Goal: Task Accomplishment & Management: Manage account settings

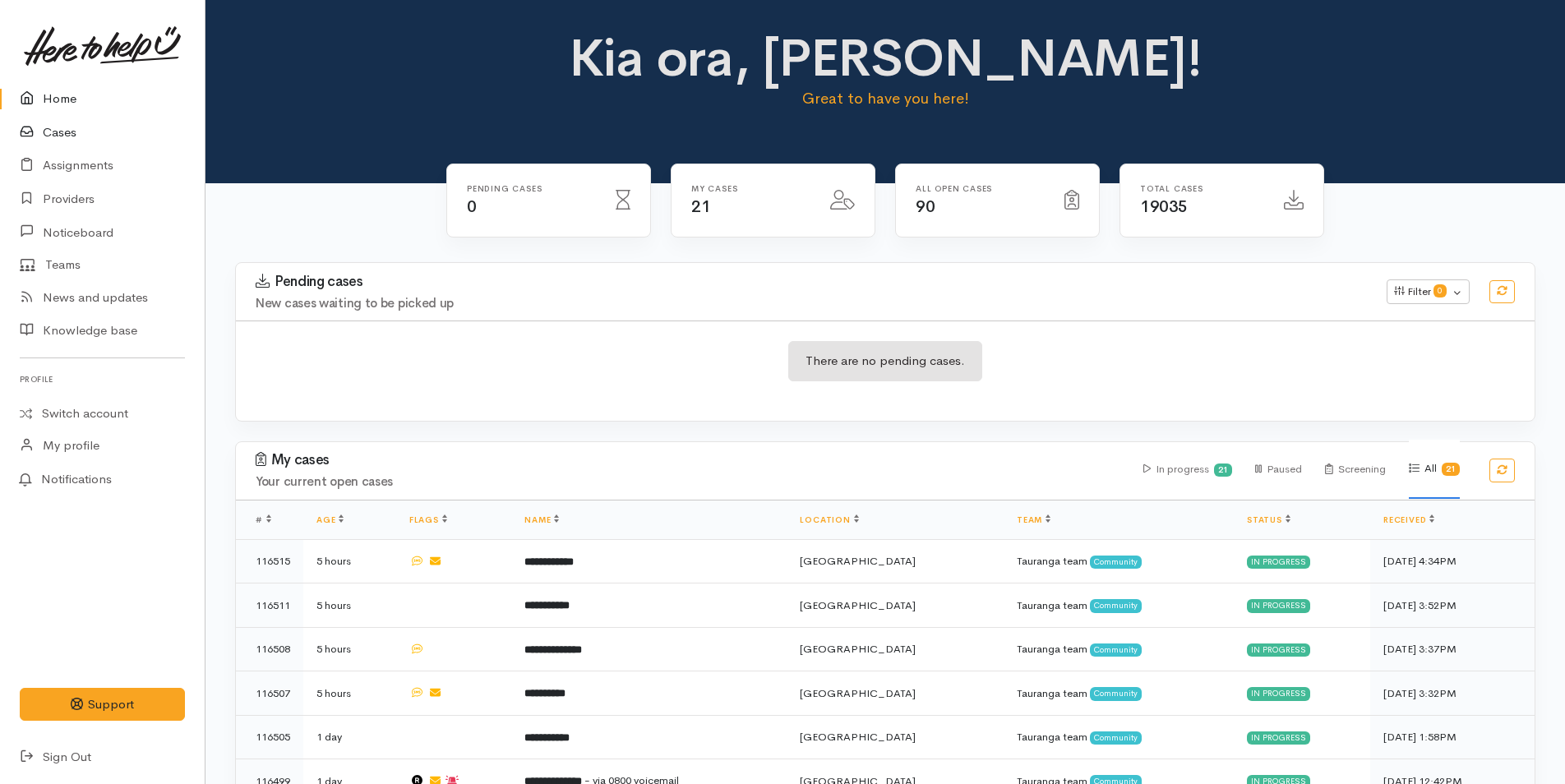
click at [66, 131] on link "Cases" at bounding box center [102, 133] width 205 height 34
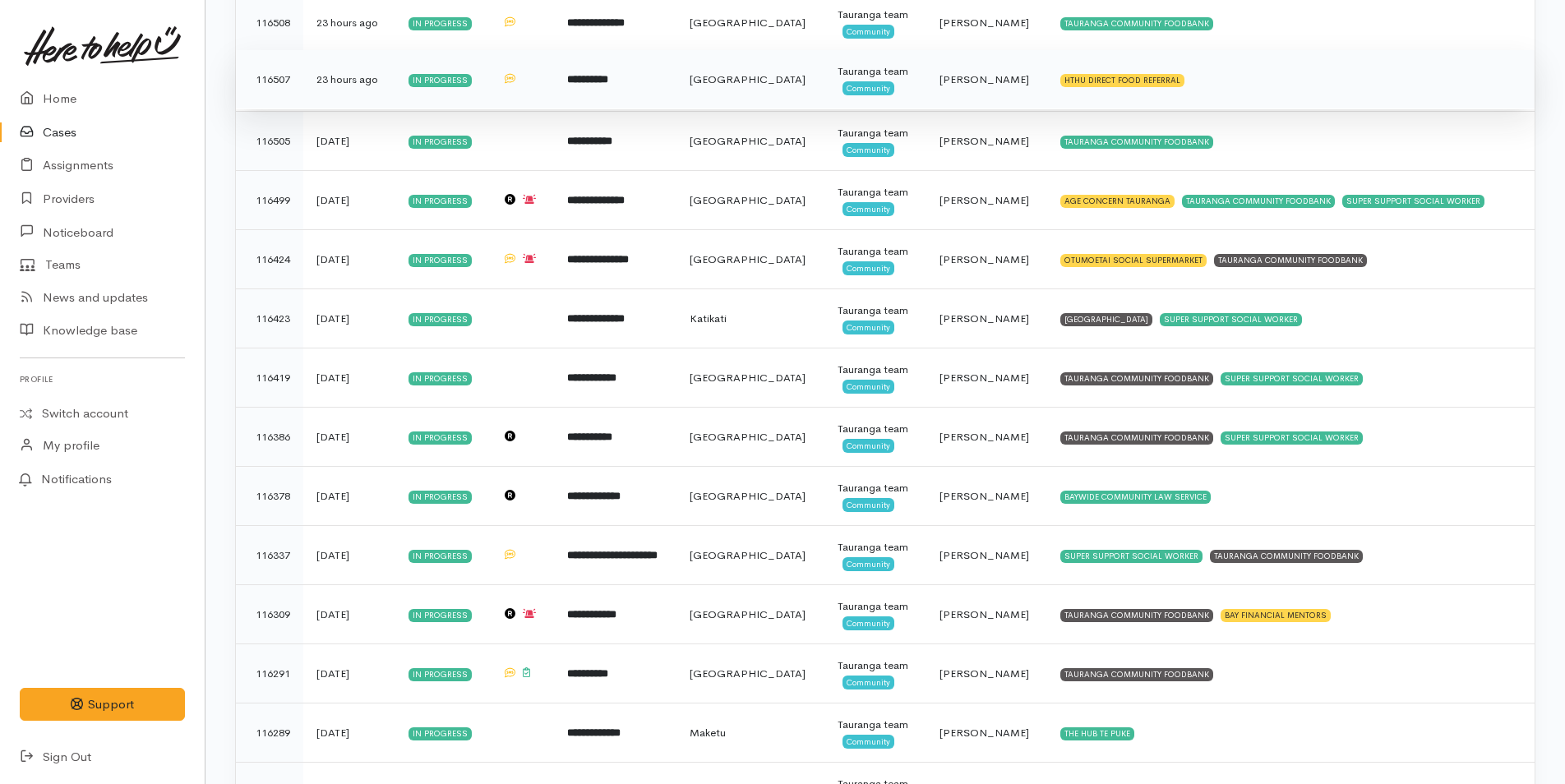
scroll to position [410, 0]
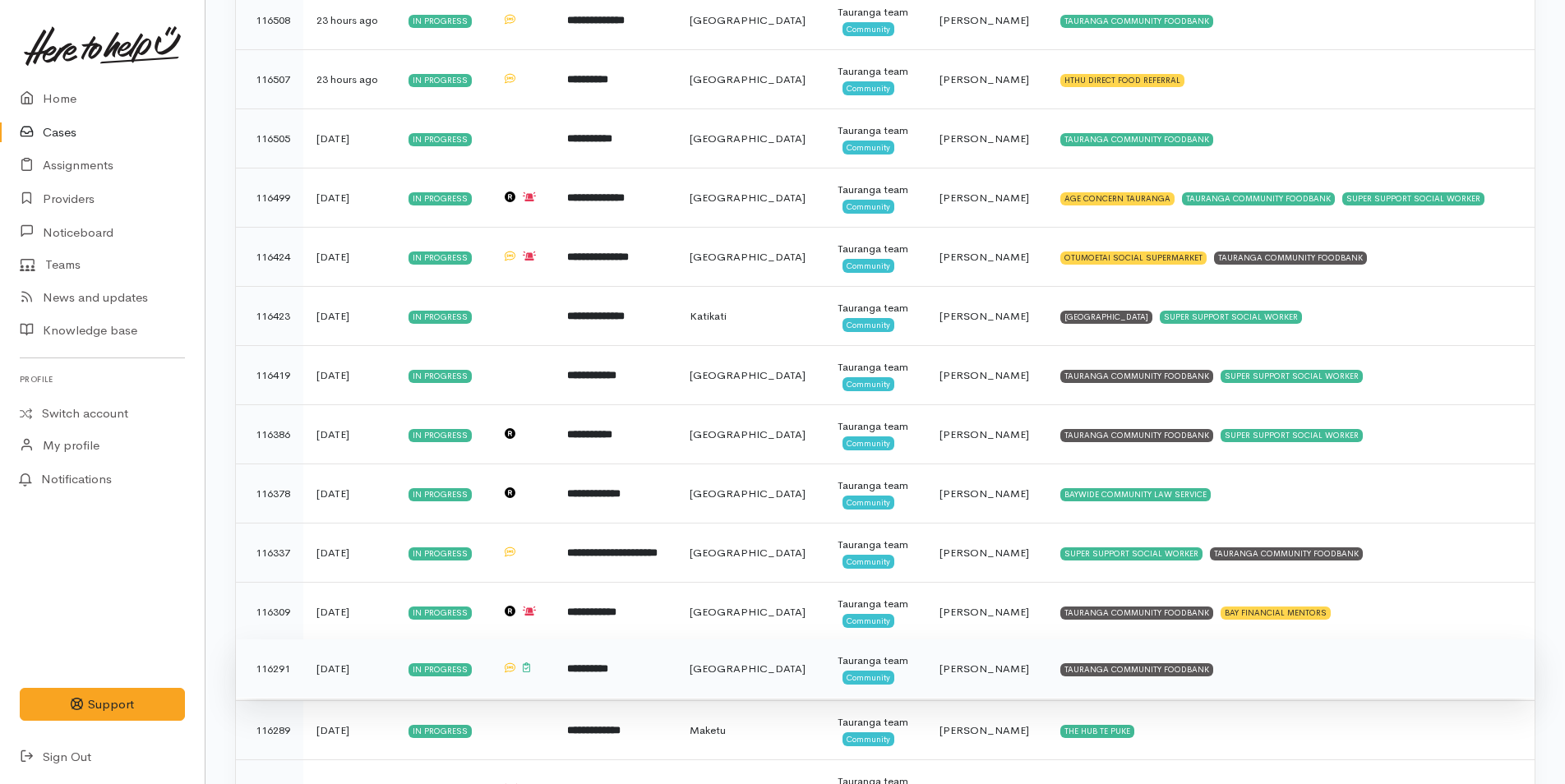
click at [1090, 661] on td "TAURANGA COMMUNITY FOODBANK" at bounding box center [1291, 669] width 487 height 60
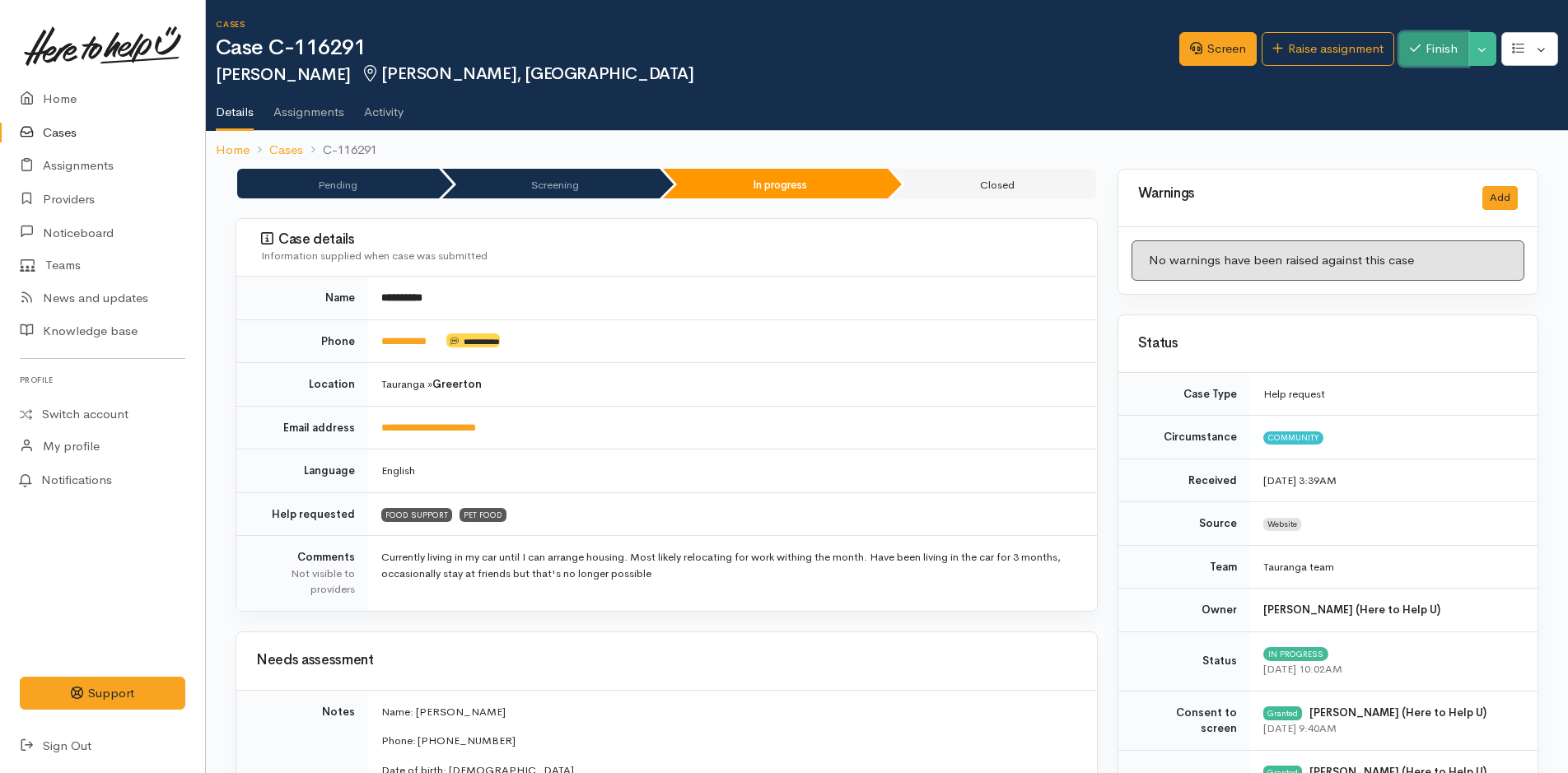
click at [1426, 48] on button "Finish" at bounding box center [1434, 49] width 69 height 34
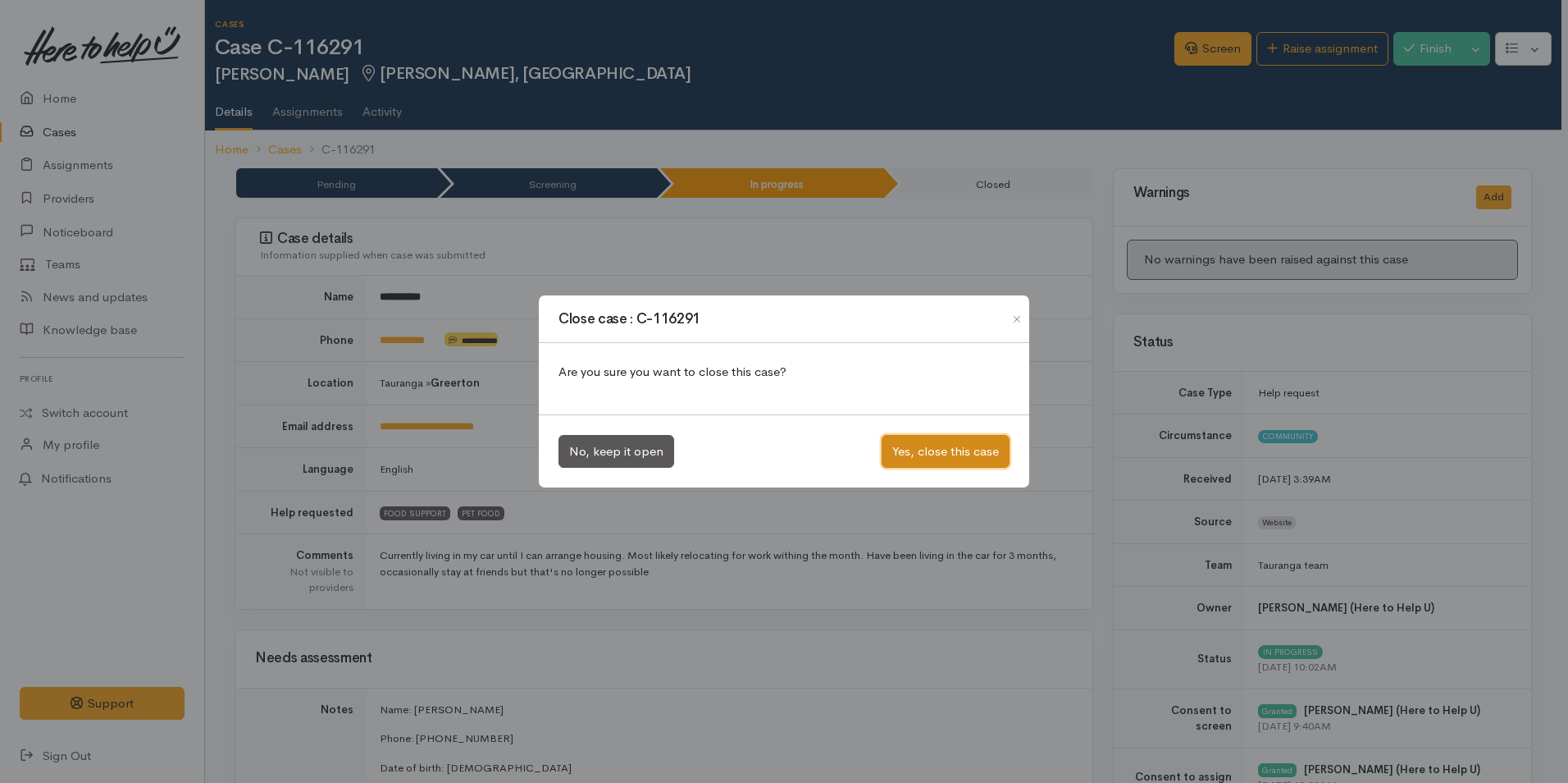
click at [940, 445] on button "Yes, close this case" at bounding box center [945, 452] width 128 height 34
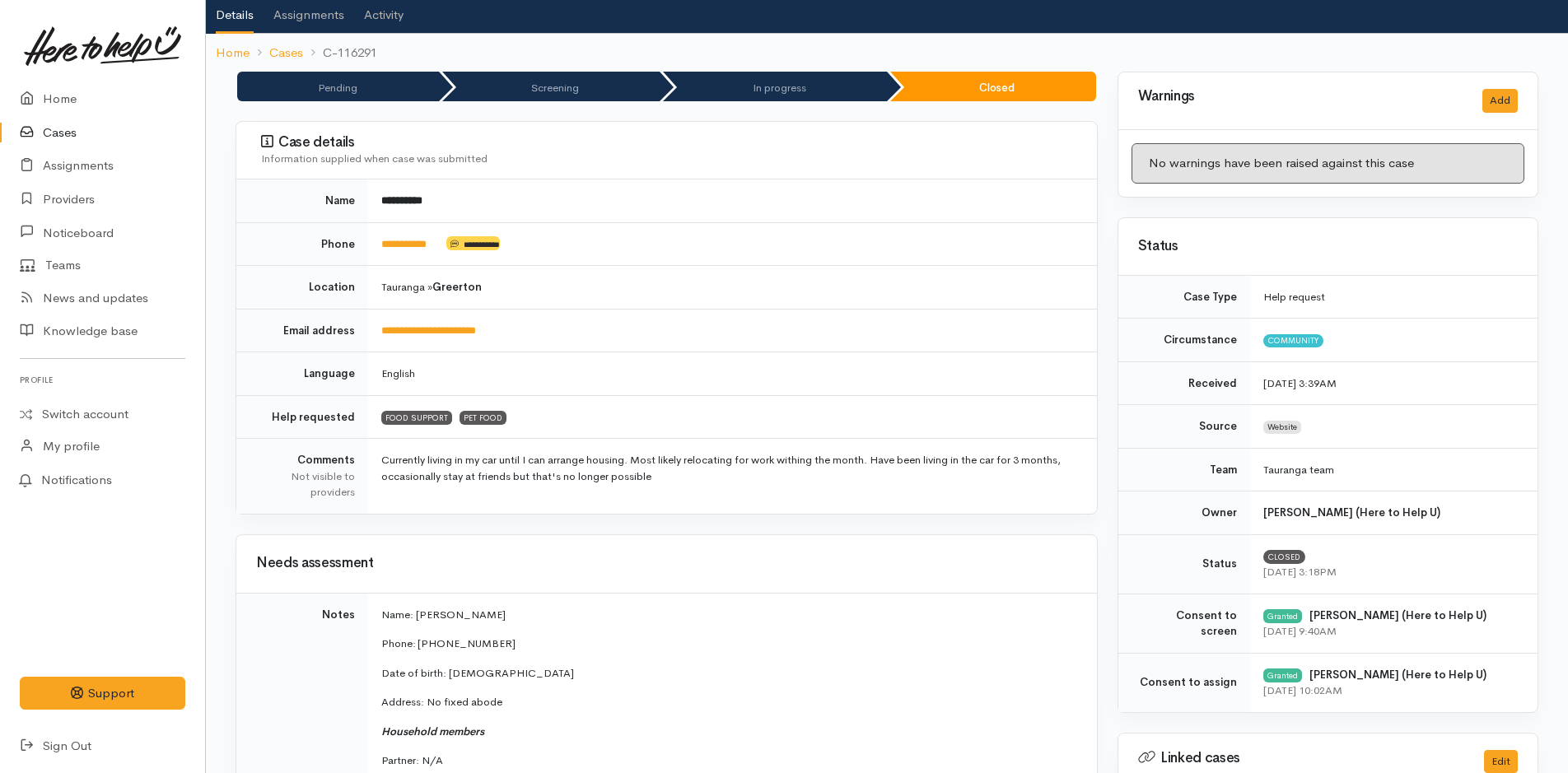
scroll to position [247, 0]
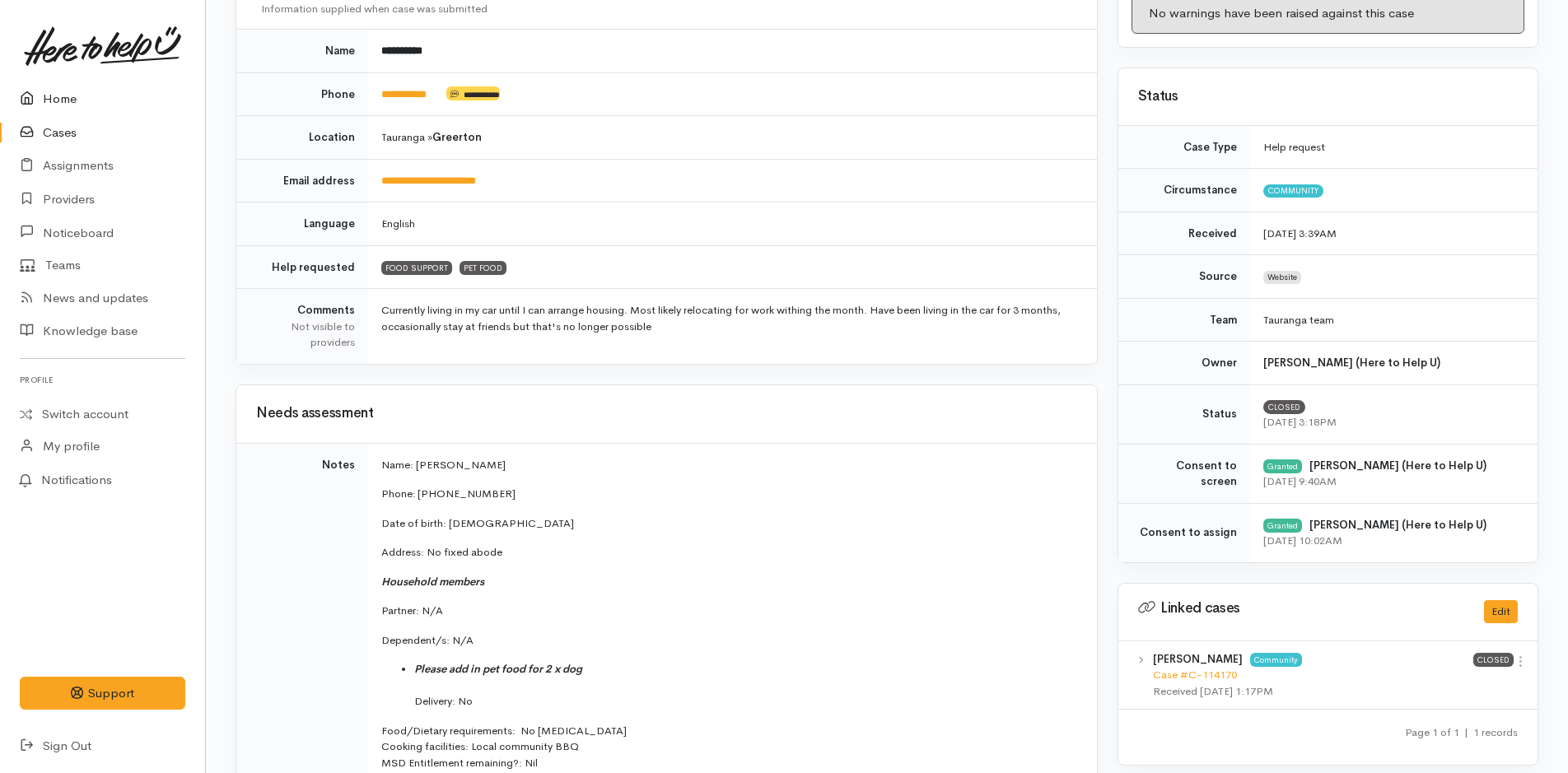
click at [60, 97] on link "Home" at bounding box center [103, 100] width 205 height 34
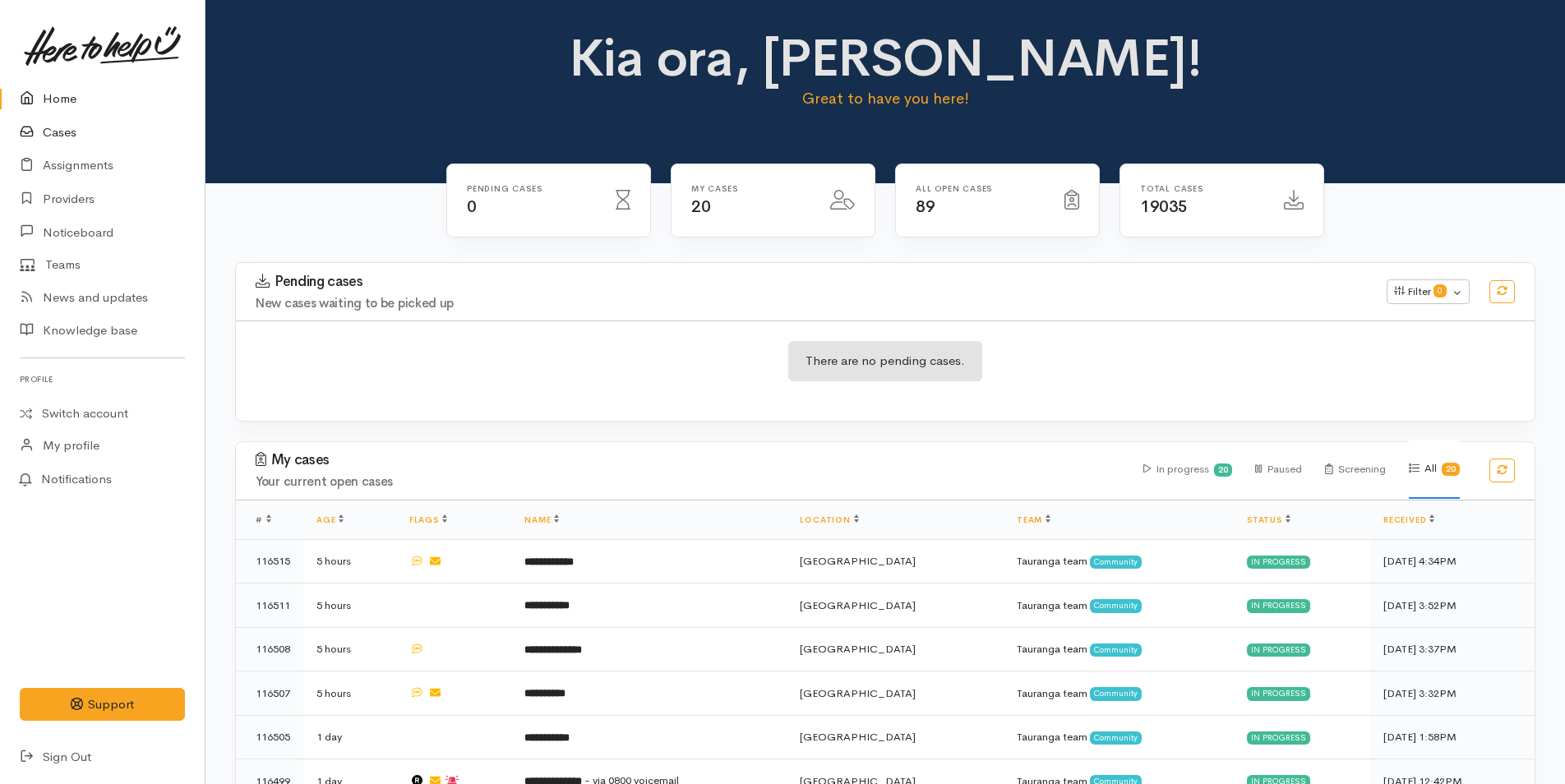
click at [71, 131] on link "Cases" at bounding box center [102, 133] width 205 height 34
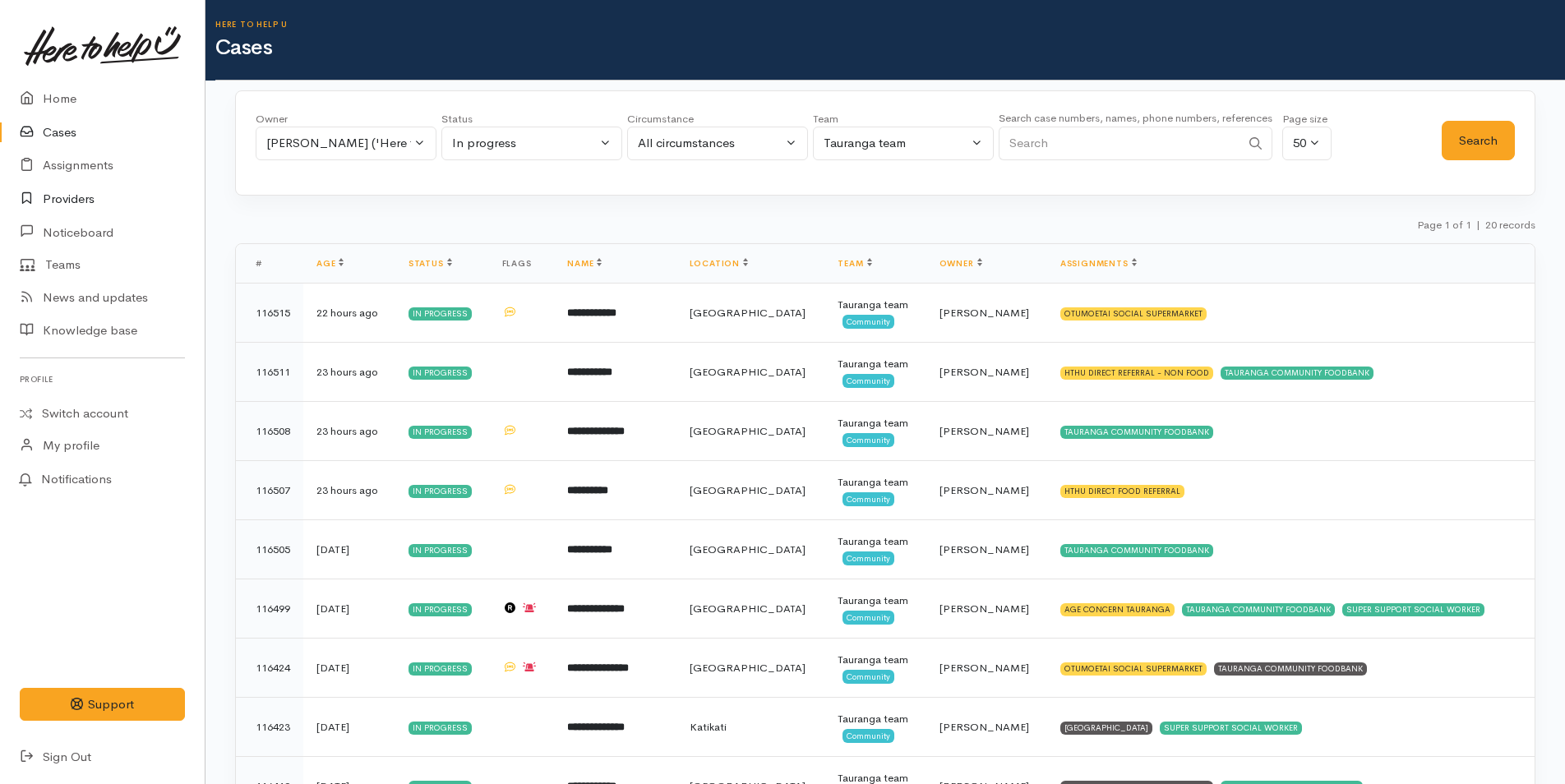
click at [79, 196] on link "Providers" at bounding box center [102, 200] width 205 height 34
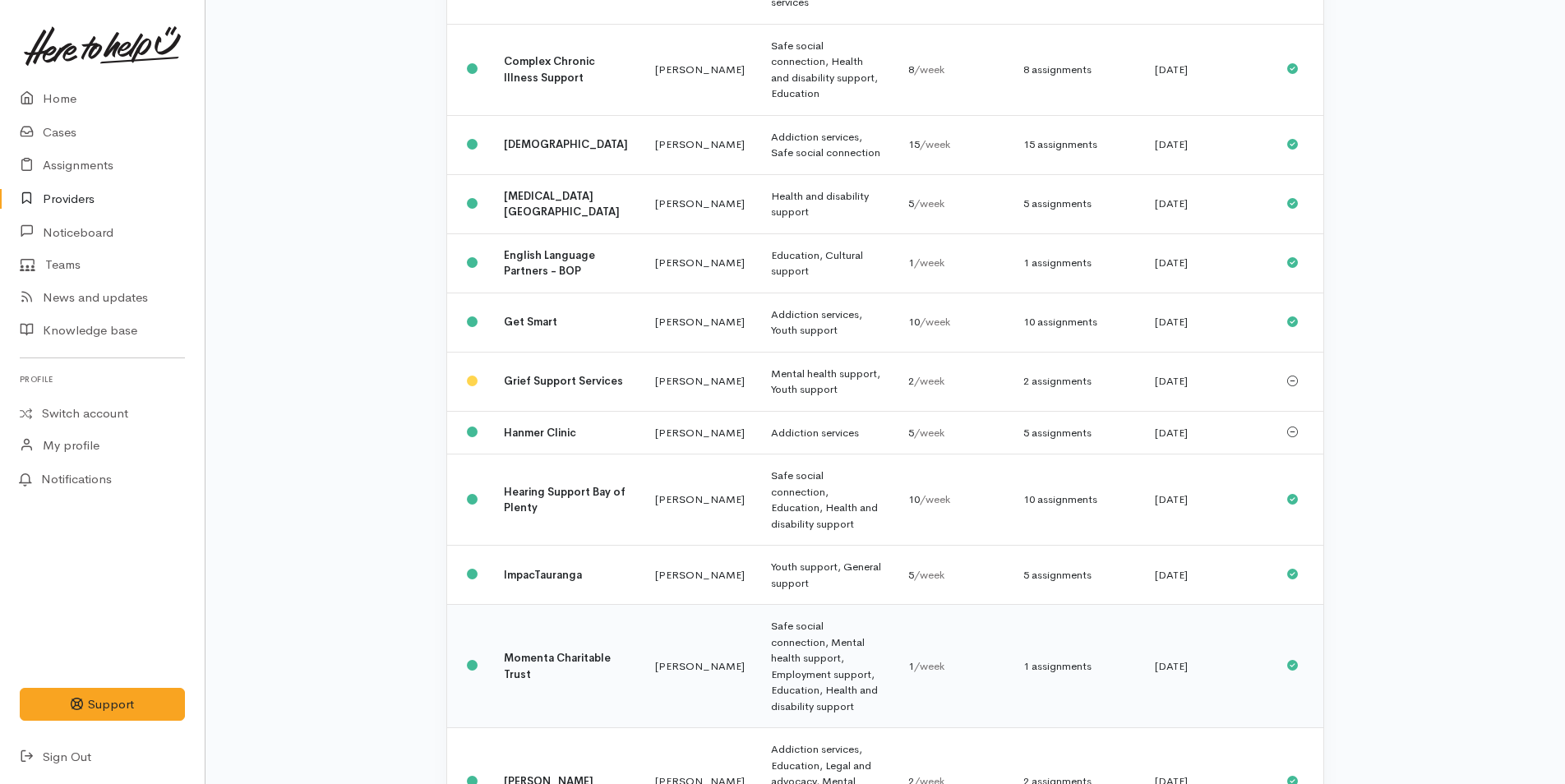
scroll to position [822, 0]
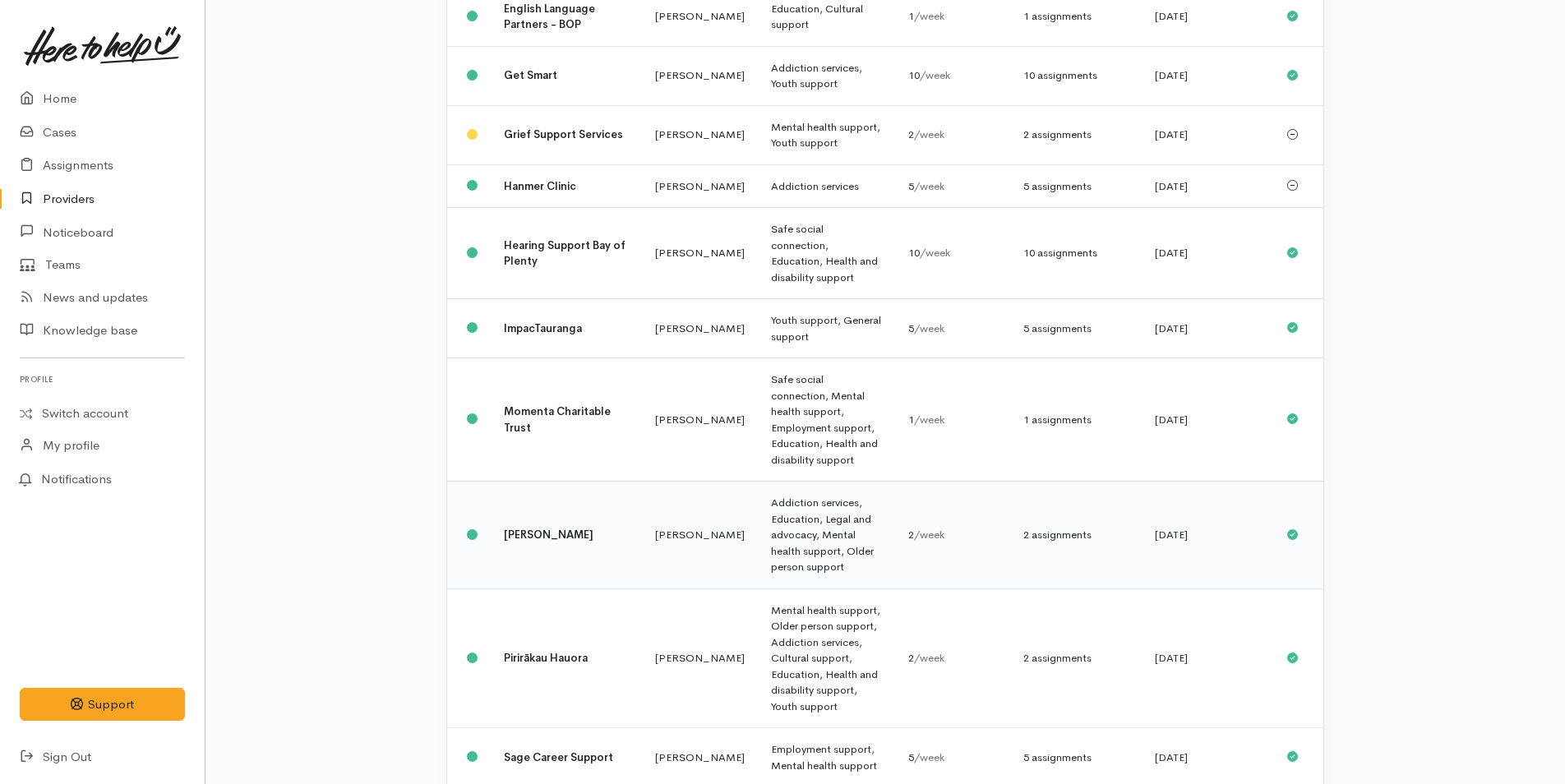
click at [543, 481] on td "Ngati Kahu Hauora" at bounding box center [567, 535] width 151 height 107
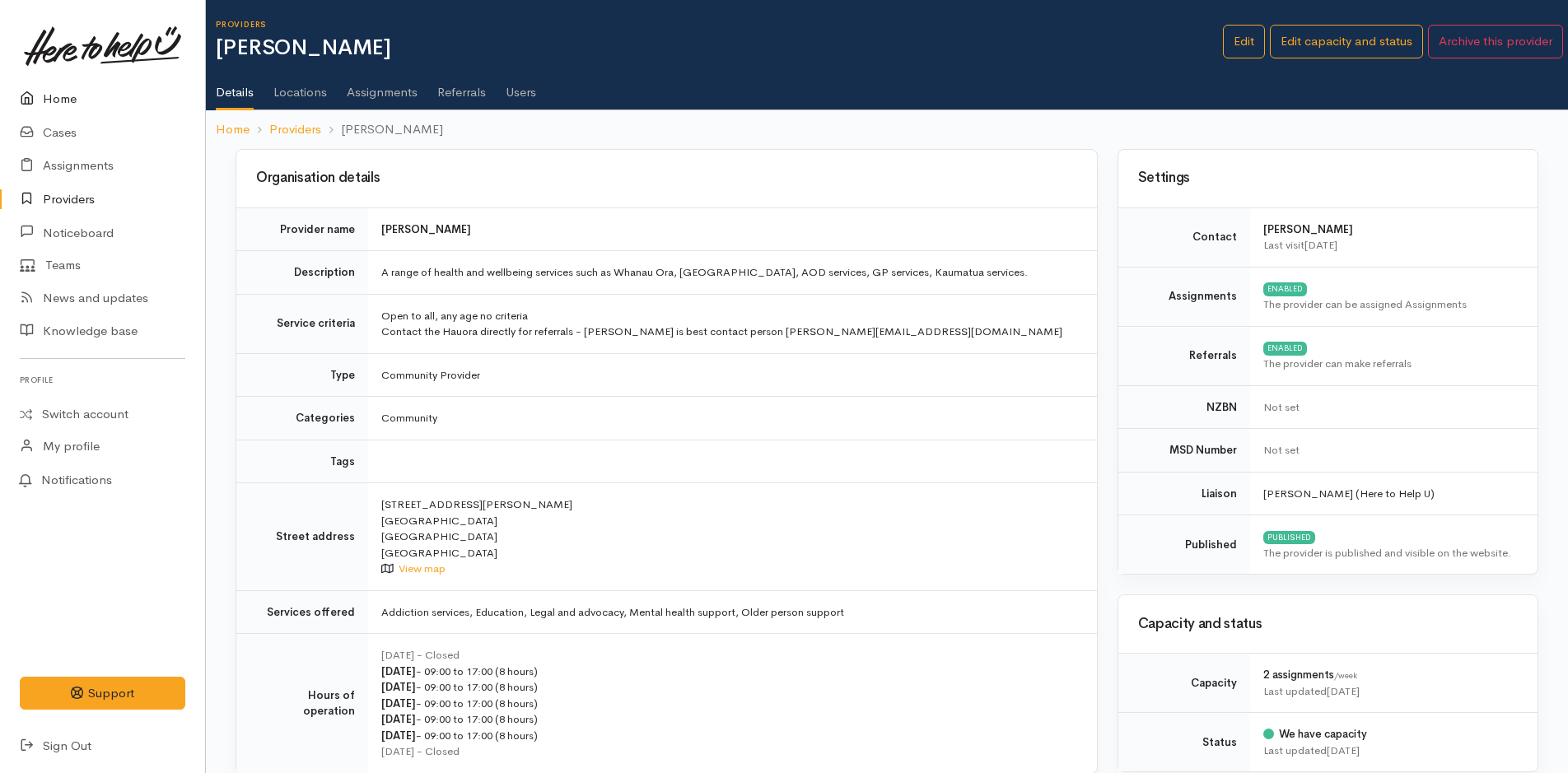
click at [75, 98] on link "Home" at bounding box center [103, 100] width 205 height 34
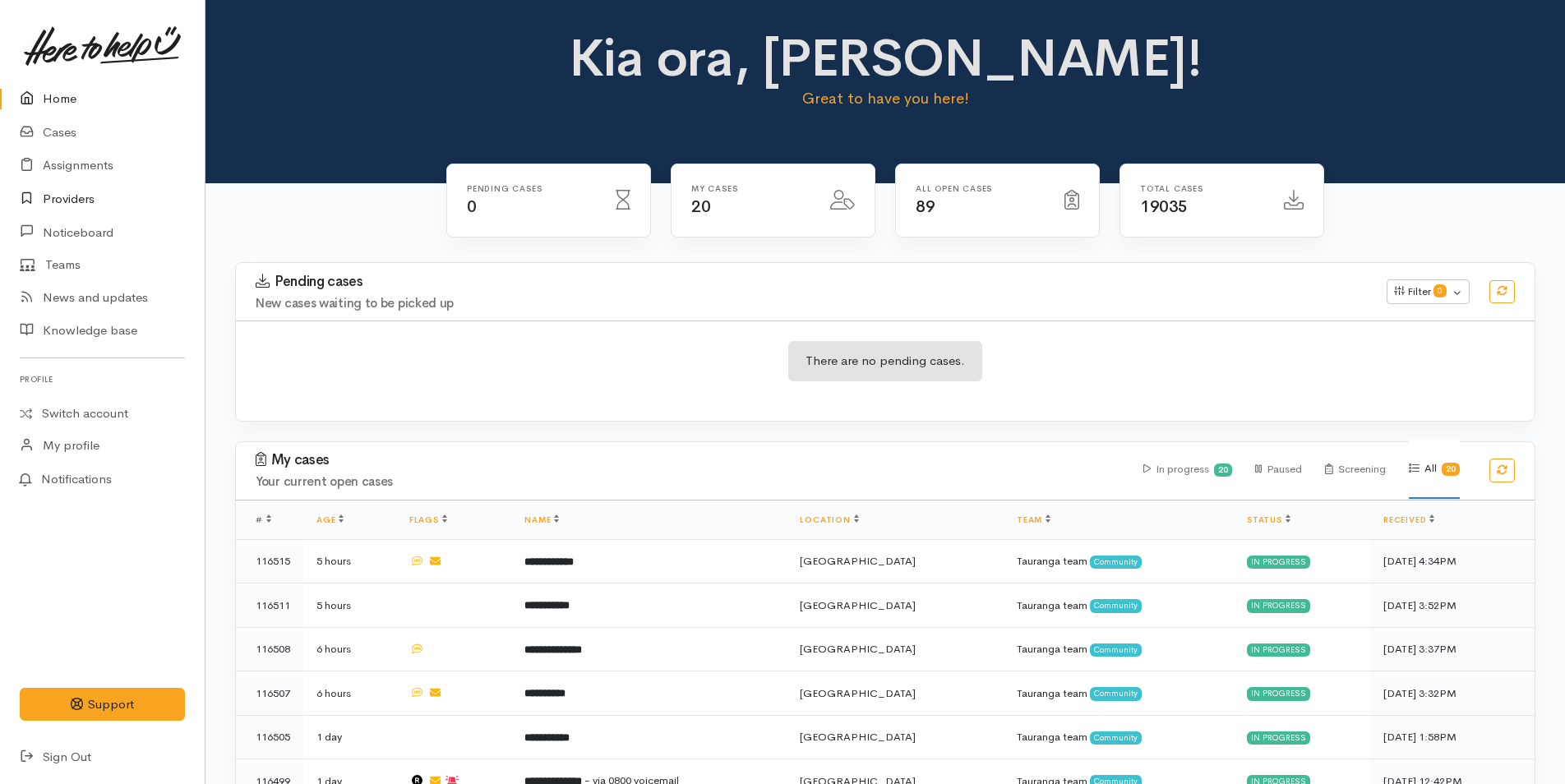
click at [78, 198] on link "Providers" at bounding box center [102, 200] width 205 height 34
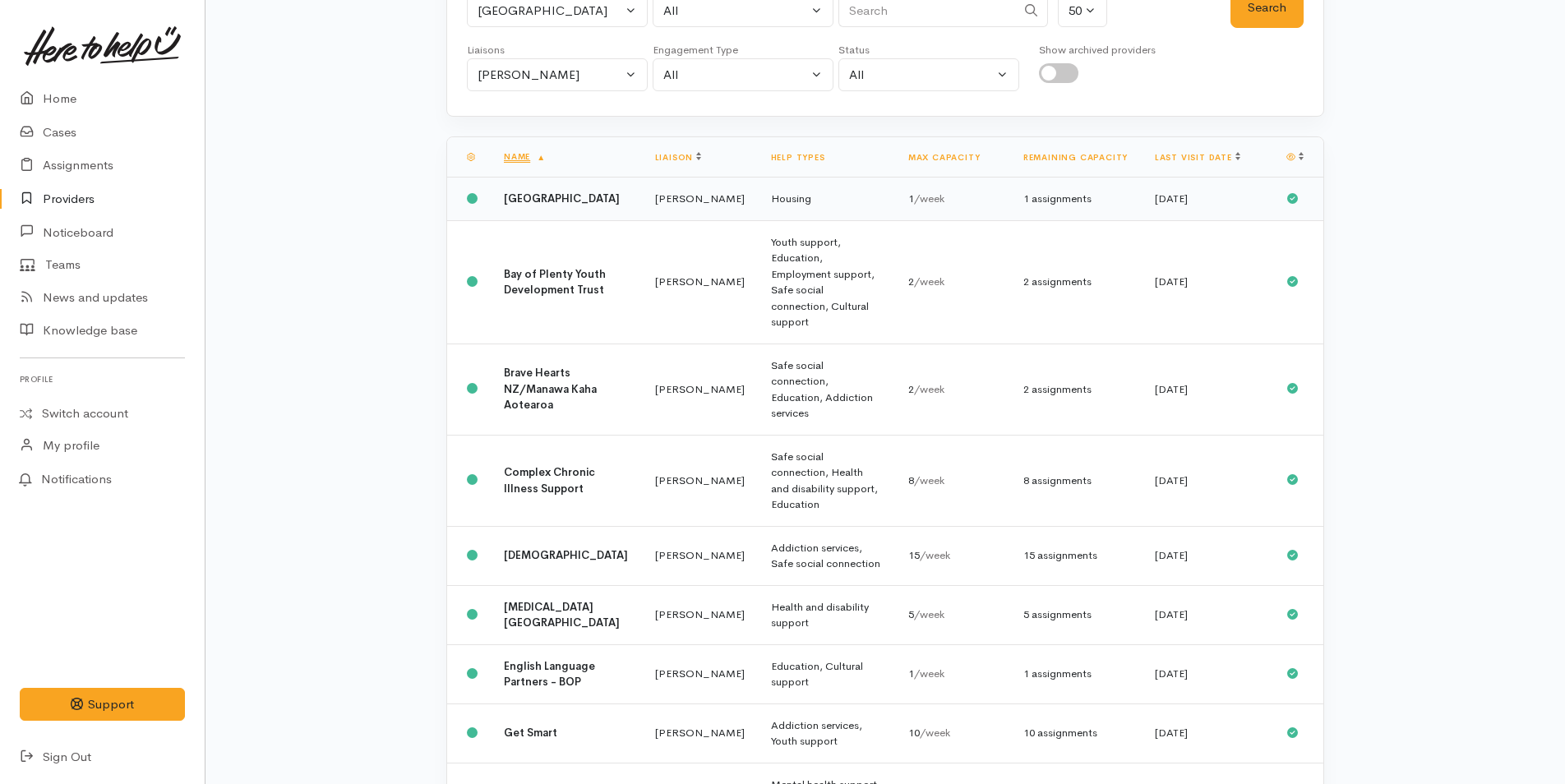
scroll to position [246, 0]
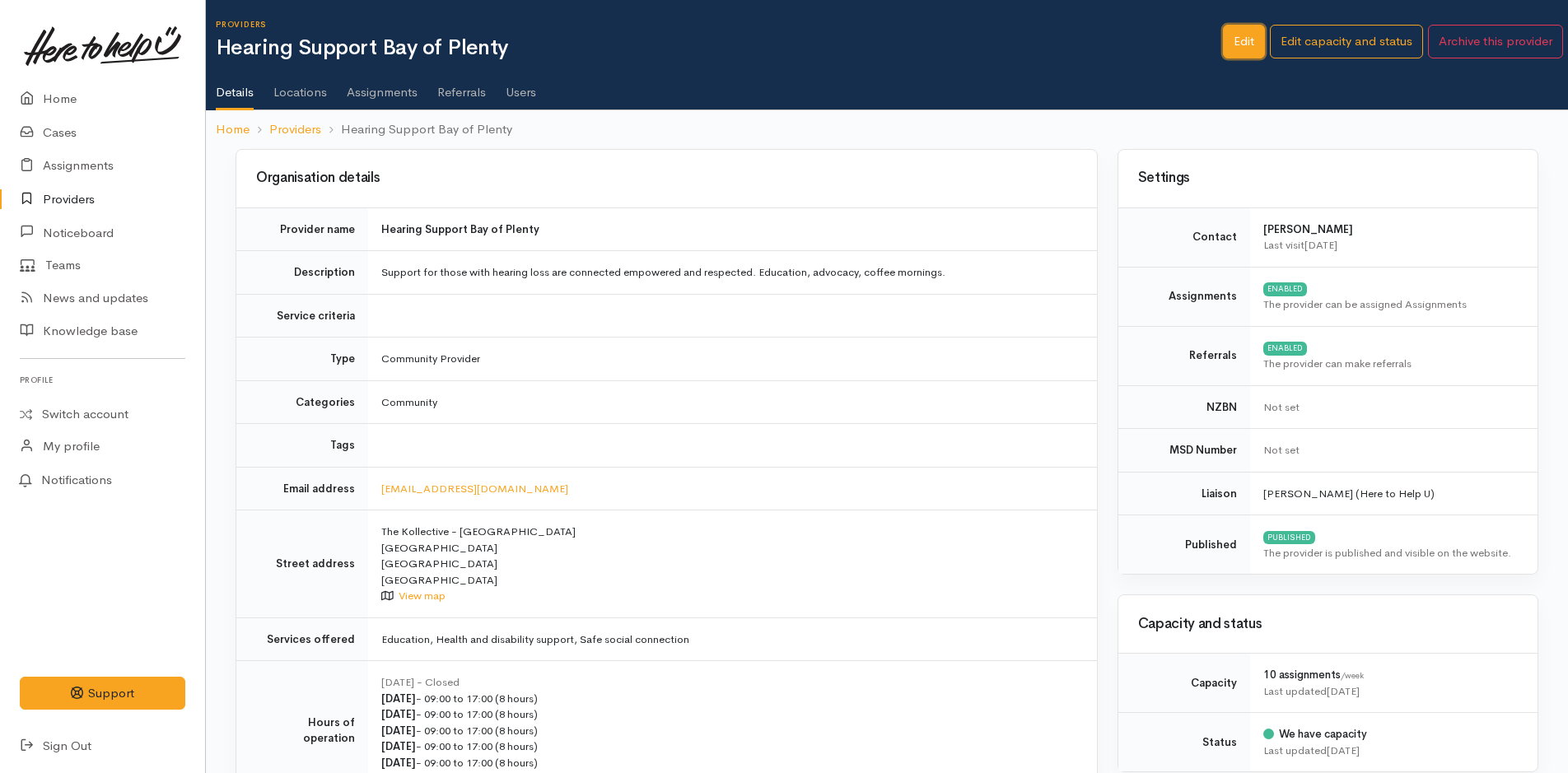
click at [1246, 36] on link "Edit" at bounding box center [1244, 42] width 42 height 34
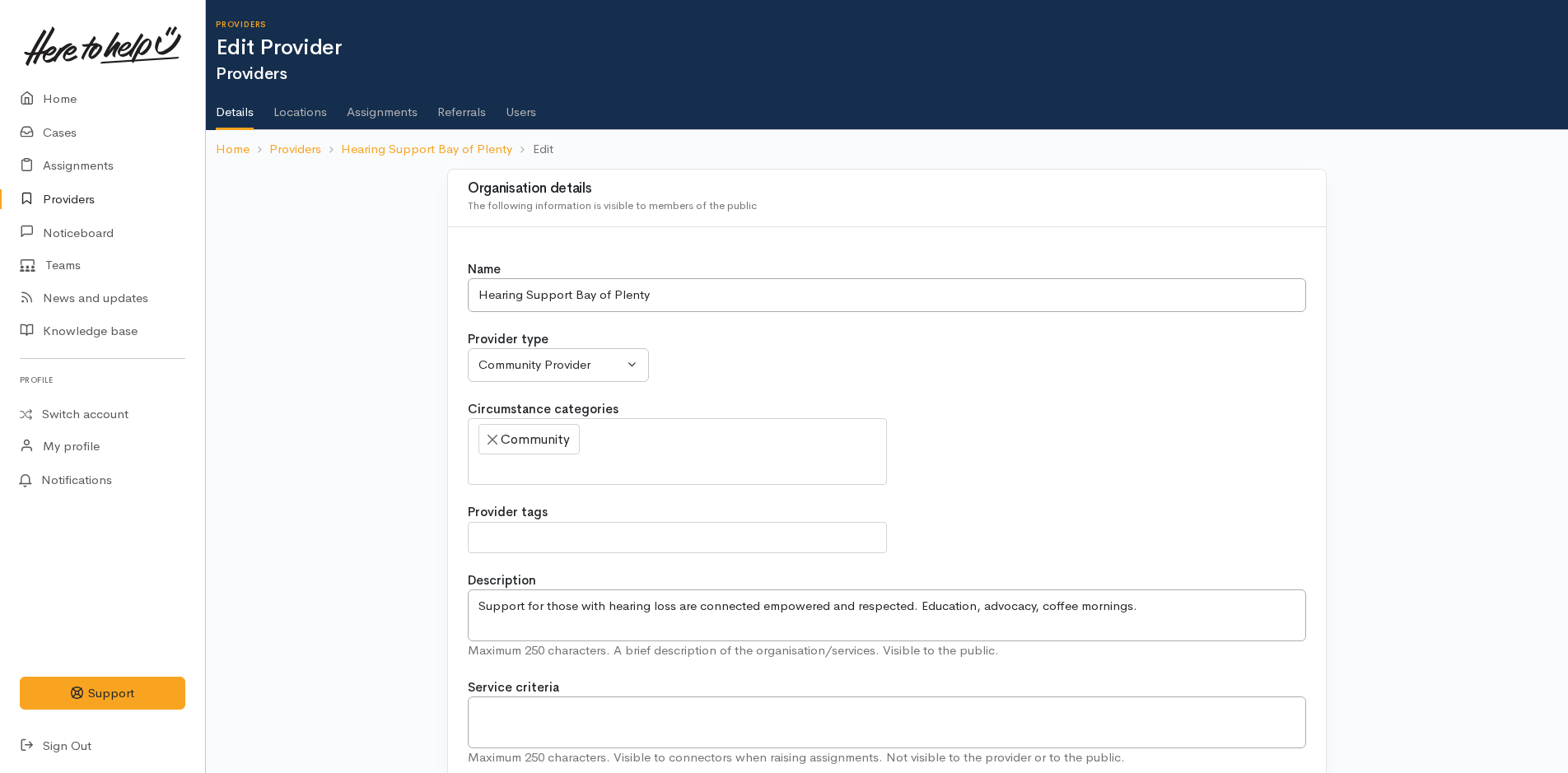
select select
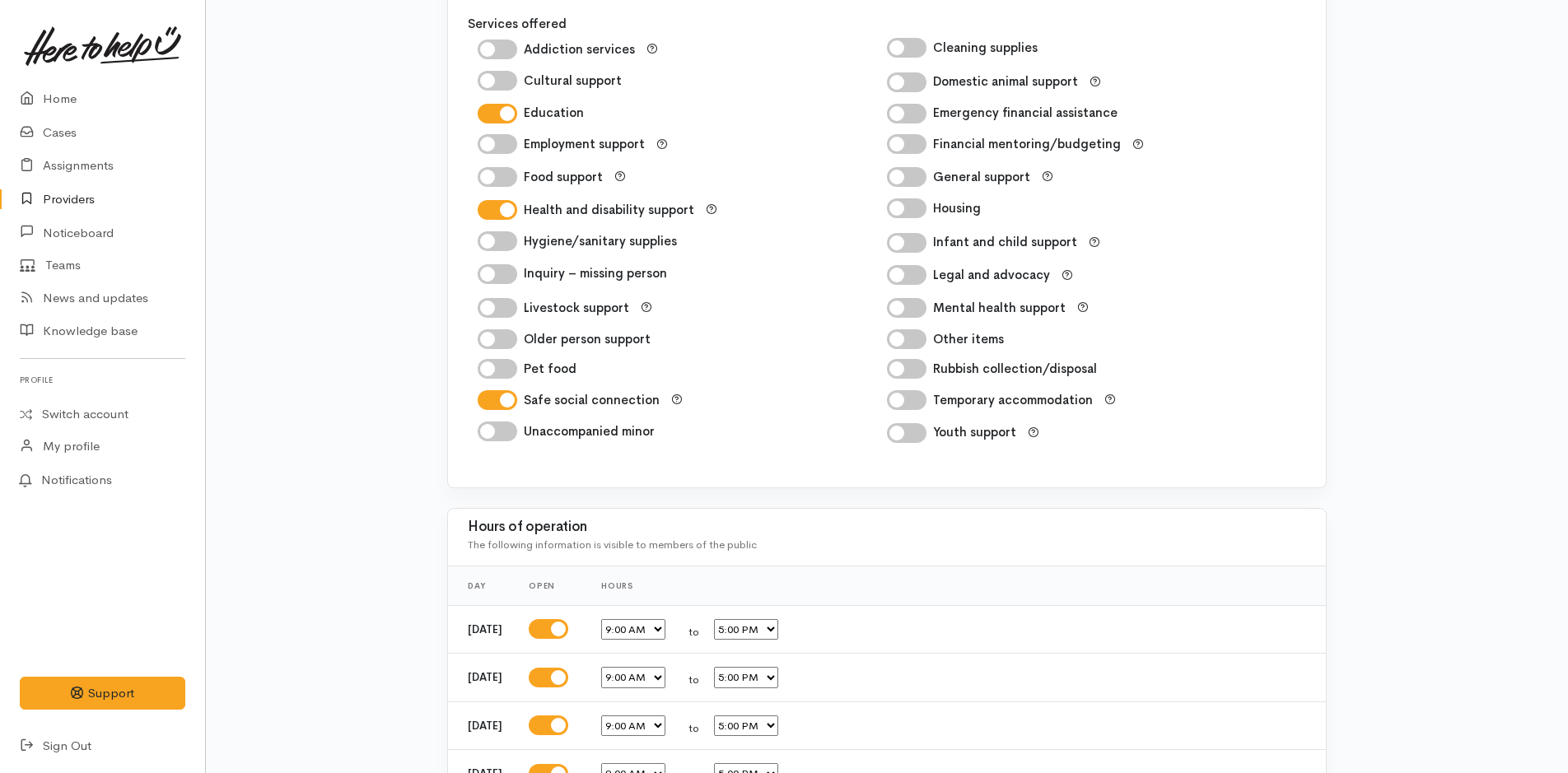
scroll to position [2752, 0]
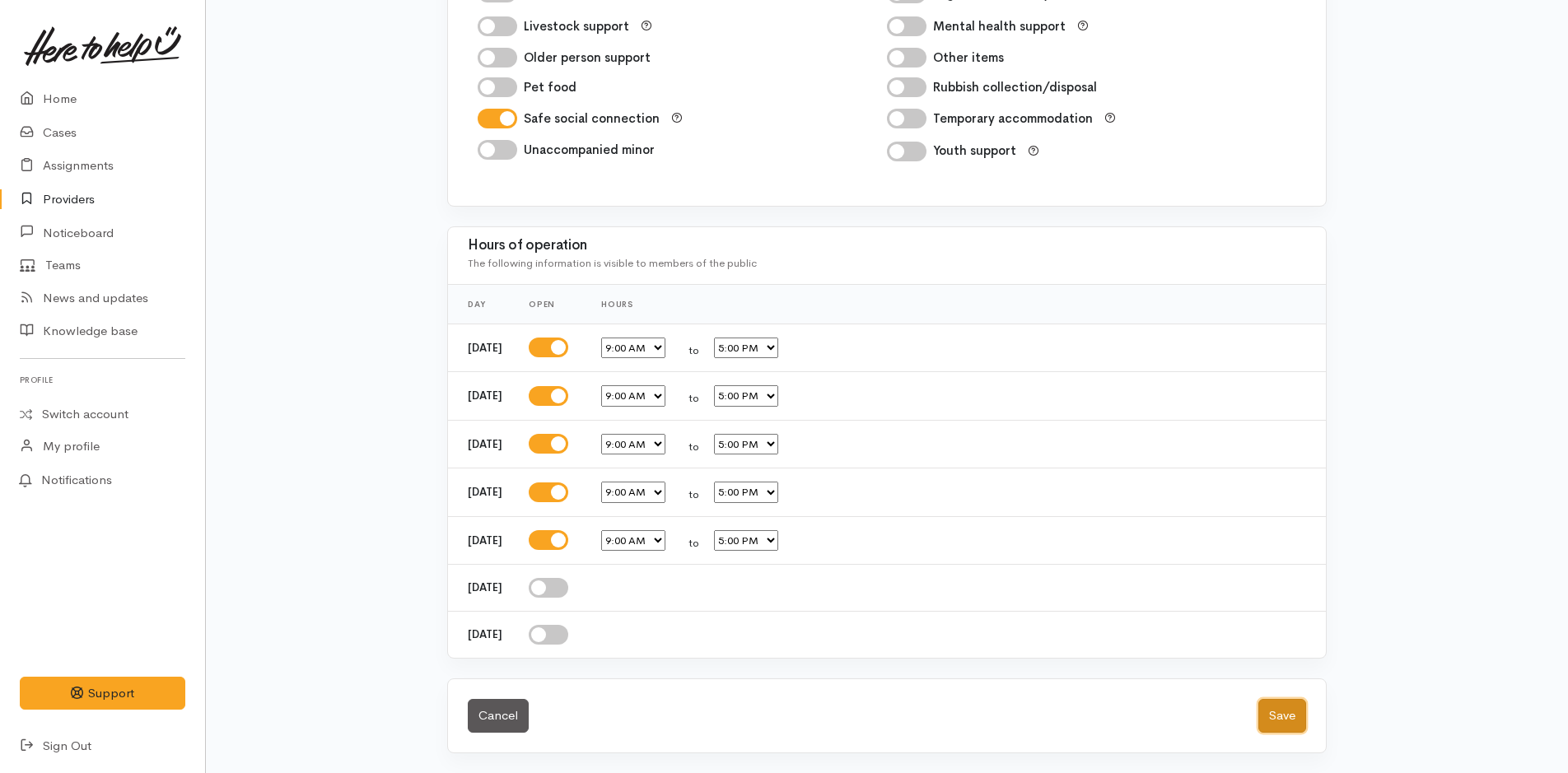
click at [1280, 715] on button "Save" at bounding box center [1282, 716] width 48 height 34
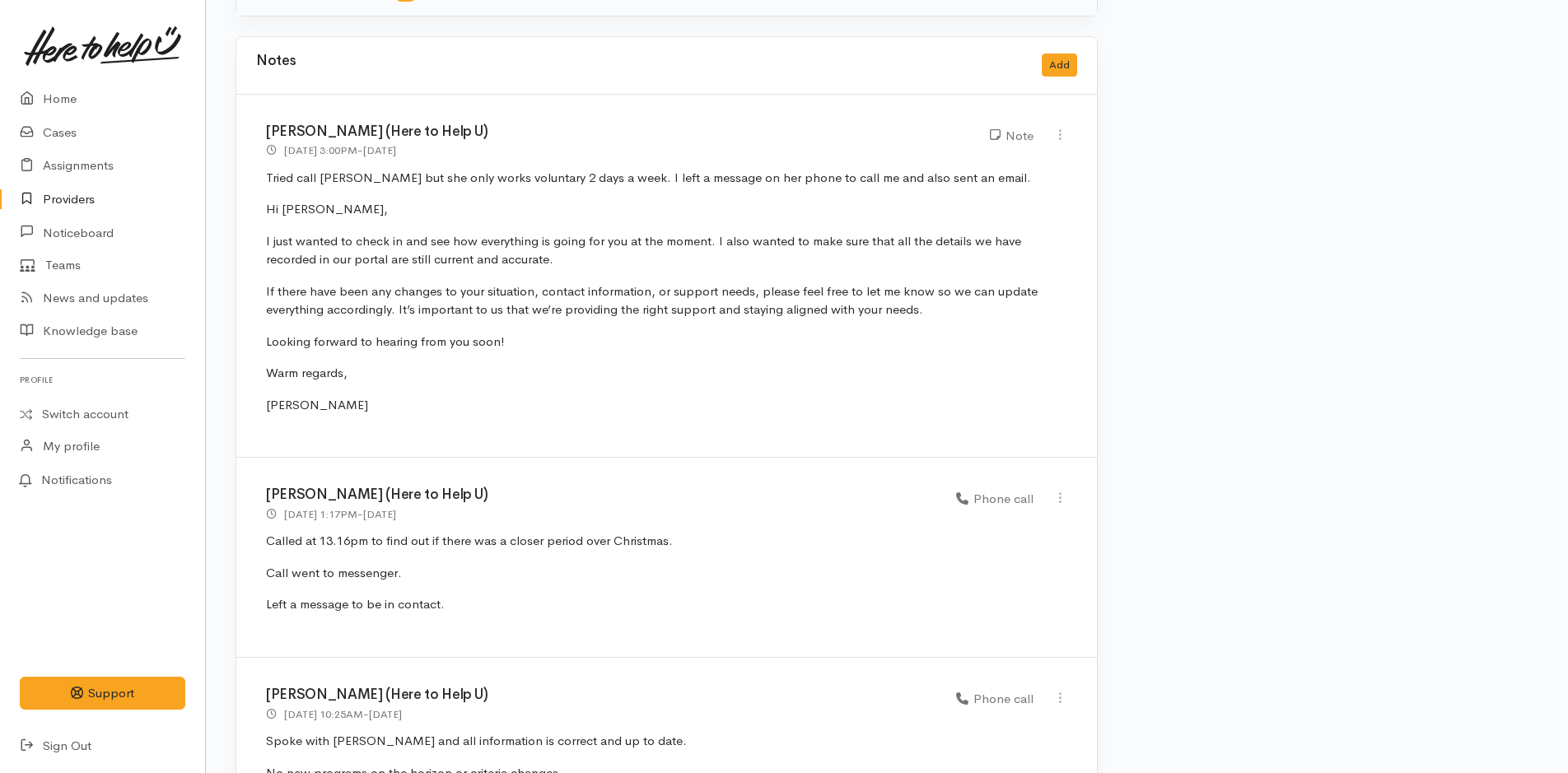
scroll to position [741, 0]
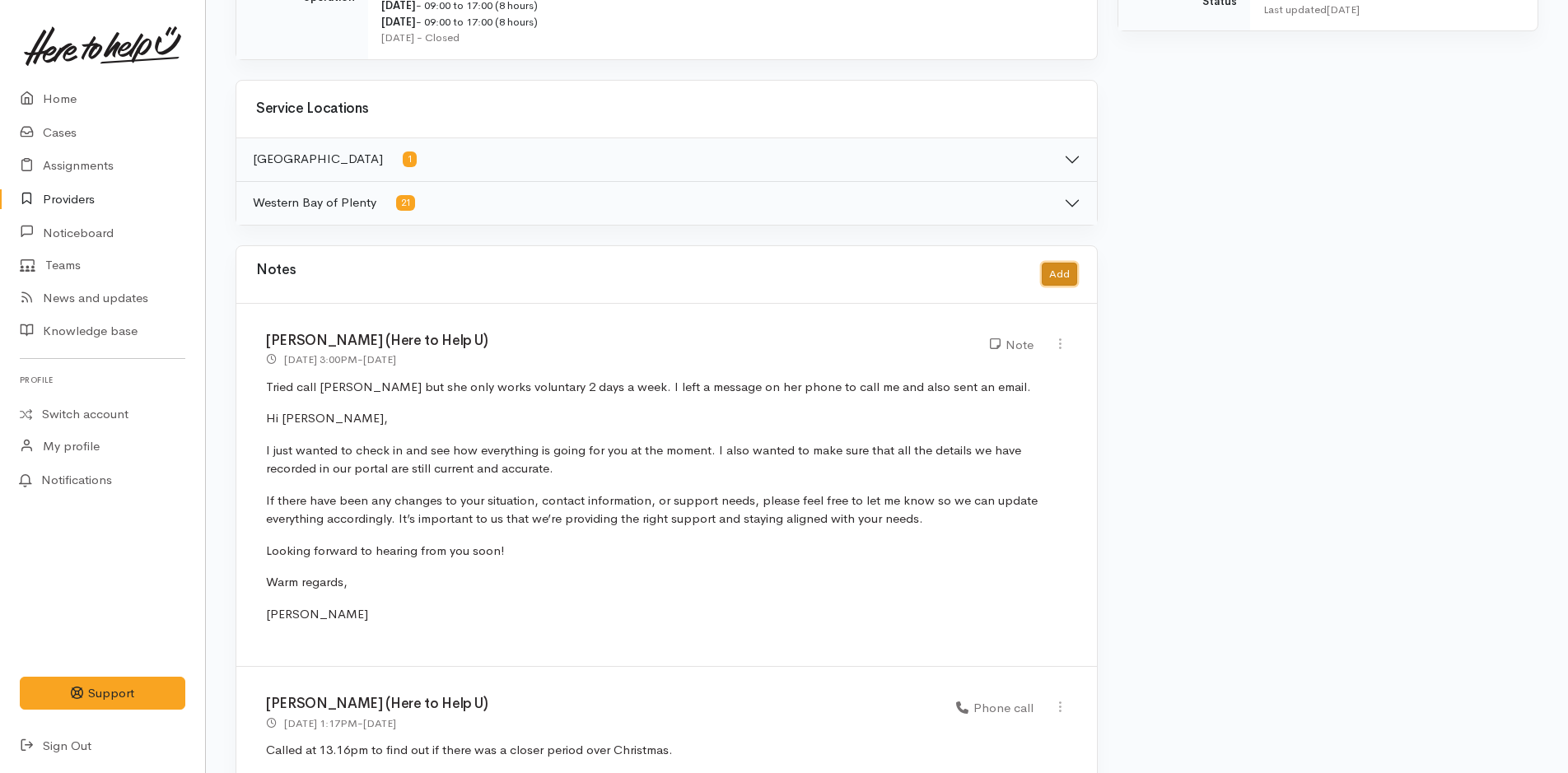
click at [1058, 273] on button "Add" at bounding box center [1060, 275] width 36 height 24
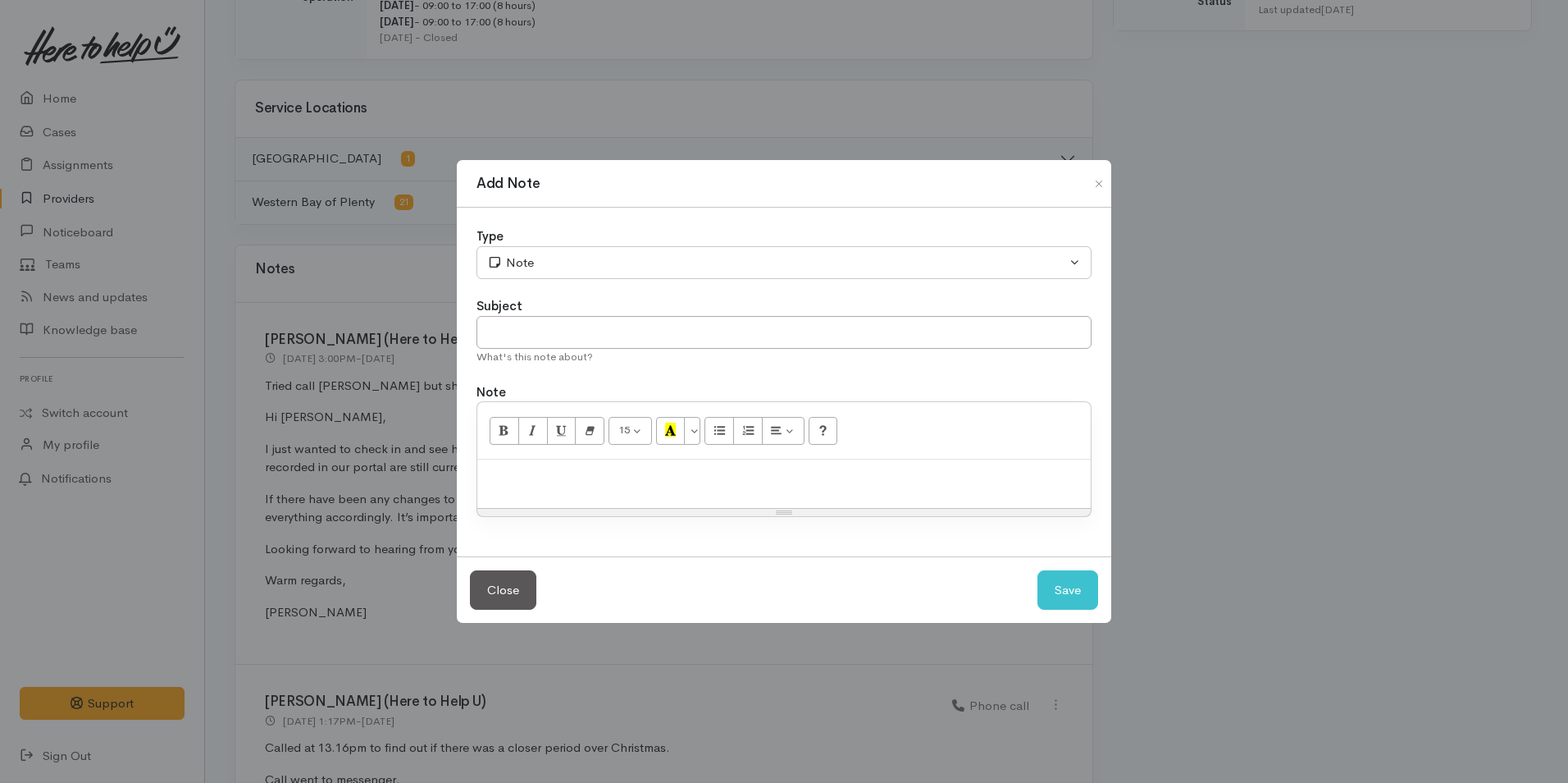
click at [1250, 278] on div "Add Note Type Correspondence Discussion Email Note Phone call SMS text message …" at bounding box center [784, 391] width 1568 height 783
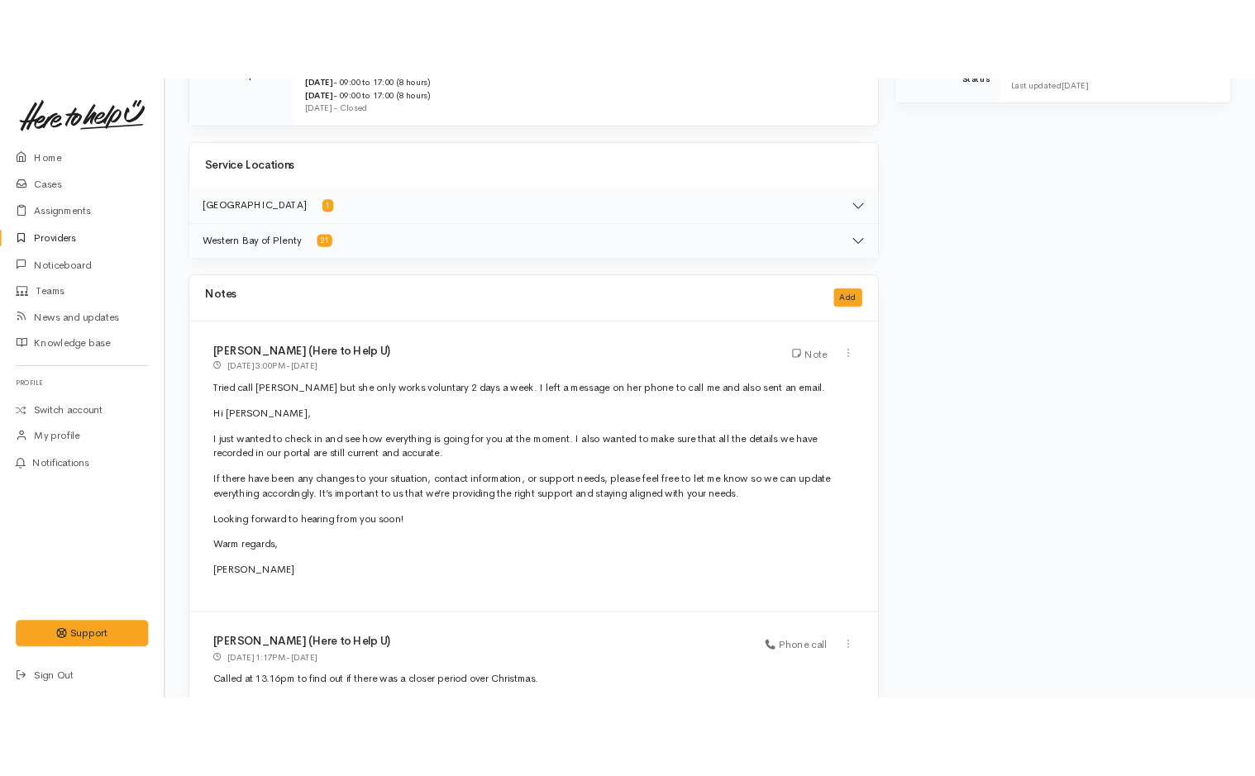
scroll to position [760, 0]
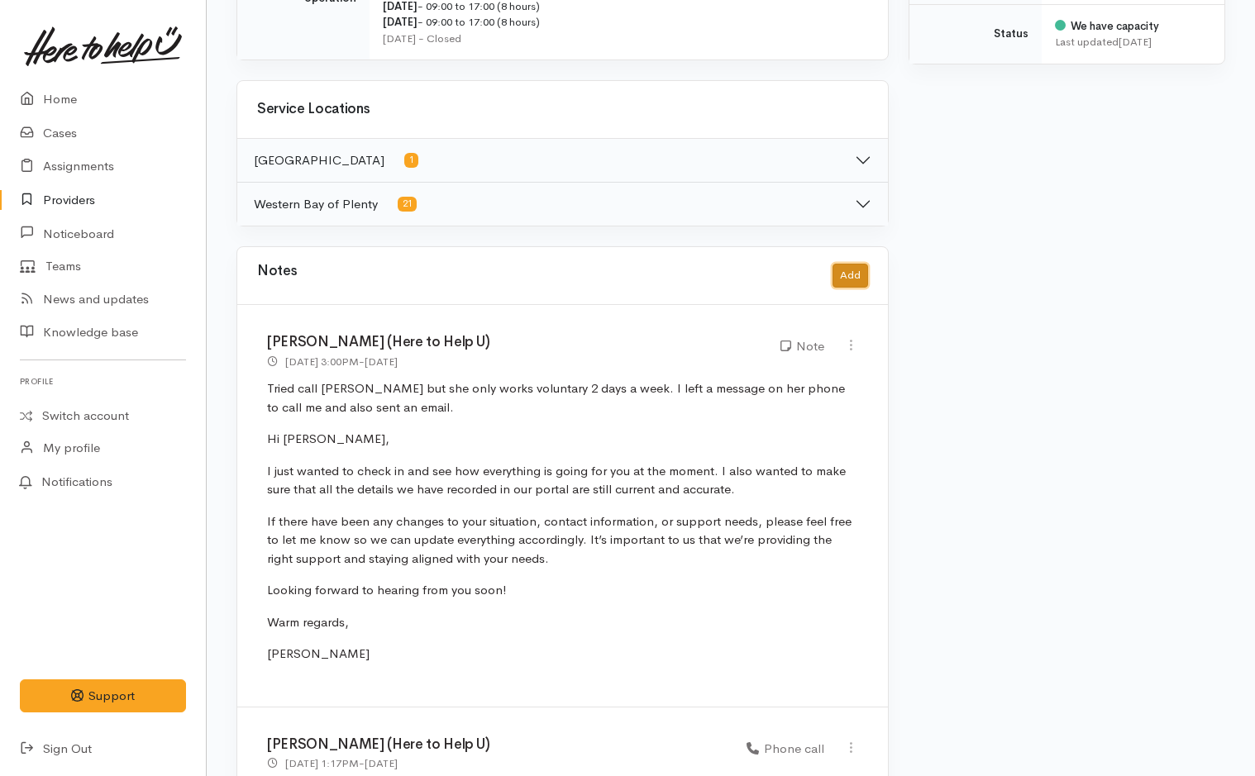
click at [861, 275] on button "Add" at bounding box center [851, 276] width 36 height 24
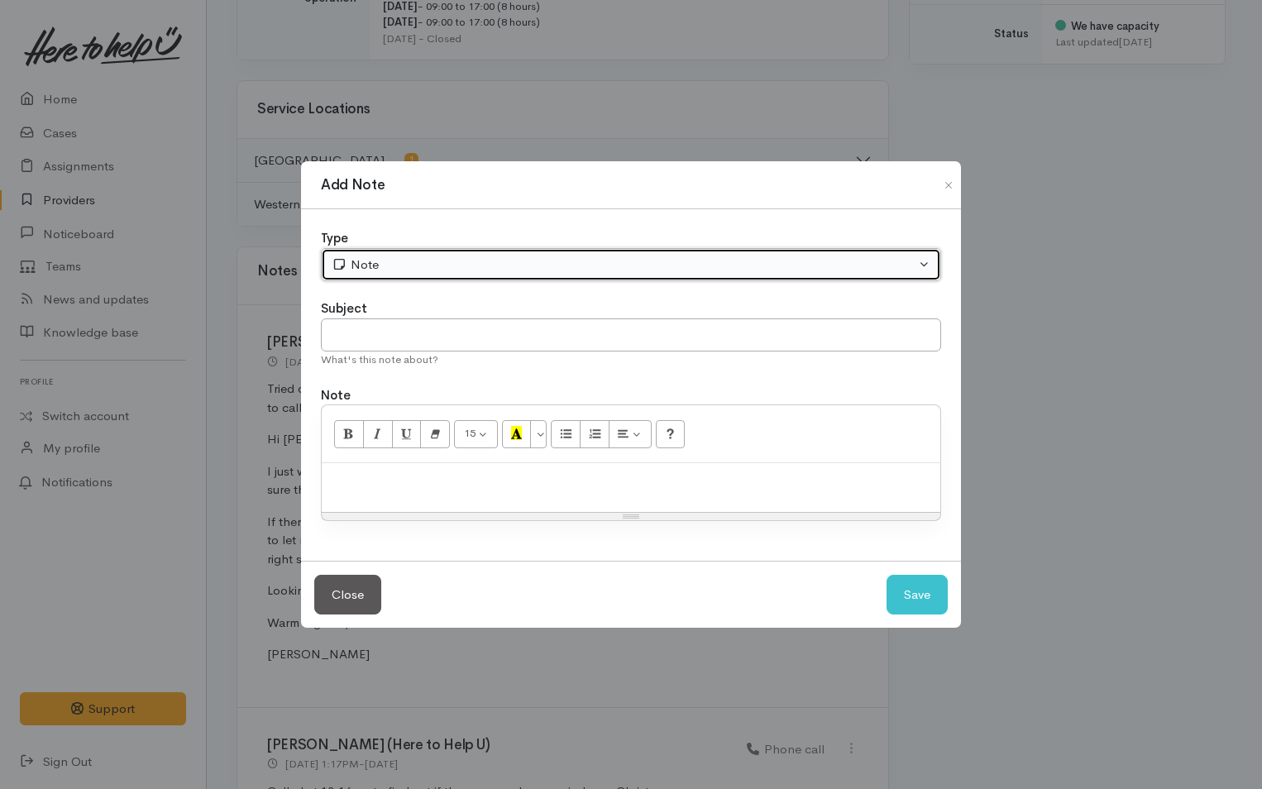
click at [536, 264] on div "Note" at bounding box center [624, 264] width 584 height 19
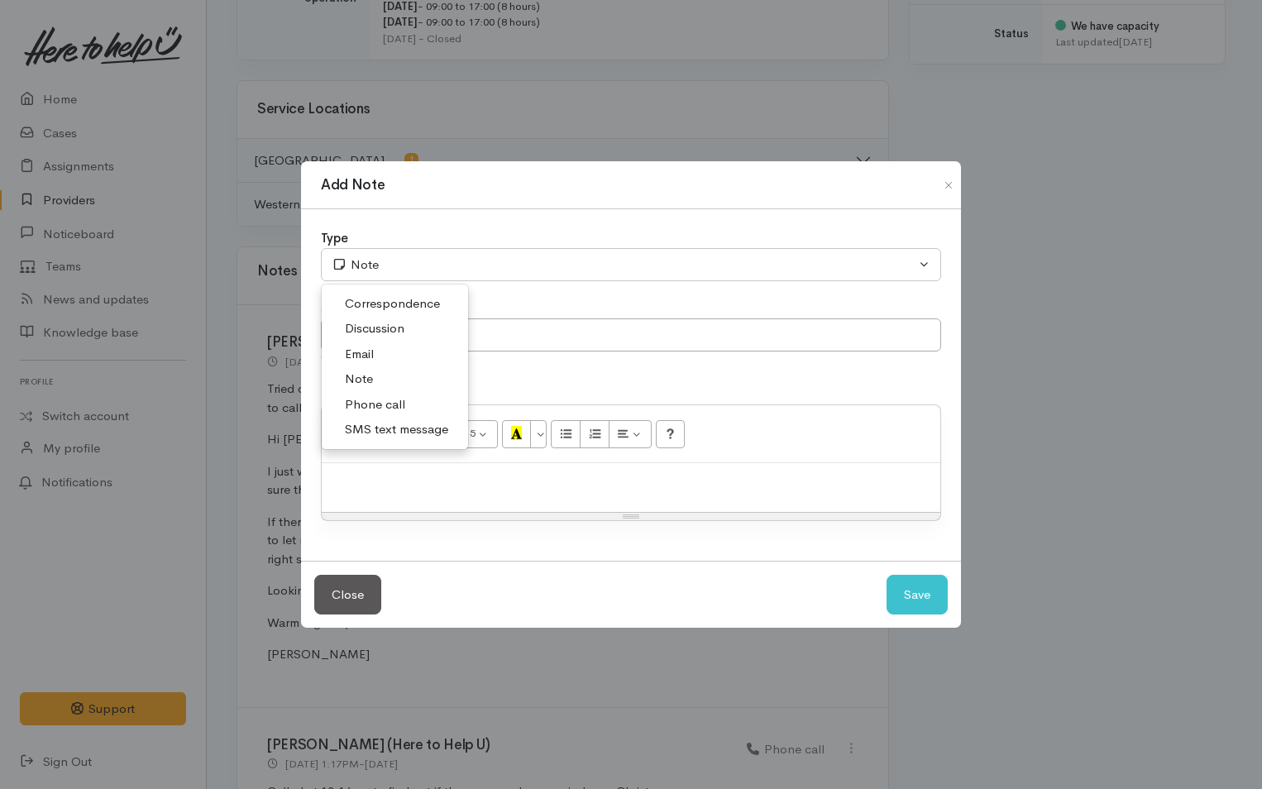
click at [383, 347] on link "Email" at bounding box center [395, 354] width 146 height 26
select select "2"
click at [488, 501] on div at bounding box center [631, 487] width 618 height 49
paste div
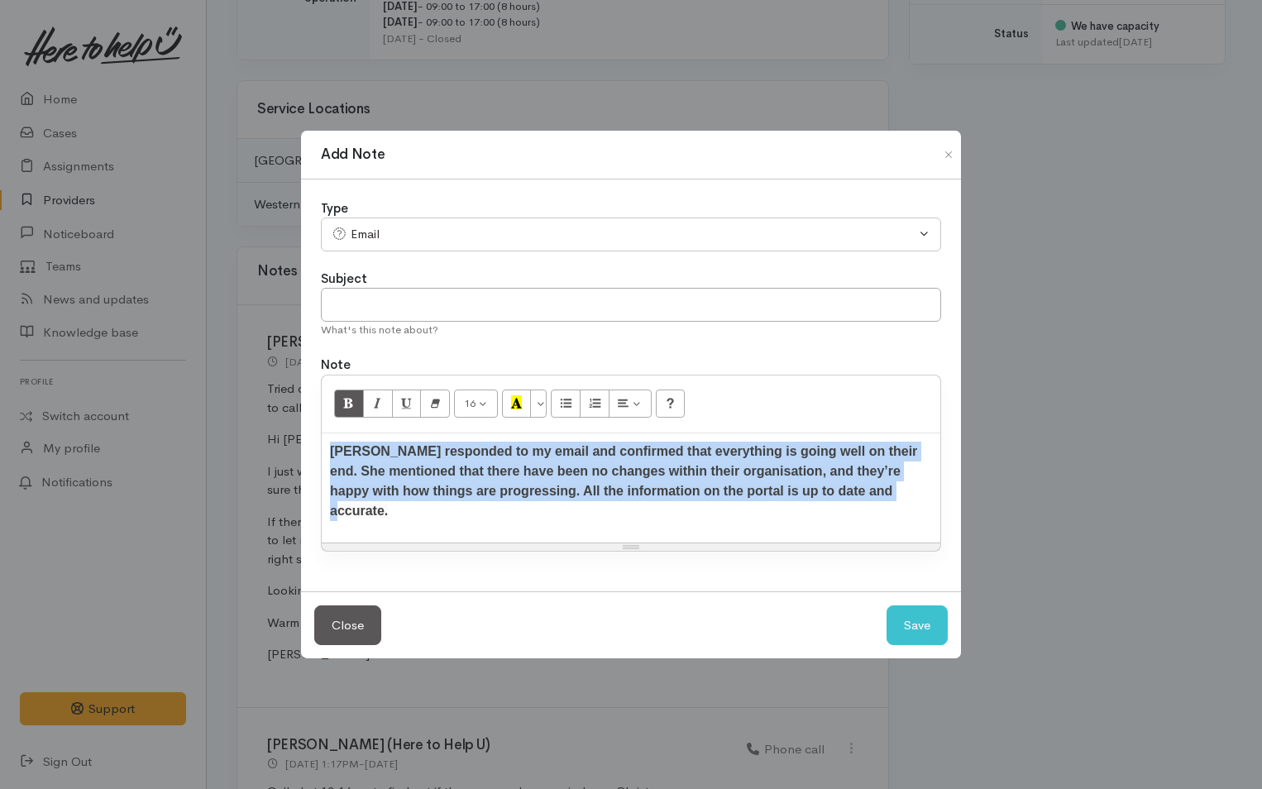
drag, startPoint x: 853, startPoint y: 505, endPoint x: 279, endPoint y: 459, distance: 575.6
click at [279, 459] on div "Add Note Type Correspondence Discussion Email Note Phone call SMS text message …" at bounding box center [631, 394] width 1262 height 789
click at [346, 409] on icon "Bold (CTRL+B)" at bounding box center [348, 402] width 11 height 14
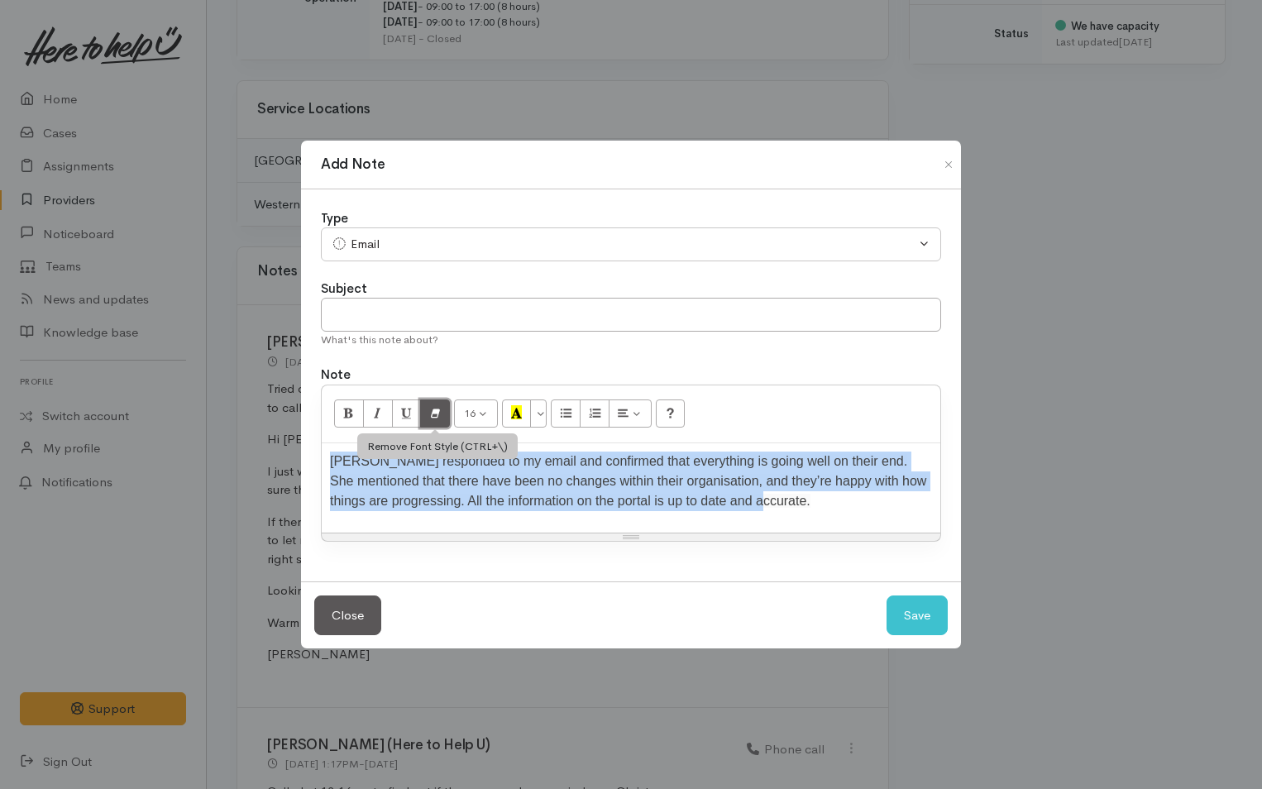
click at [434, 413] on icon "Remove Font Style (CTRL+\\)" at bounding box center [435, 412] width 11 height 14
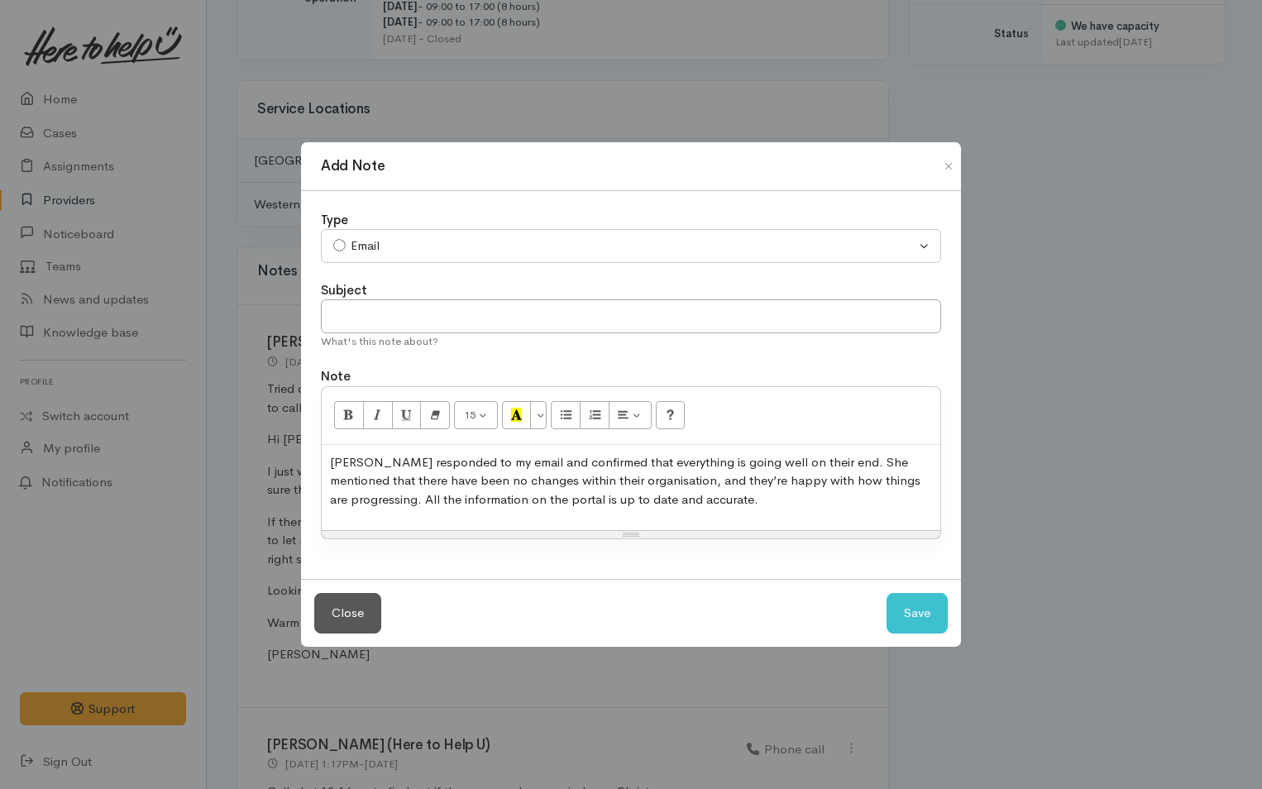
click at [1109, 440] on div "Add Note Type Correspondence Discussion Email Note Phone call SMS text message …" at bounding box center [631, 394] width 1262 height 789
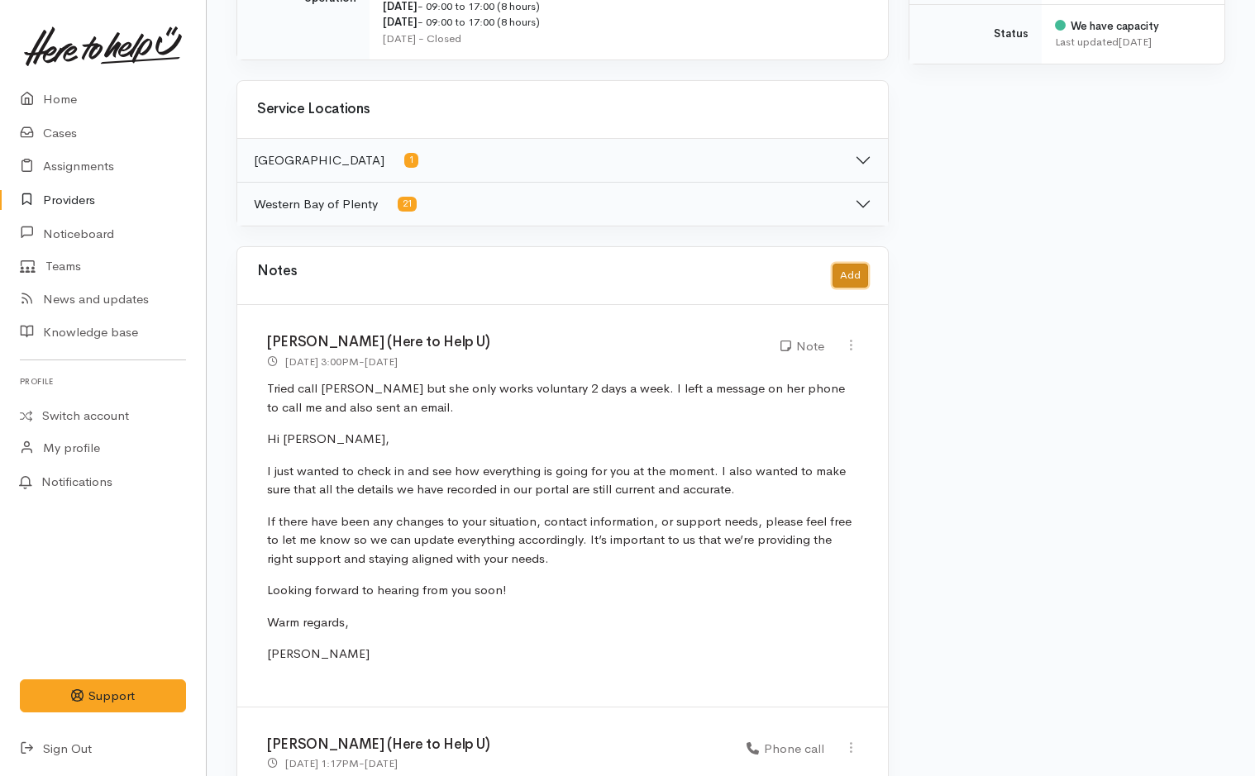
click at [854, 279] on button "Add" at bounding box center [851, 276] width 36 height 24
select select "1"
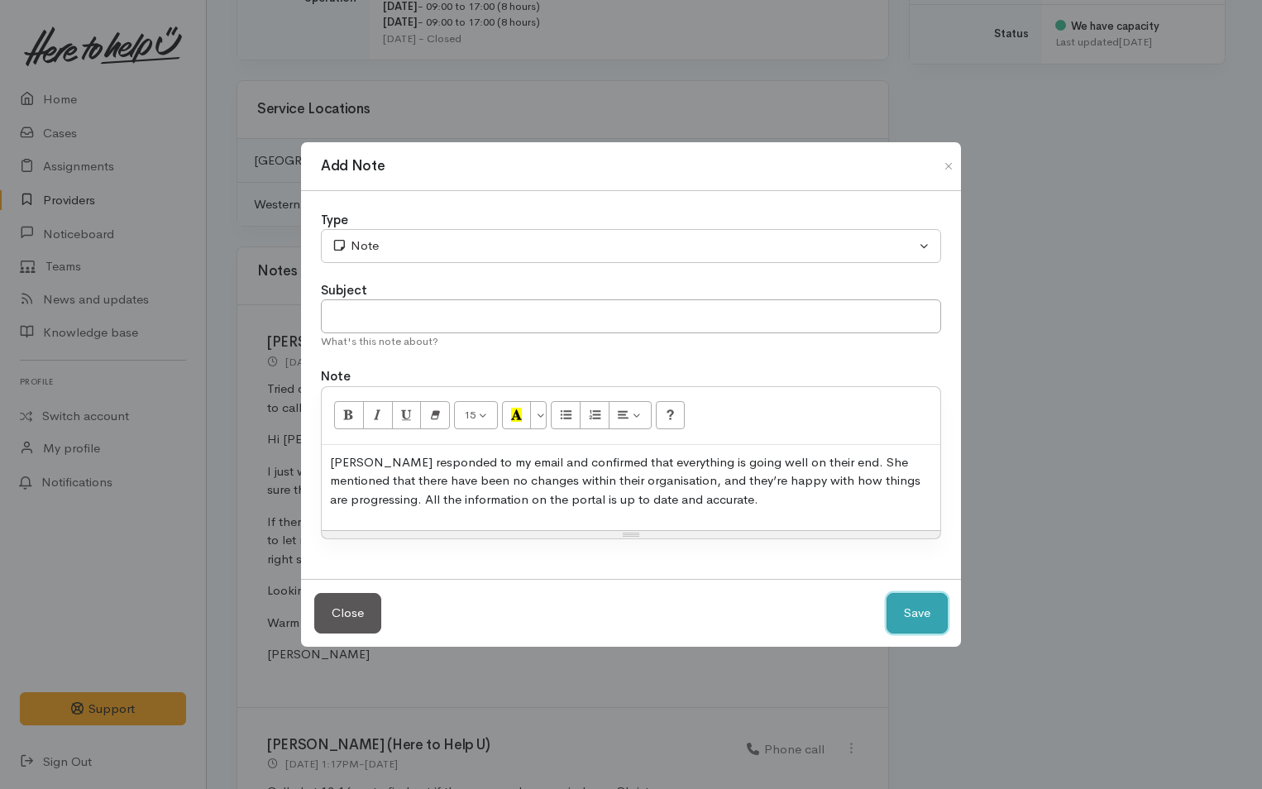
click at [919, 612] on button "Save" at bounding box center [916, 613] width 61 height 41
click at [919, 613] on button "Save" at bounding box center [916, 613] width 61 height 41
click at [792, 504] on p "Helen responded to my email and confirmed that everything is going well on thei…" at bounding box center [631, 481] width 602 height 56
click at [922, 611] on button "Save" at bounding box center [916, 613] width 61 height 41
click at [922, 612] on button "Save" at bounding box center [916, 613] width 61 height 41
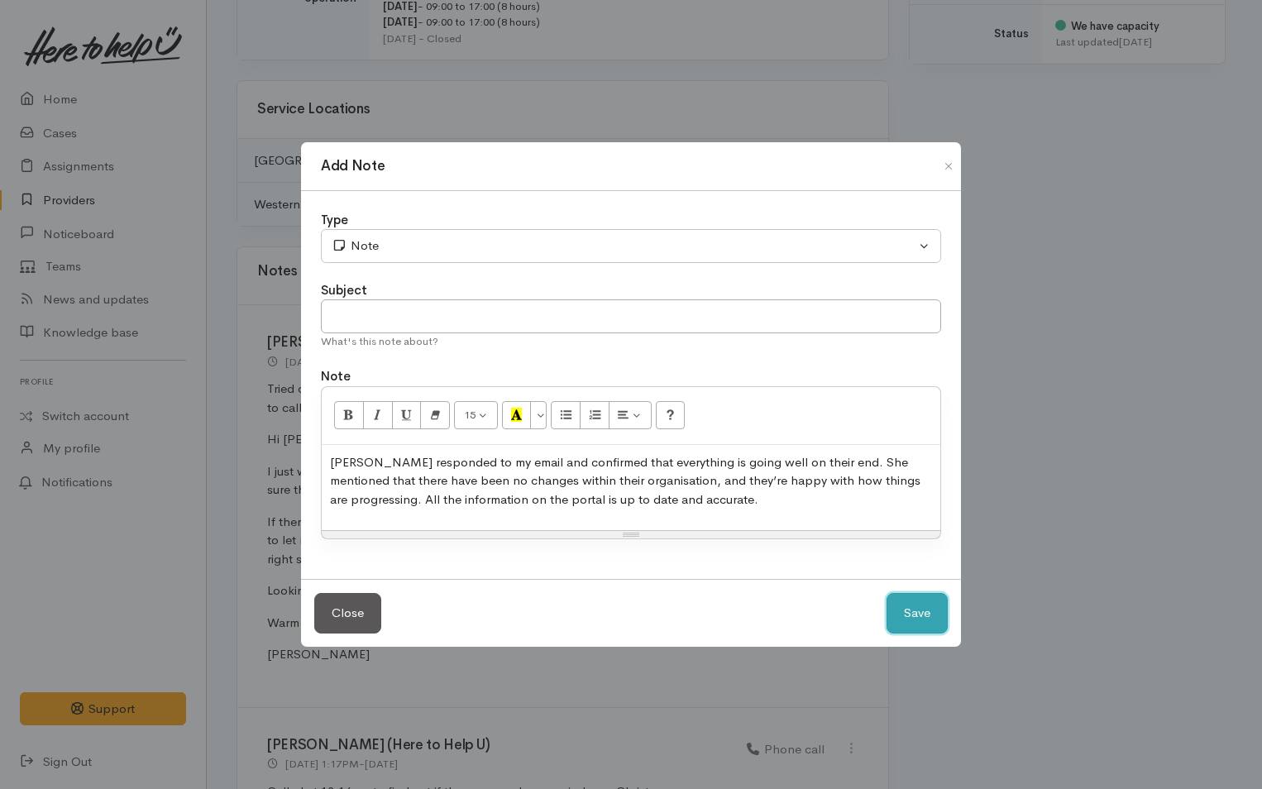
click at [928, 613] on button "Save" at bounding box center [916, 613] width 61 height 41
click at [928, 615] on button "Save" at bounding box center [916, 613] width 61 height 41
click at [927, 615] on button "Save" at bounding box center [916, 613] width 61 height 41
click at [923, 616] on button "Save" at bounding box center [916, 613] width 61 height 41
click at [923, 613] on button "Save" at bounding box center [916, 613] width 61 height 41
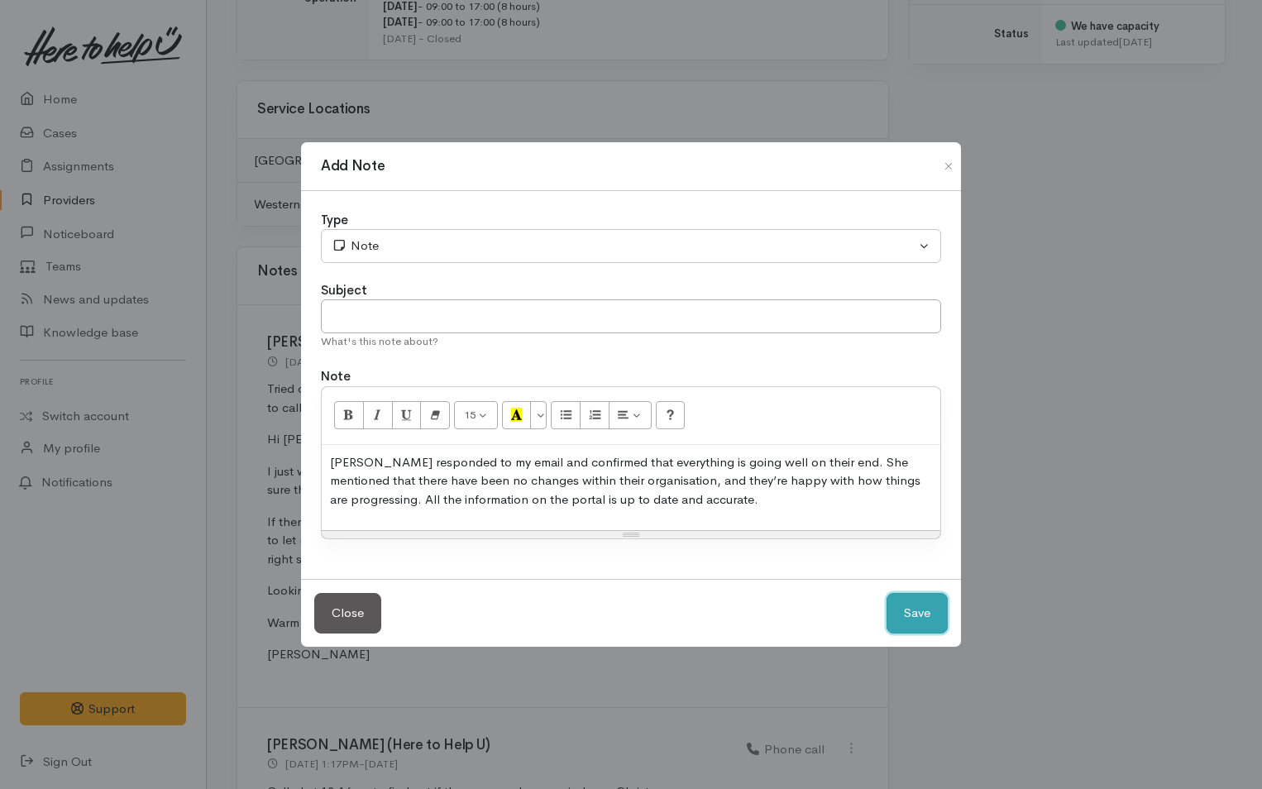
click at [923, 608] on button "Save" at bounding box center [916, 613] width 61 height 41
click at [924, 608] on button "Save" at bounding box center [916, 613] width 61 height 41
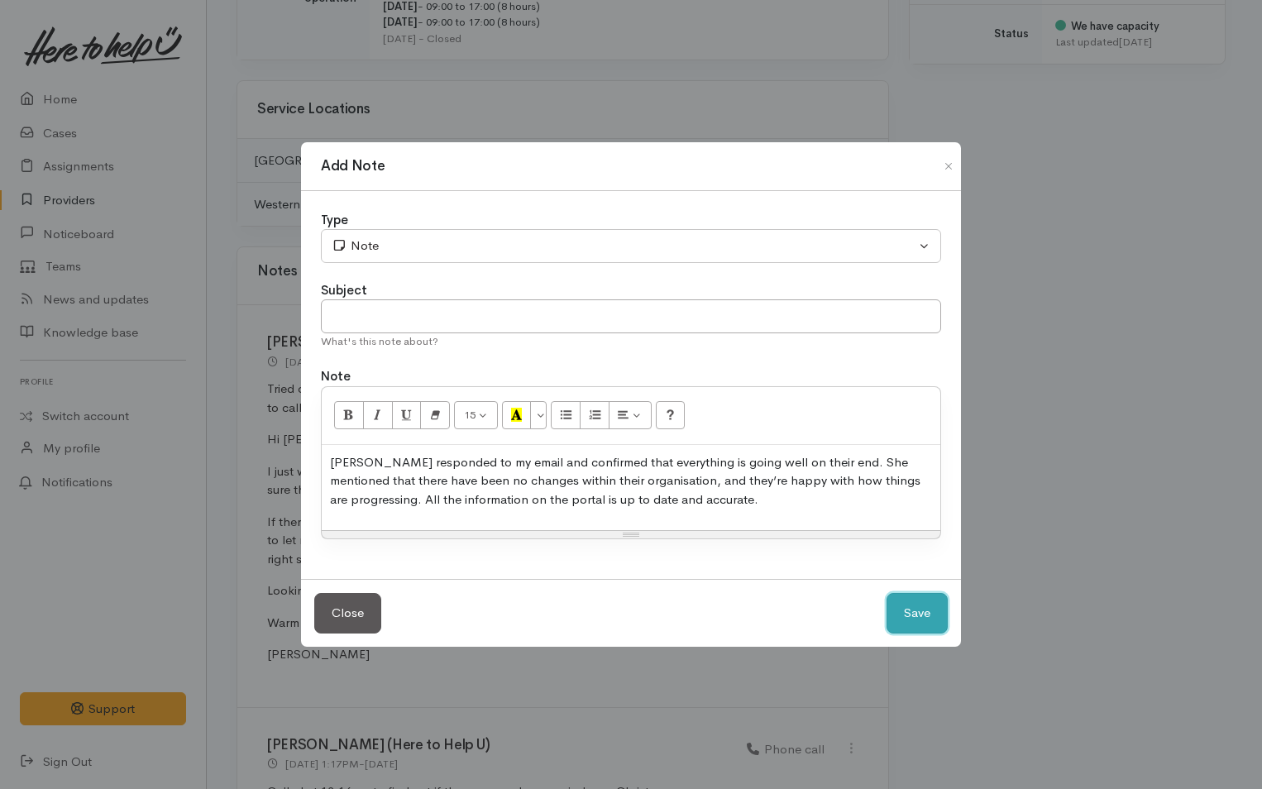
click at [924, 608] on button "Save" at bounding box center [916, 613] width 61 height 41
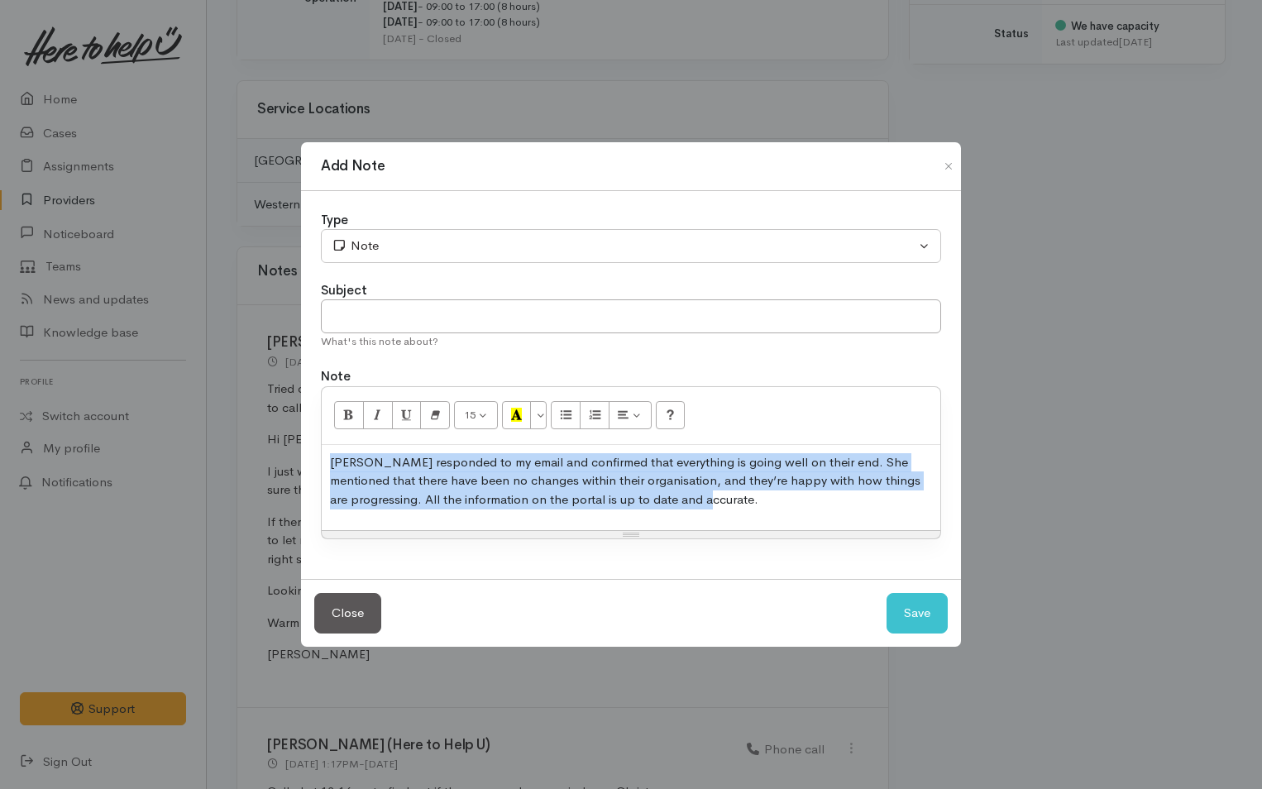
drag, startPoint x: 704, startPoint y: 509, endPoint x: 291, endPoint y: 467, distance: 414.7
click at [291, 467] on div "Add Note Type Correspondence Discussion Email Note Phone call SMS text message …" at bounding box center [631, 394] width 1262 height 789
copy p "Helen responded to my email and confirmed that everything is going well on thei…"
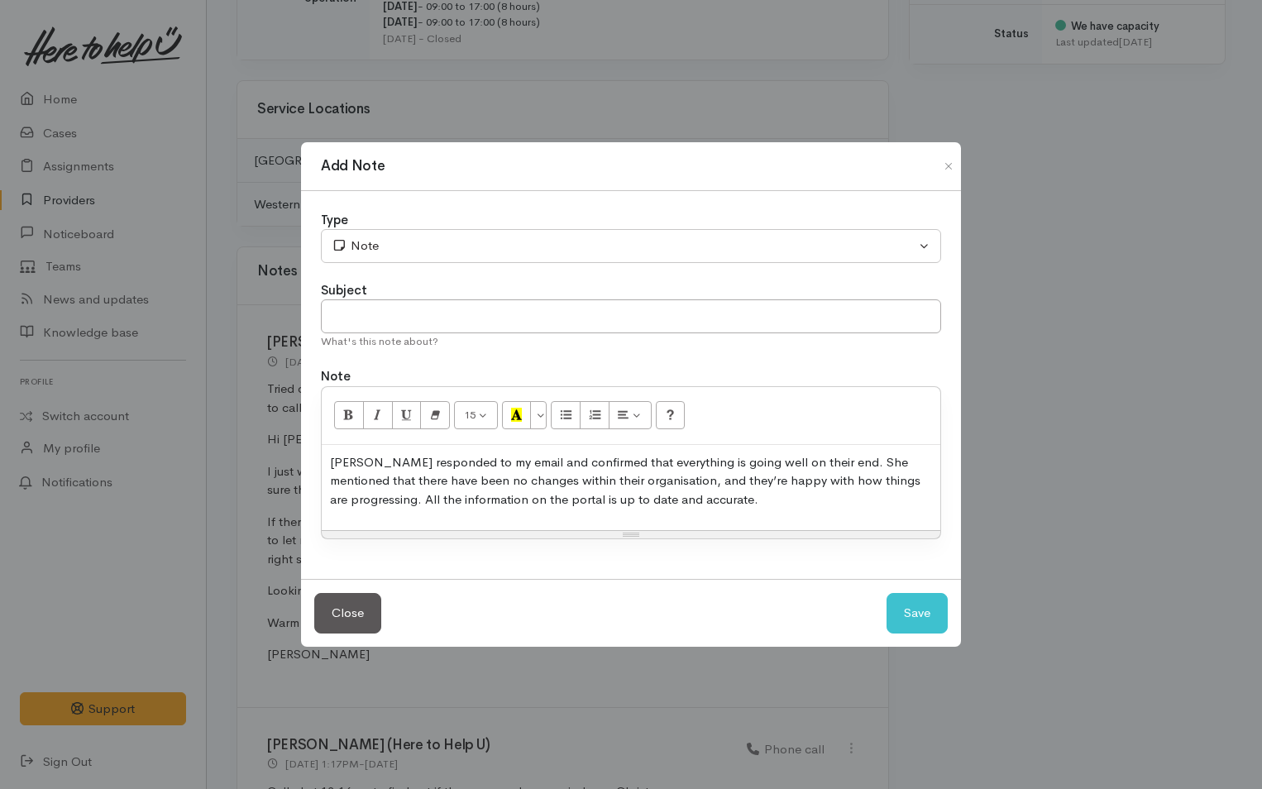
click at [1130, 585] on div "Add Note Type Correspondence Discussion Email Note Phone call SMS text message …" at bounding box center [631, 394] width 1262 height 789
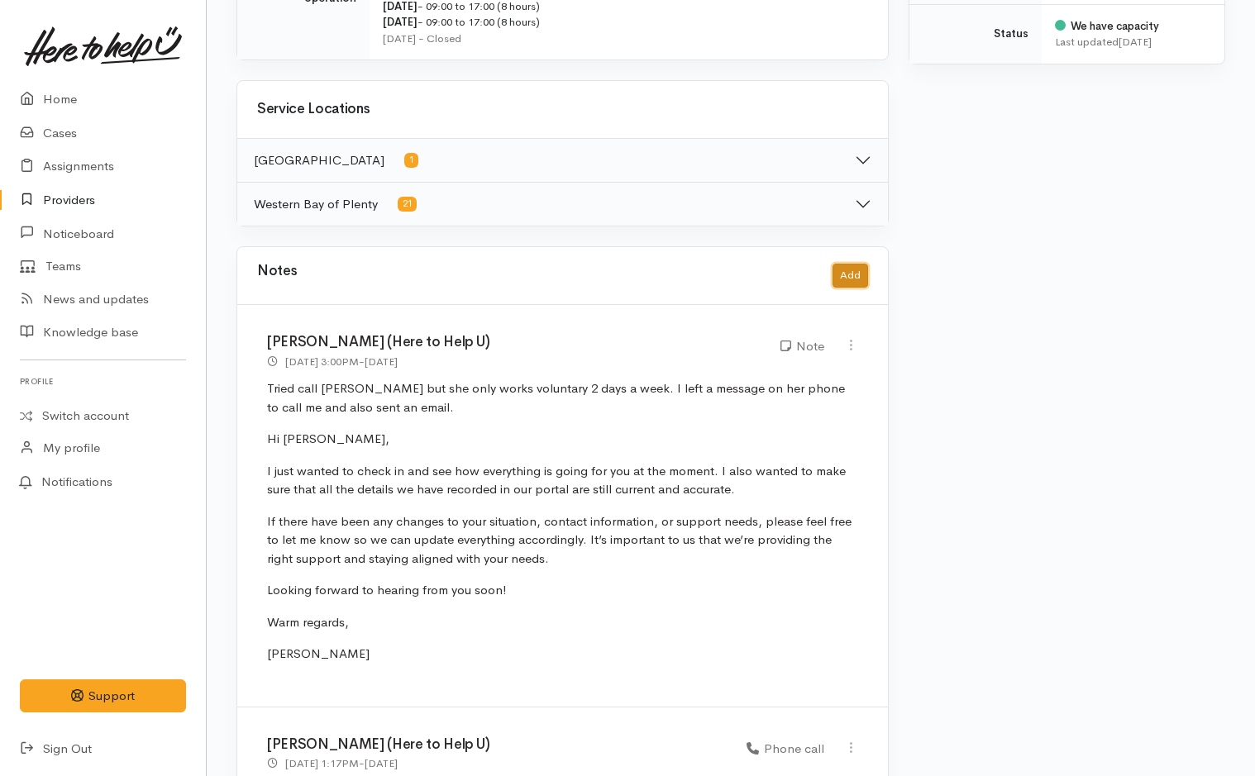
click at [851, 272] on button "Add" at bounding box center [851, 276] width 36 height 24
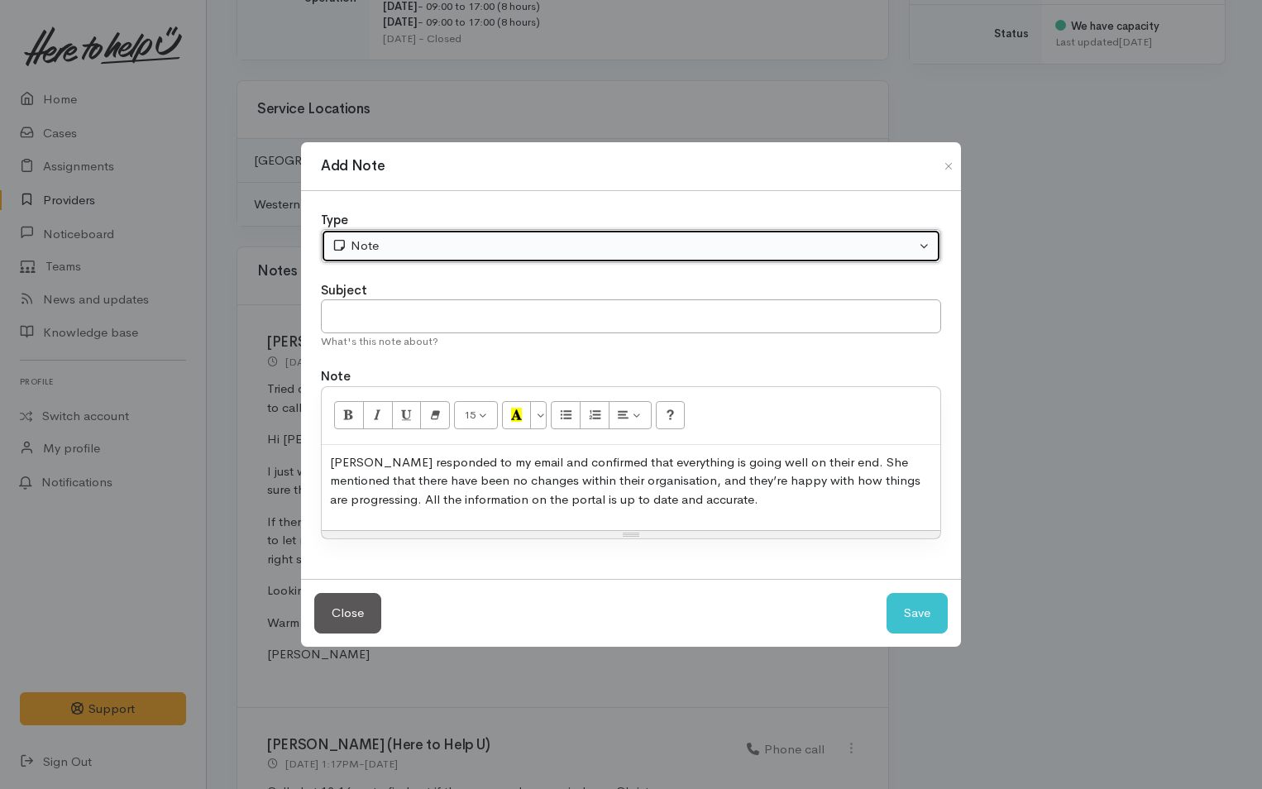
click at [574, 245] on div "Note" at bounding box center [624, 245] width 584 height 19
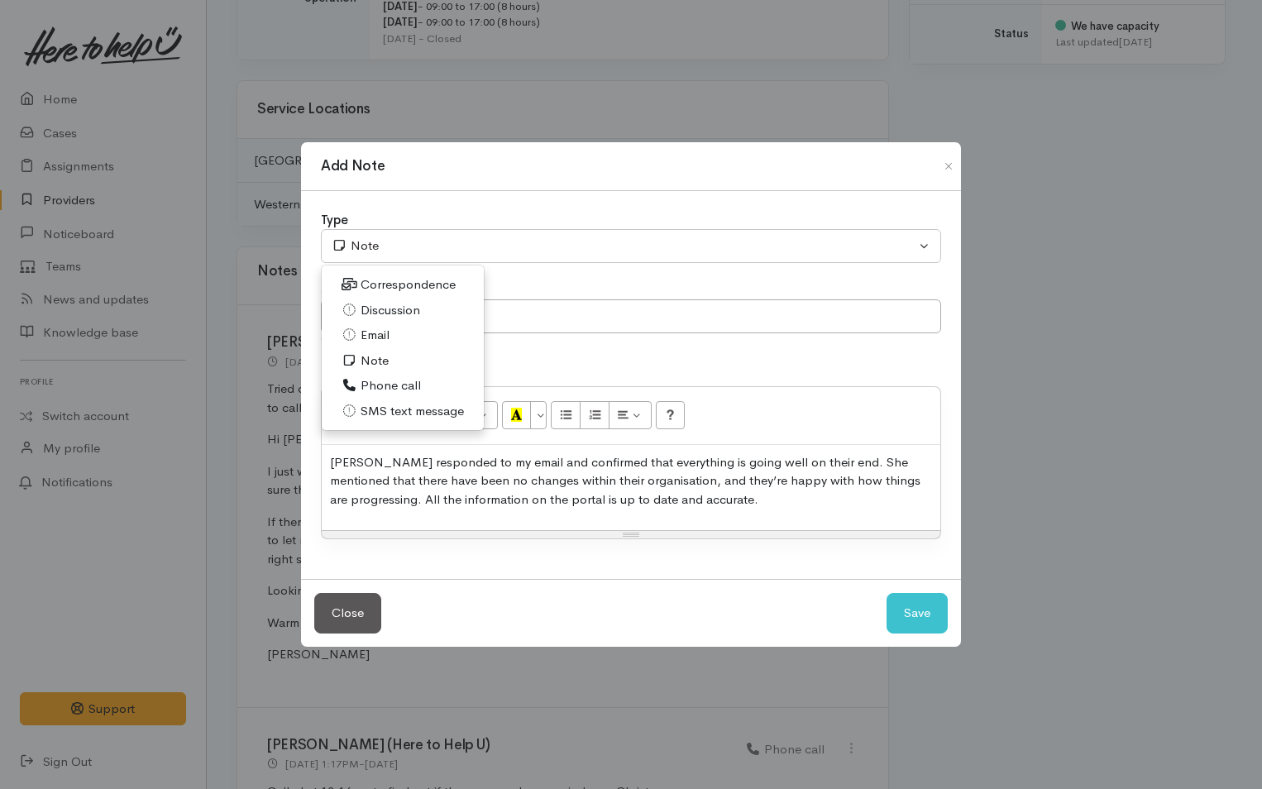
click at [389, 336] on span "Email" at bounding box center [374, 335] width 29 height 19
click at [915, 617] on button "Save" at bounding box center [916, 613] width 61 height 41
click at [922, 604] on button "Save" at bounding box center [916, 613] width 61 height 41
click at [938, 613] on button "Save" at bounding box center [916, 613] width 61 height 41
click at [1108, 545] on div "Add Note Type Correspondence Discussion Email Note Phone call SMS text message …" at bounding box center [631, 394] width 1262 height 789
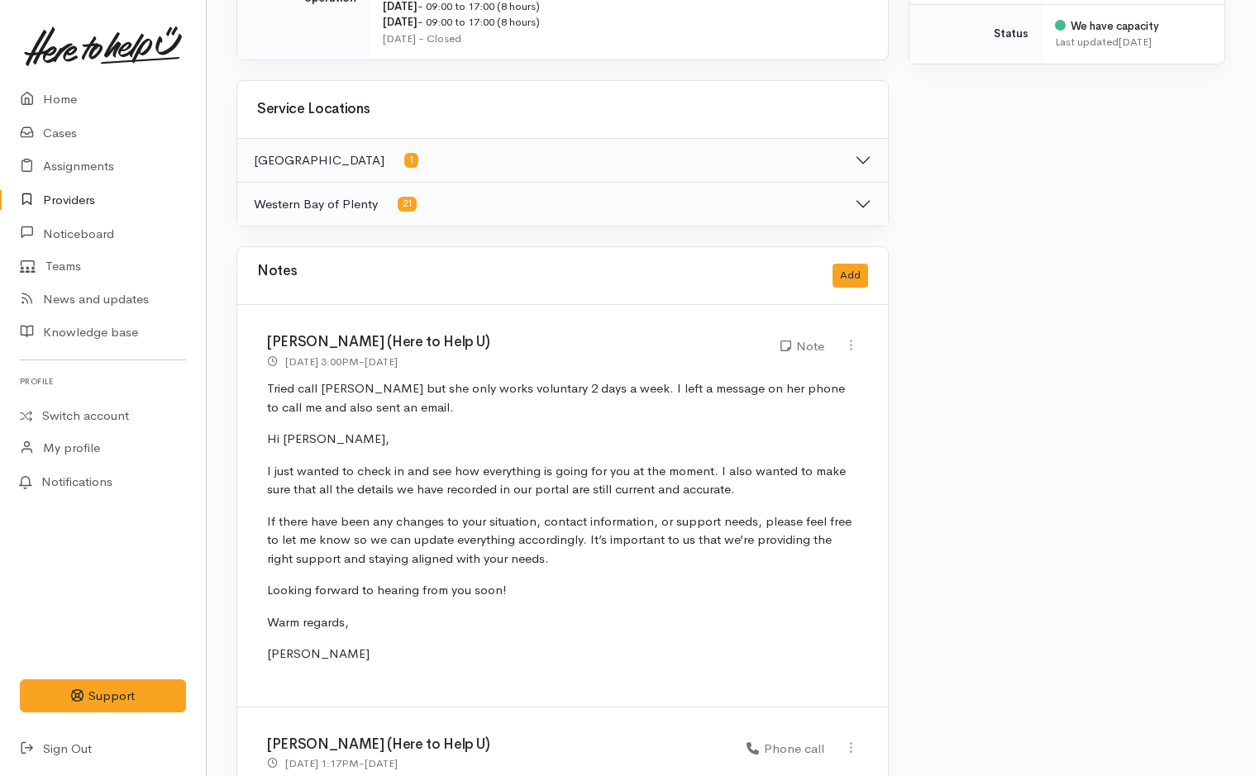
click at [841, 288] on div "Notes Add" at bounding box center [562, 276] width 611 height 34
click at [854, 272] on button "Add" at bounding box center [851, 276] width 36 height 24
select select "1"
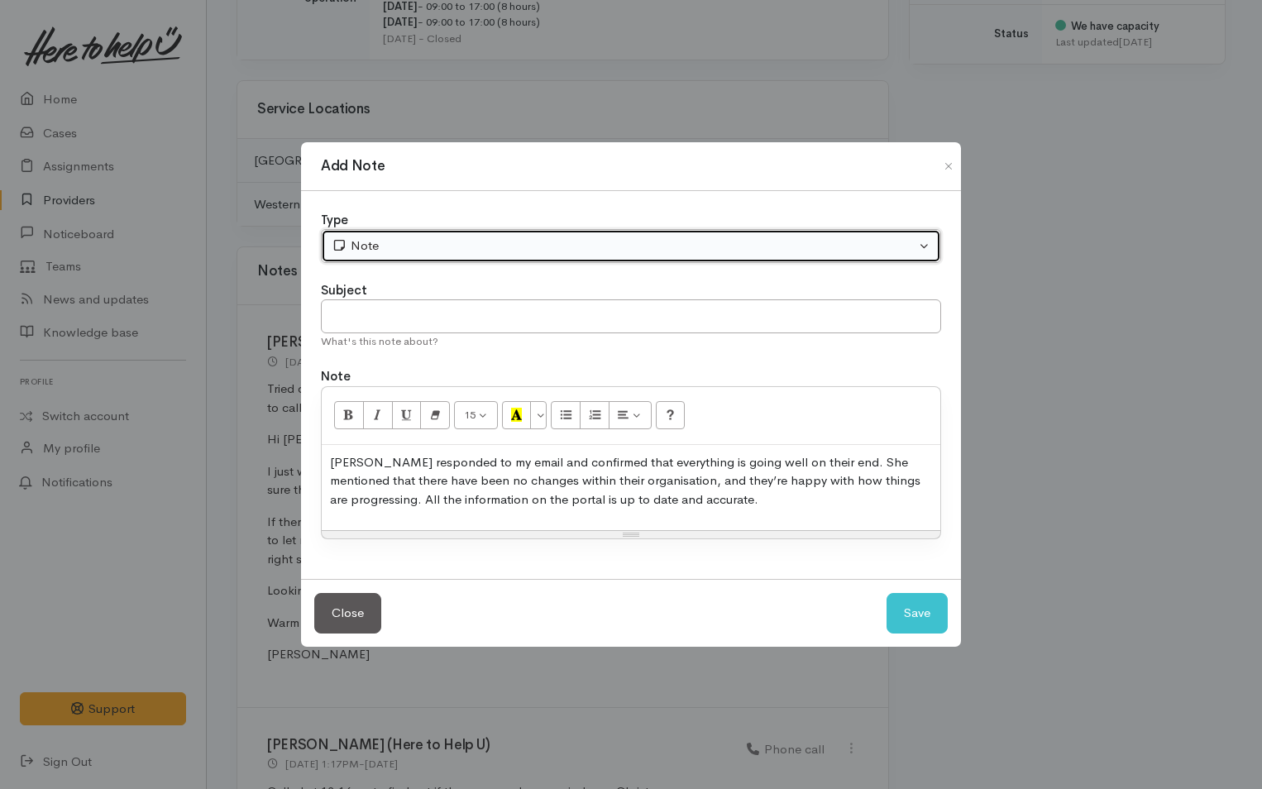
click at [484, 246] on div "Note" at bounding box center [624, 245] width 584 height 19
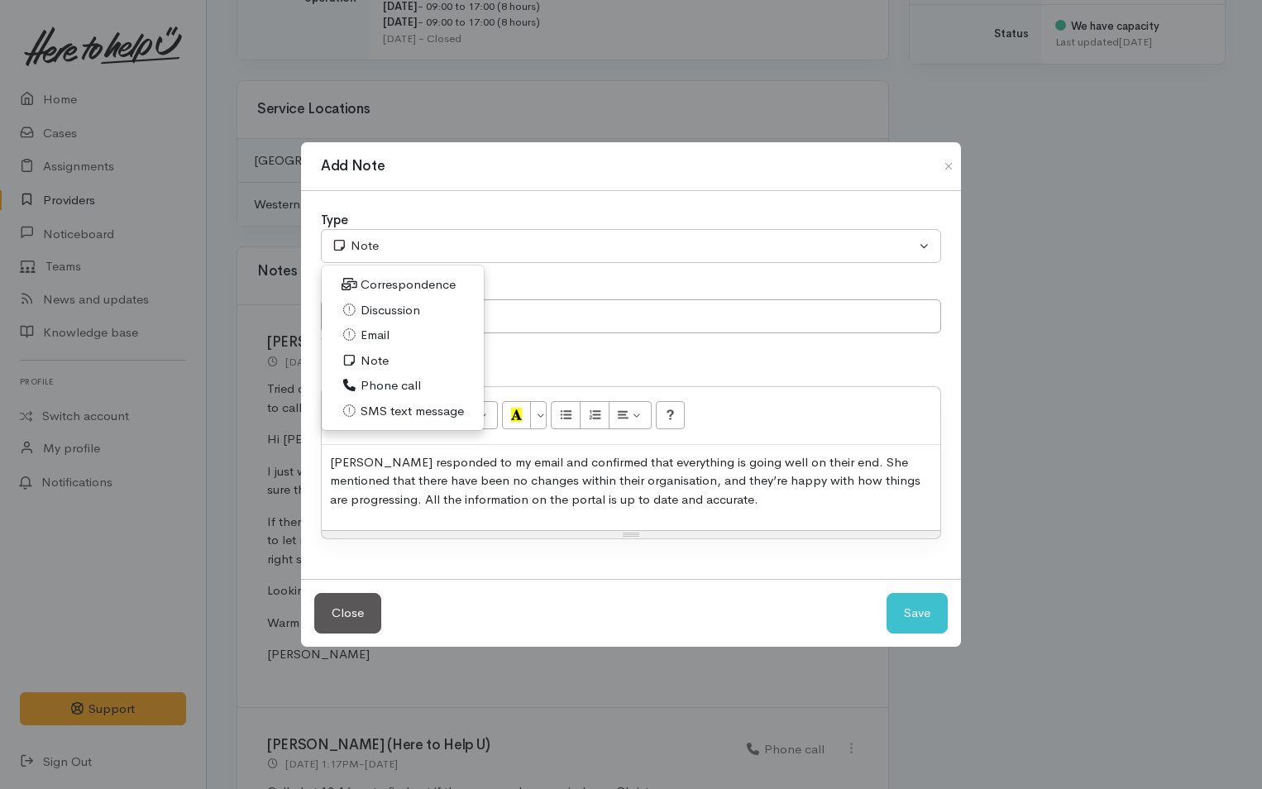
click at [385, 329] on span "Email" at bounding box center [374, 335] width 29 height 19
click at [708, 502] on p "Helen responded to my email and confirmed that everything is going well on thei…" at bounding box center [631, 481] width 602 height 56
click at [917, 612] on button "Save" at bounding box center [916, 613] width 61 height 41
click at [1130, 556] on div "Add Note Type Correspondence Discussion Email Note Phone call SMS text message …" at bounding box center [631, 394] width 1262 height 789
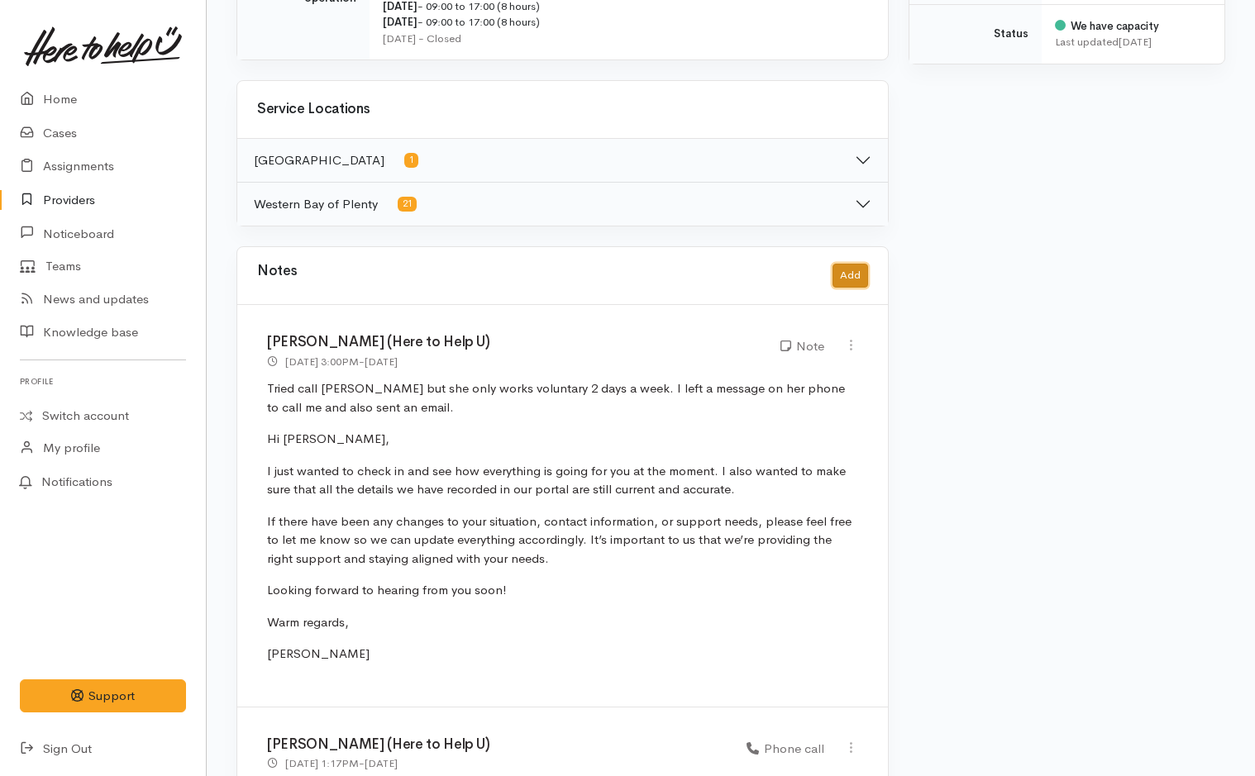
click at [850, 279] on button "Add" at bounding box center [851, 276] width 36 height 24
select select "1"
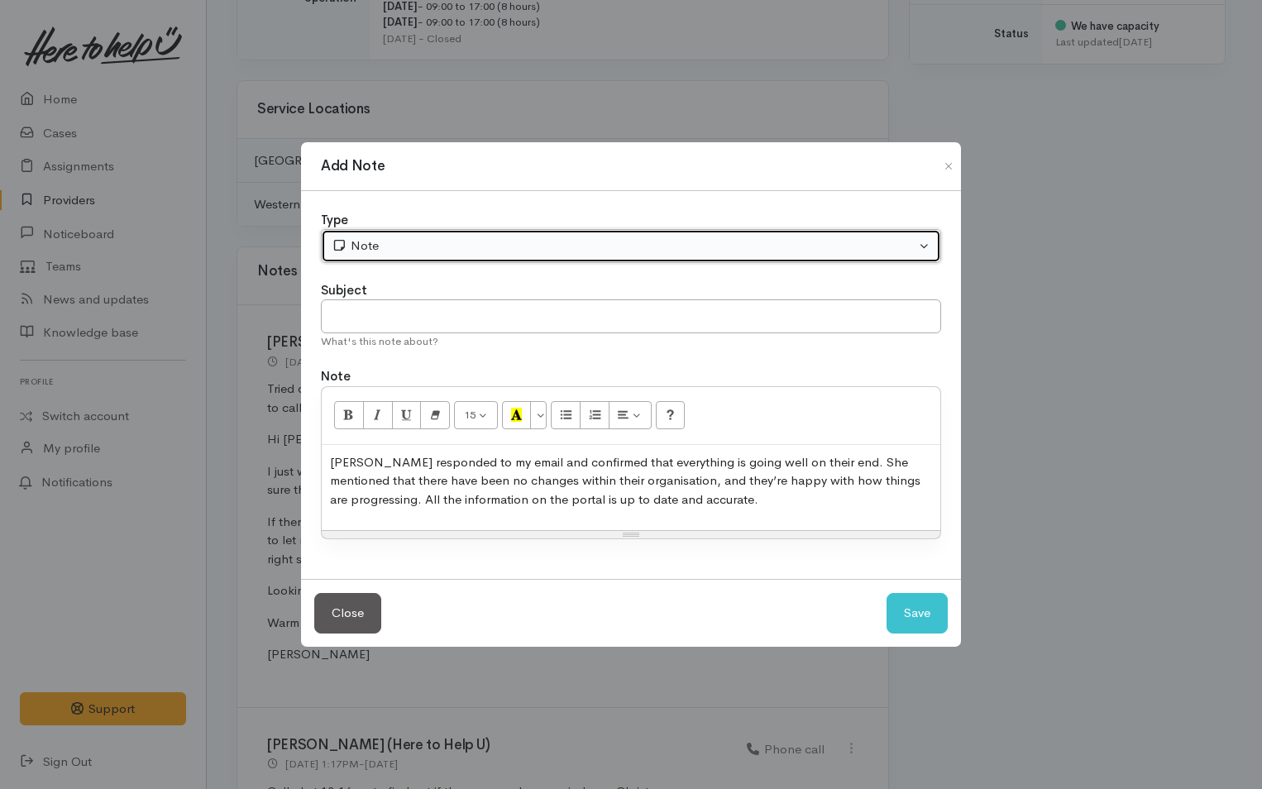
click at [740, 261] on button "Note" at bounding box center [631, 246] width 620 height 34
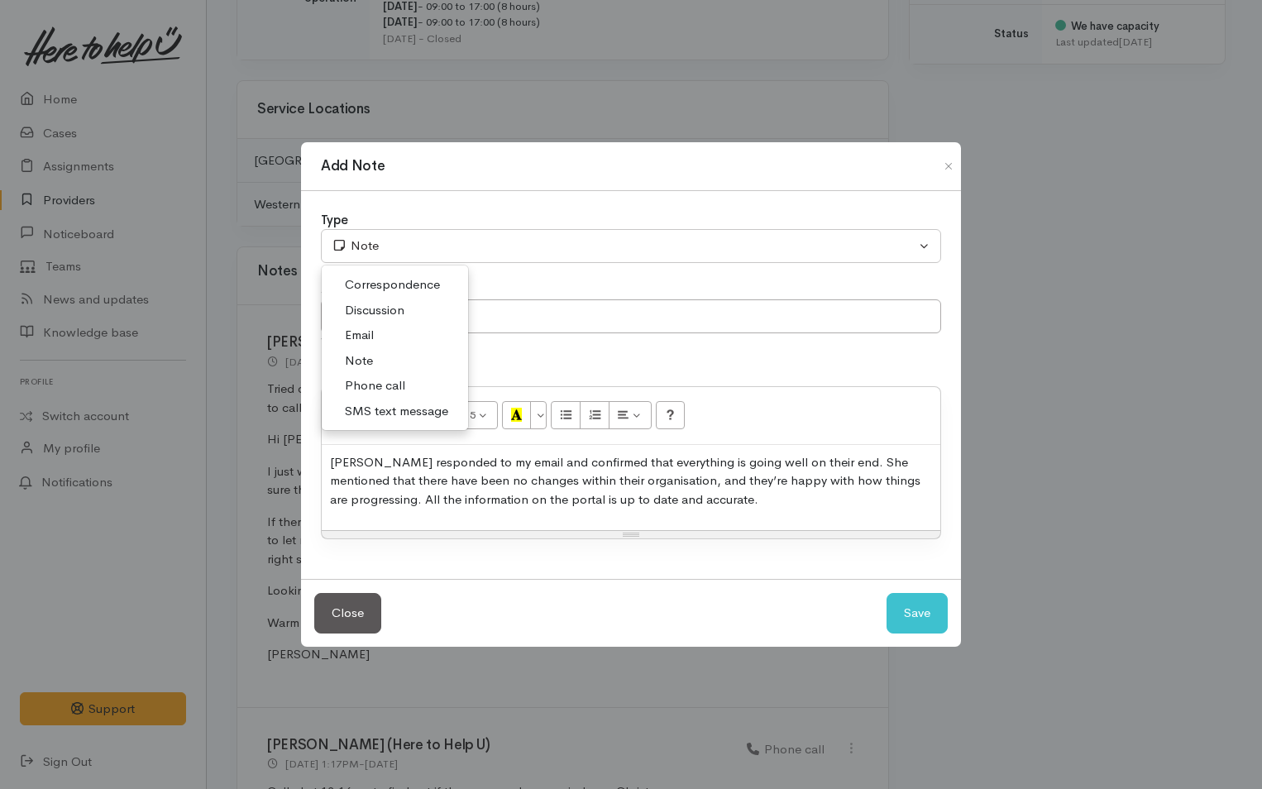
click at [373, 331] on span "Email" at bounding box center [359, 335] width 29 height 19
select select "2"
click at [924, 608] on button "Save" at bounding box center [916, 613] width 61 height 41
click at [925, 608] on button "Save" at bounding box center [916, 613] width 61 height 41
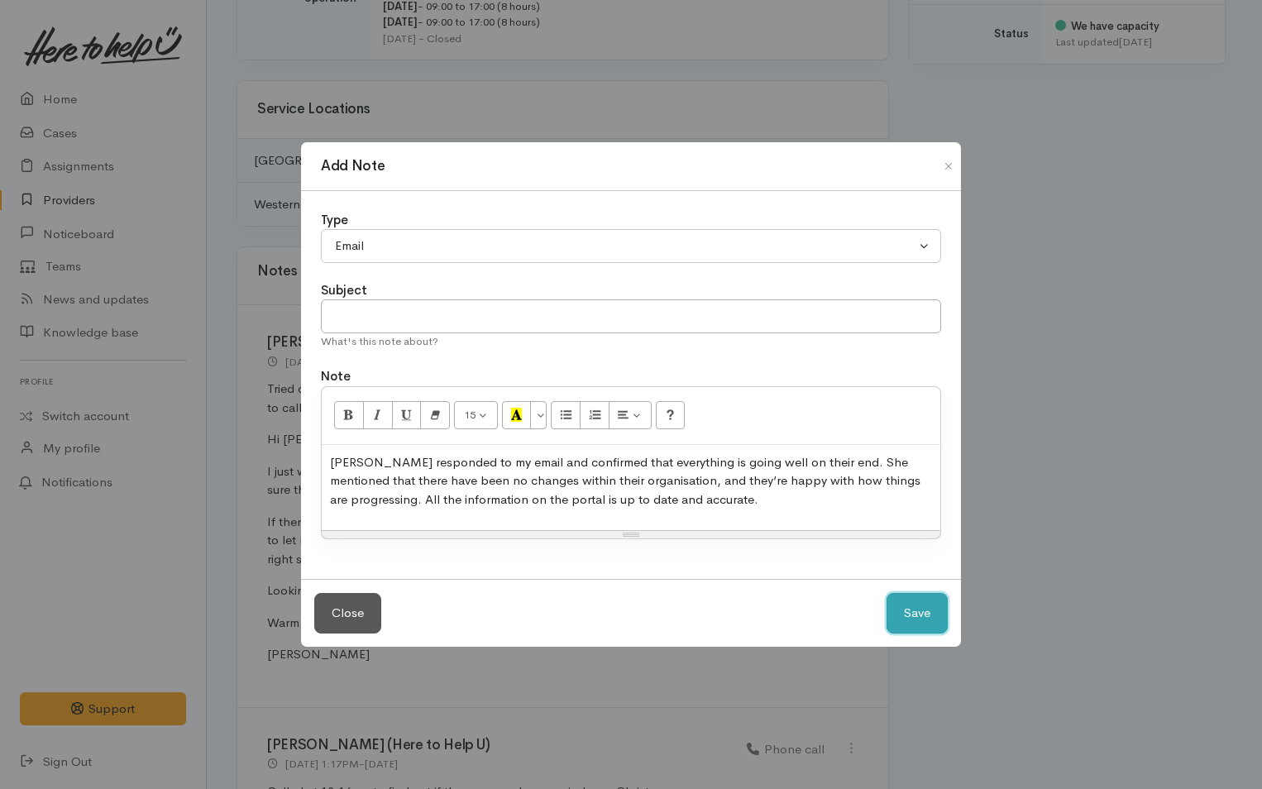
click at [925, 608] on button "Save" at bounding box center [916, 613] width 61 height 41
click at [925, 607] on button "Save" at bounding box center [916, 613] width 61 height 41
click at [925, 602] on button "Save" at bounding box center [916, 613] width 61 height 41
click at [925, 597] on button "Save" at bounding box center [916, 613] width 61 height 41
click at [1164, 235] on div "Add Note Type Correspondence Discussion Email Note Phone call SMS text message …" at bounding box center [631, 394] width 1262 height 789
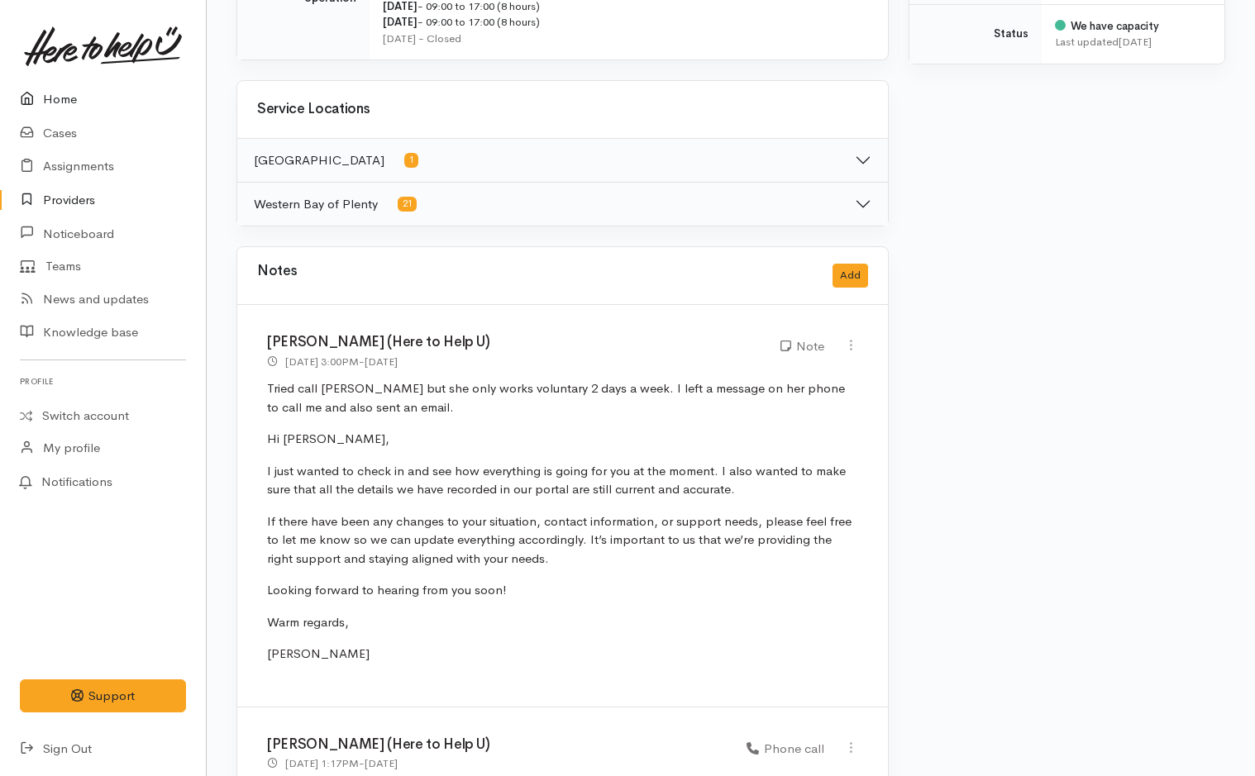
click at [55, 96] on link "Home" at bounding box center [103, 100] width 206 height 34
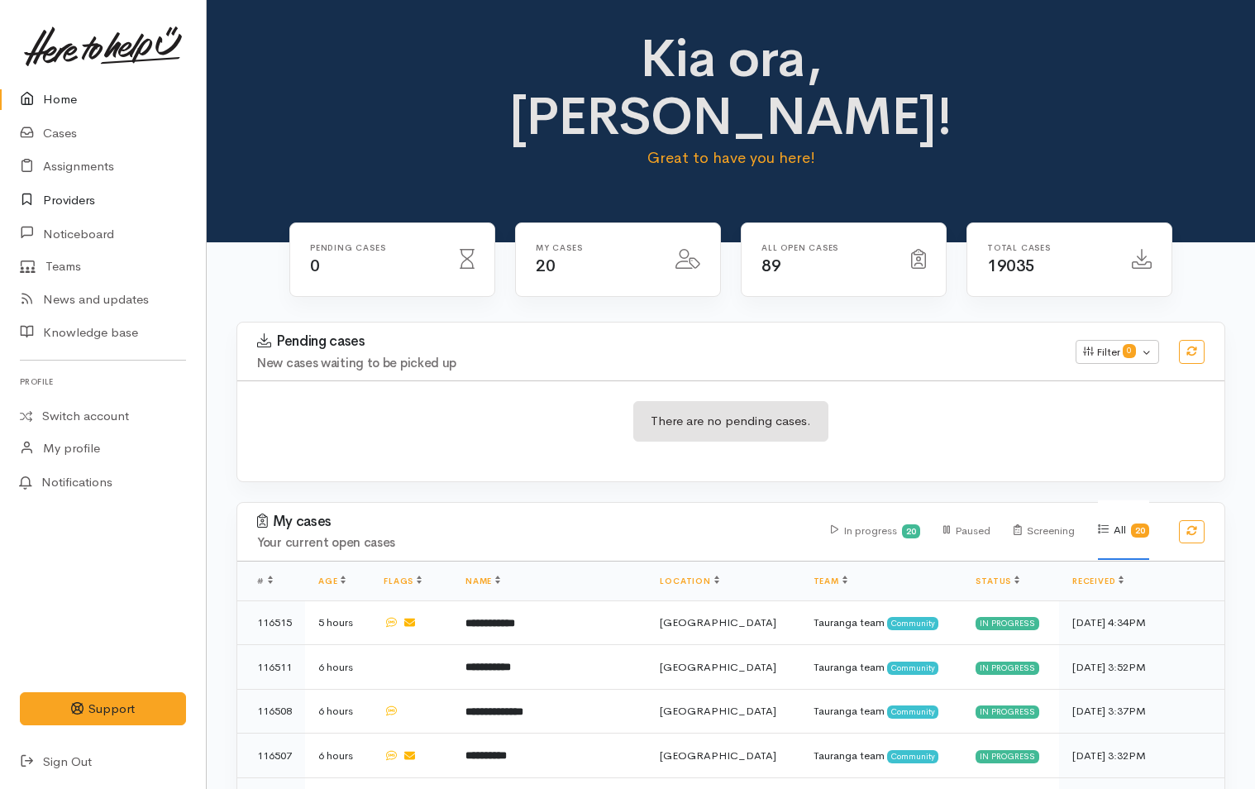
click at [70, 197] on link "Providers" at bounding box center [103, 201] width 206 height 34
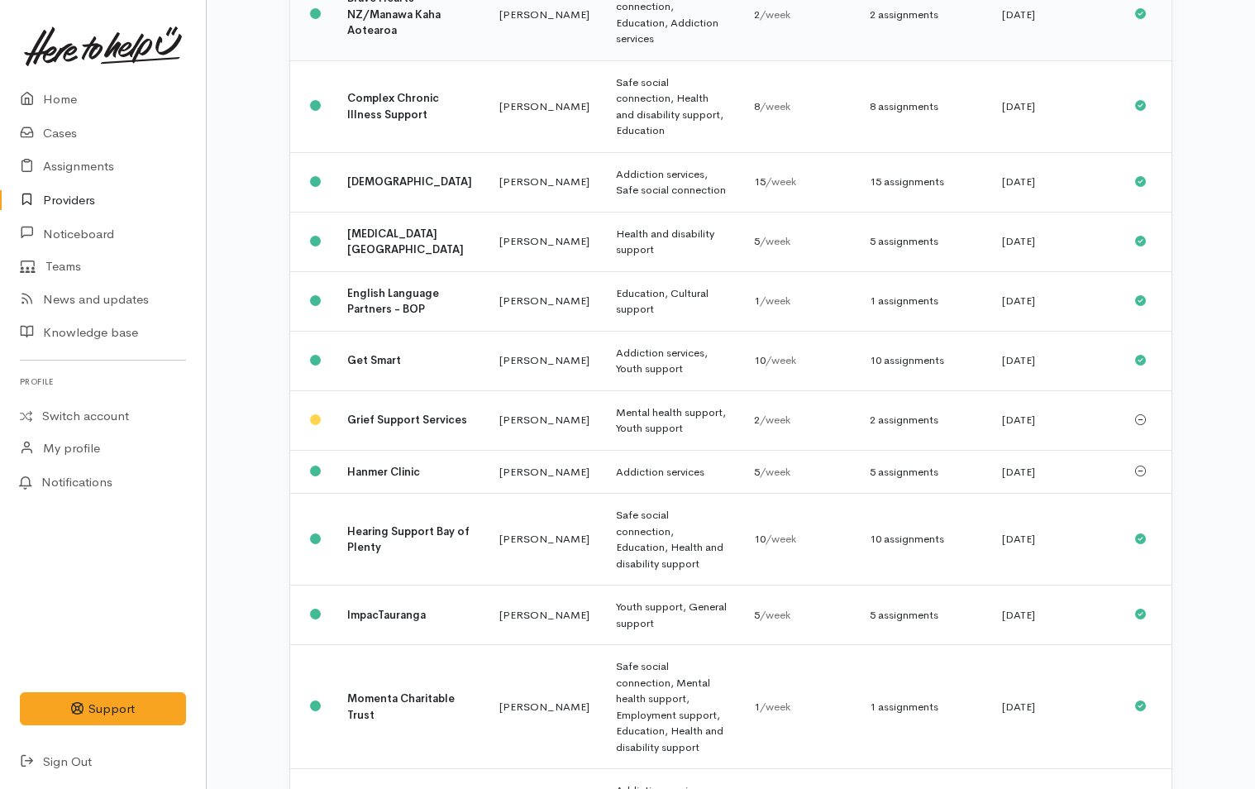
scroll to position [579, 0]
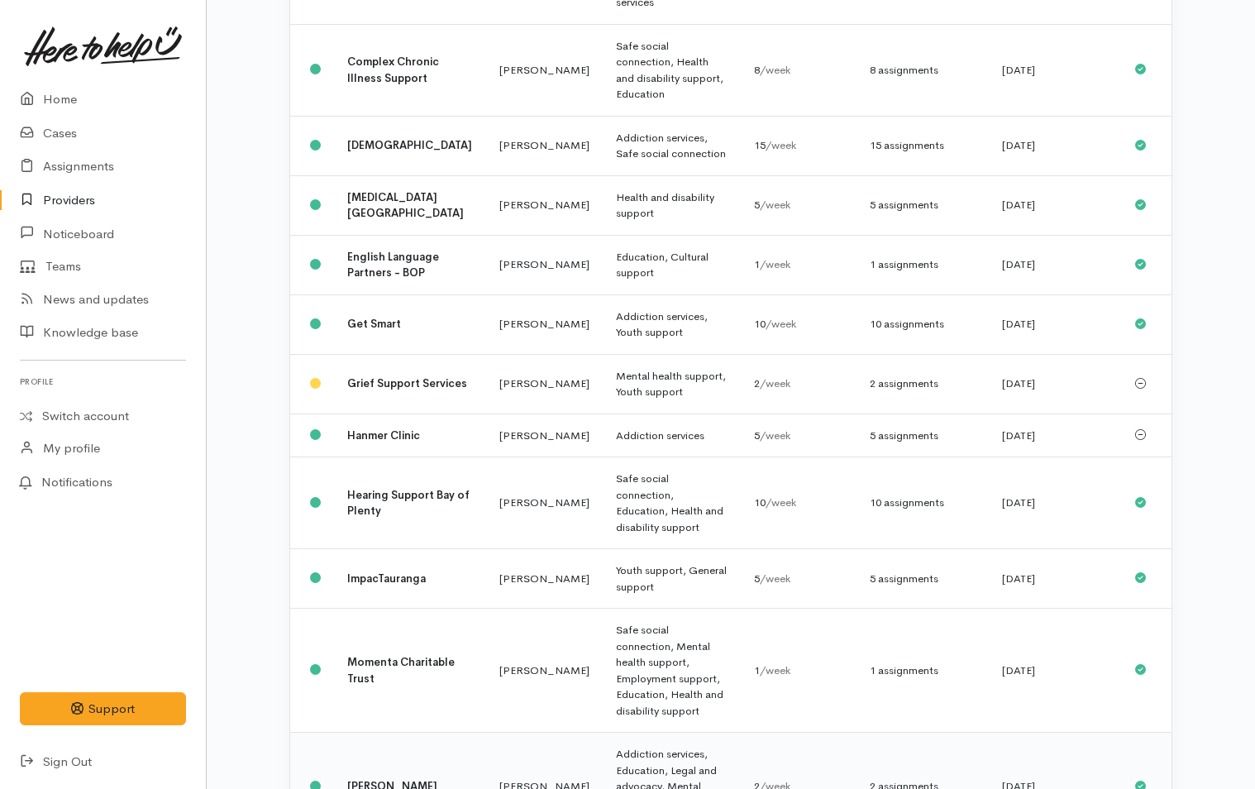
click at [372, 779] on b "[PERSON_NAME]" at bounding box center [392, 786] width 90 height 14
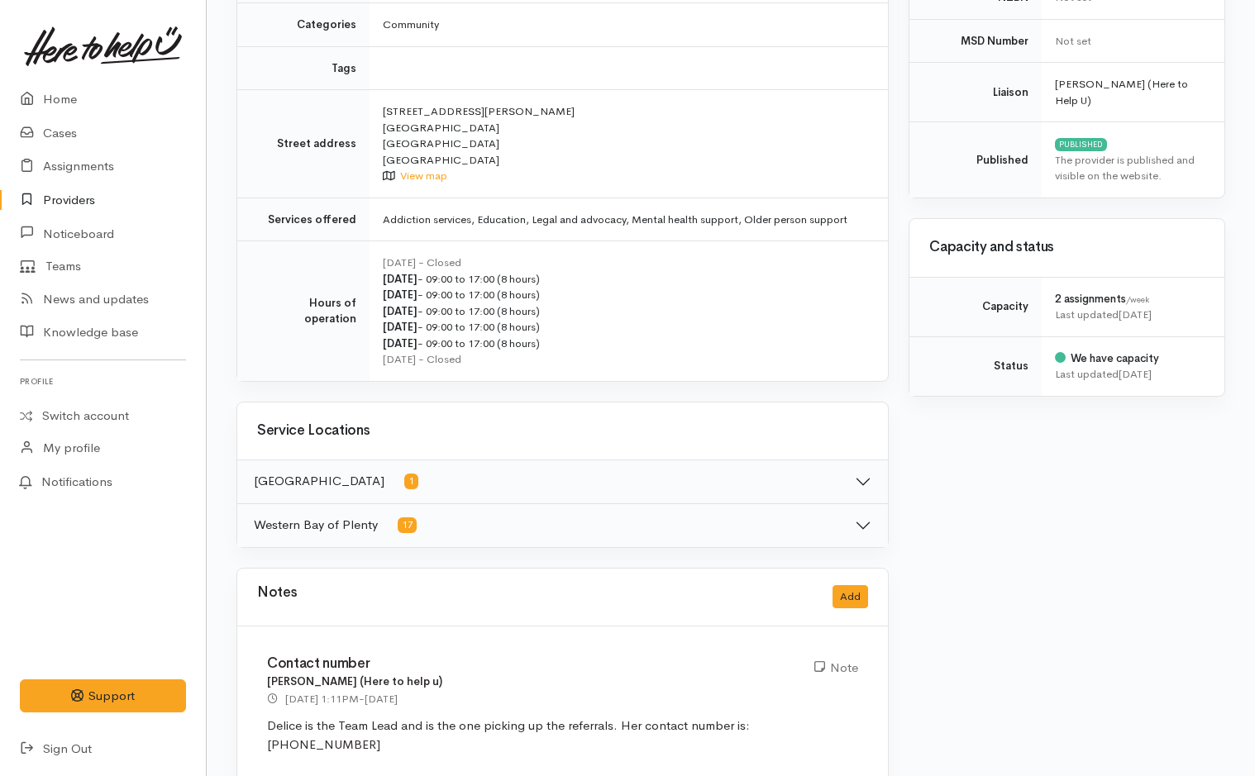
scroll to position [451, 0]
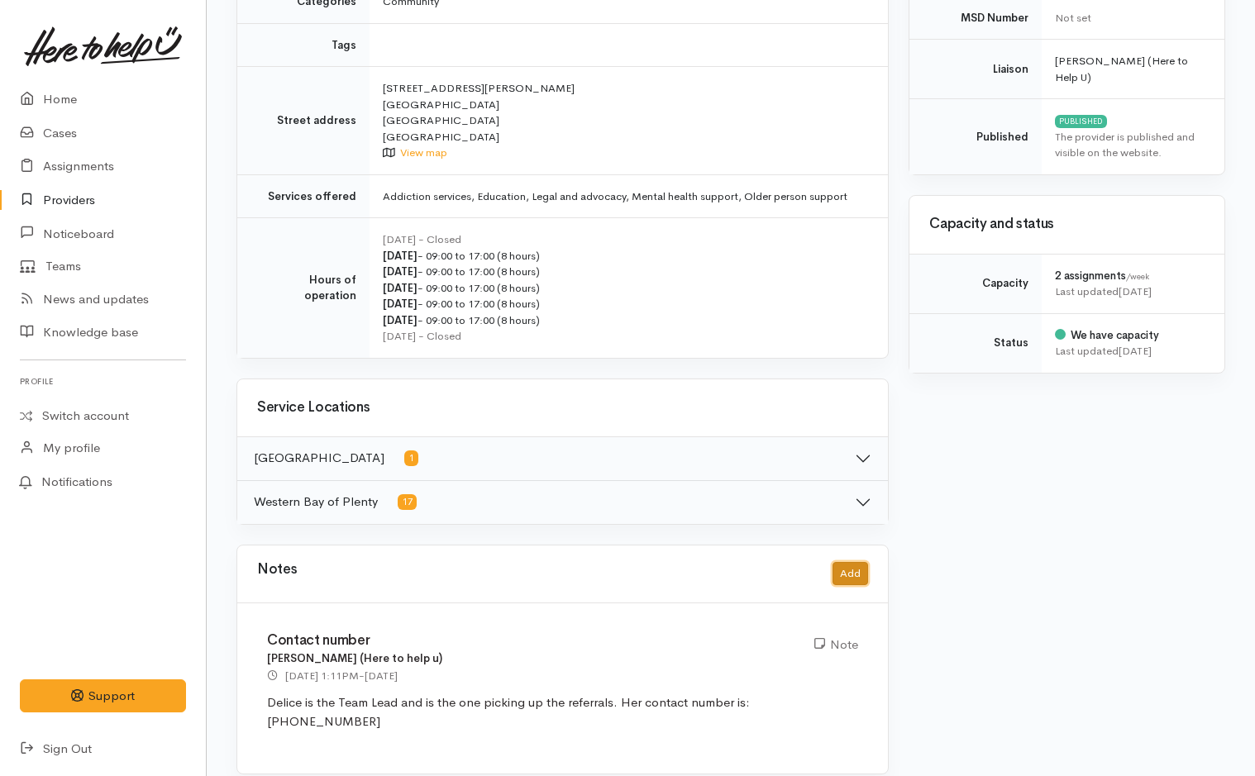
click at [856, 573] on button "Add" at bounding box center [851, 574] width 36 height 24
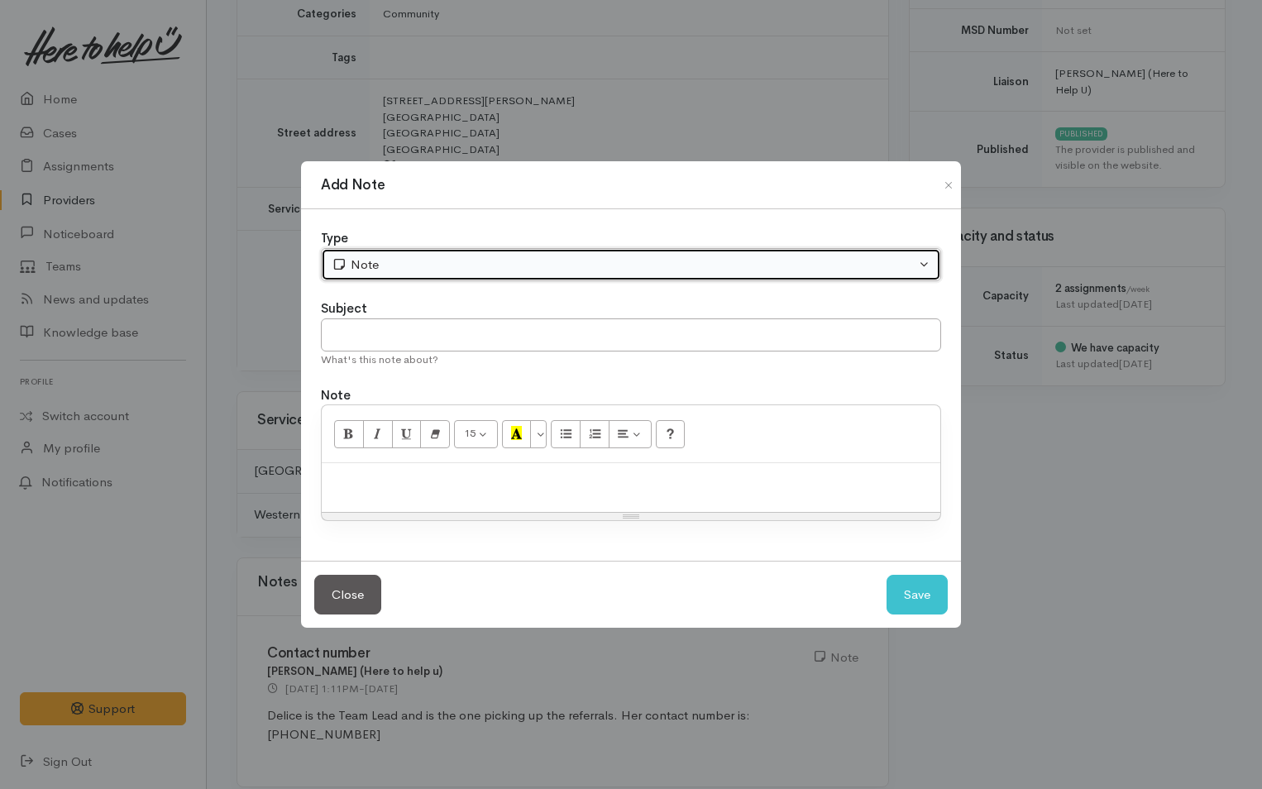
click at [422, 271] on div "Note" at bounding box center [624, 264] width 584 height 19
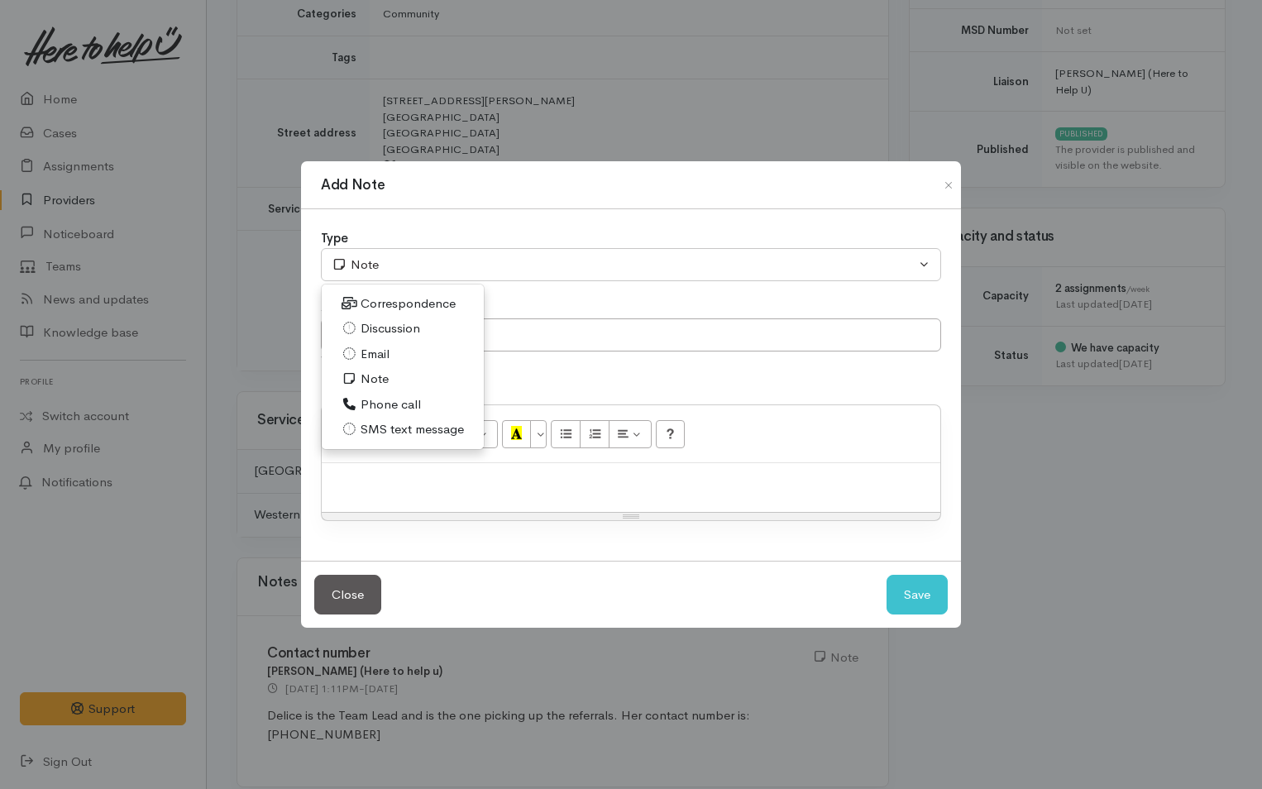
click at [390, 331] on span "Discussion" at bounding box center [390, 328] width 60 height 19
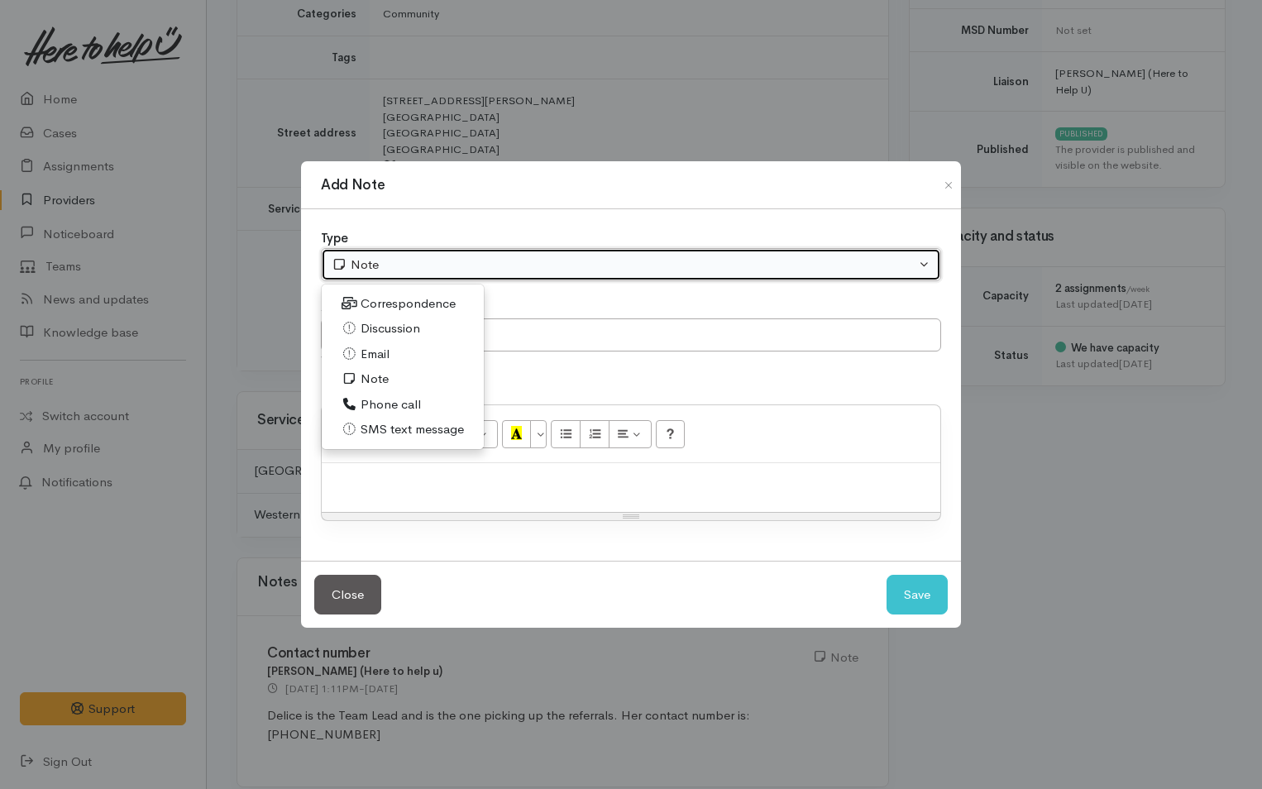
select select "4"
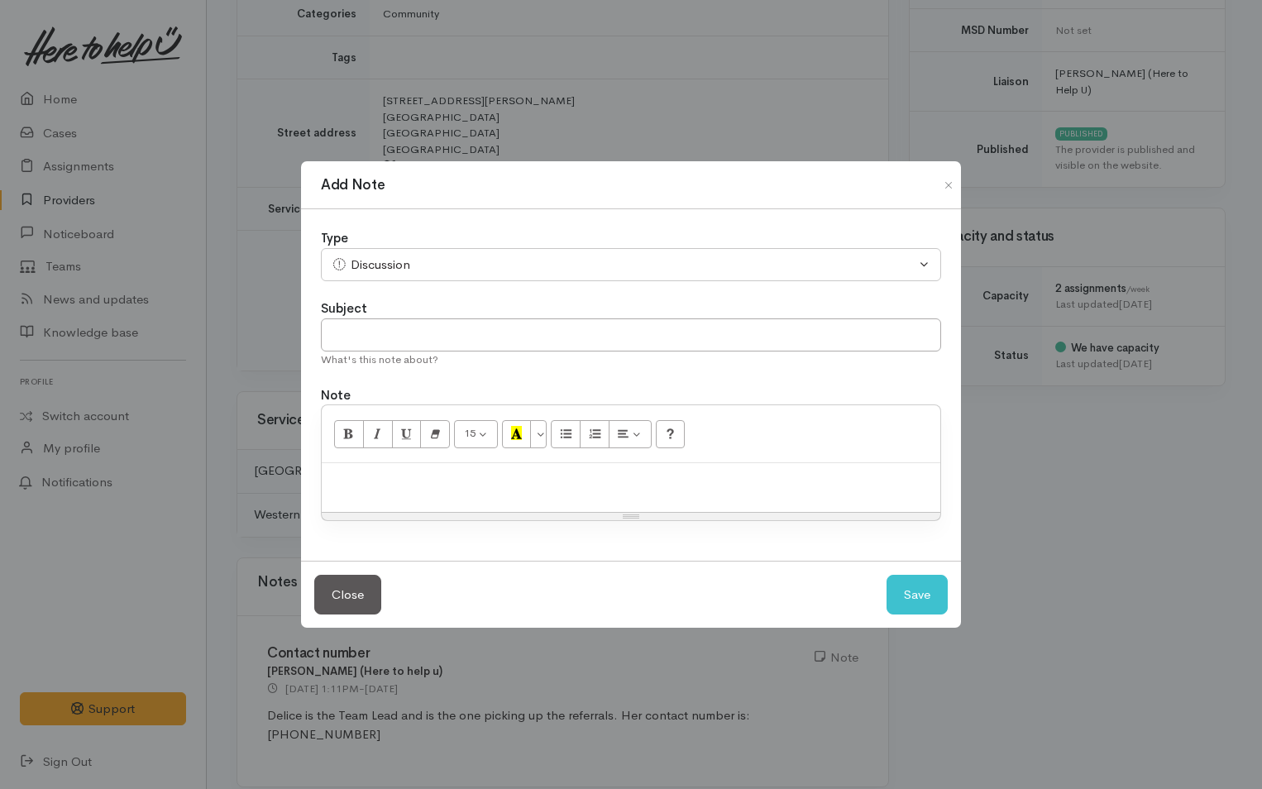
click at [435, 493] on div at bounding box center [631, 487] width 618 height 49
paste div
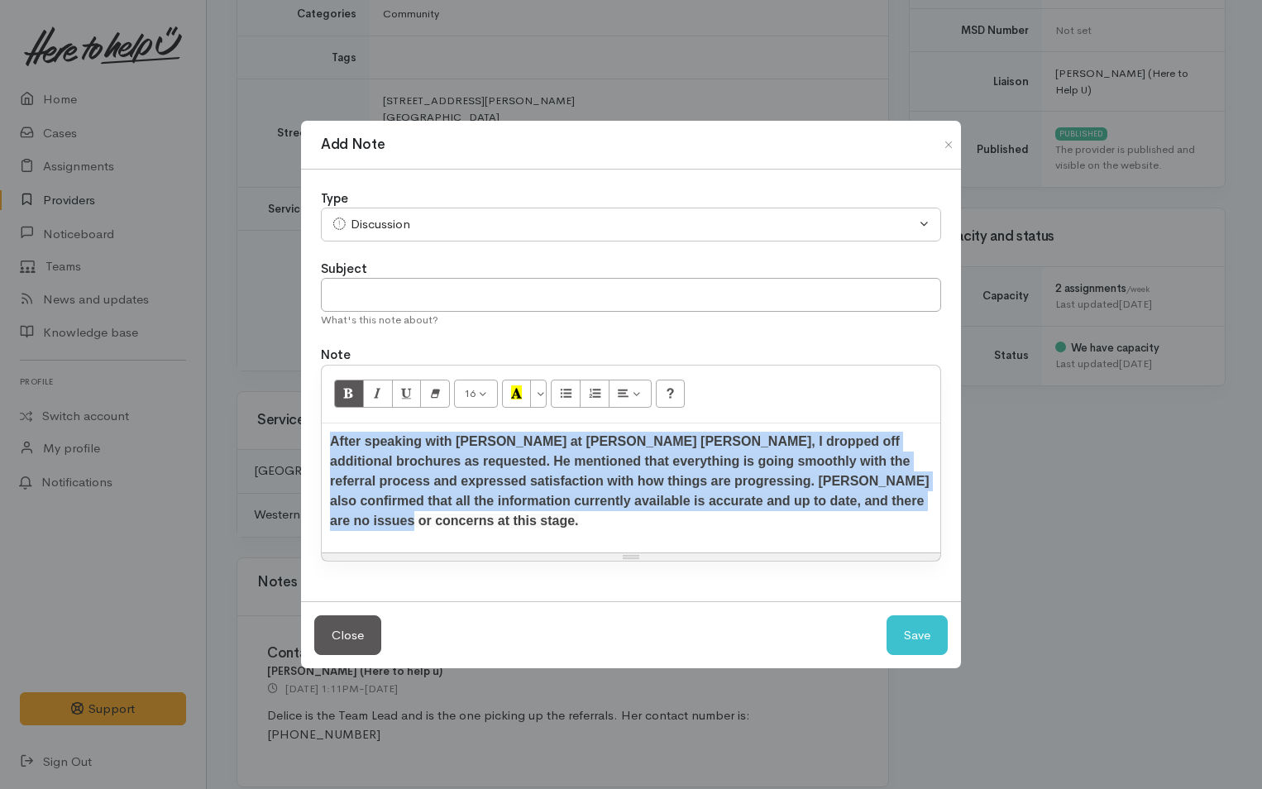
drag, startPoint x: 780, startPoint y: 518, endPoint x: 303, endPoint y: 446, distance: 482.4
click at [294, 446] on div "Add Note Type Correspondence Discussion Email Note Phone call SMS text message …" at bounding box center [631, 394] width 1262 height 789
click at [432, 397] on icon "Remove Font Style (CTRL+\\)" at bounding box center [435, 392] width 11 height 14
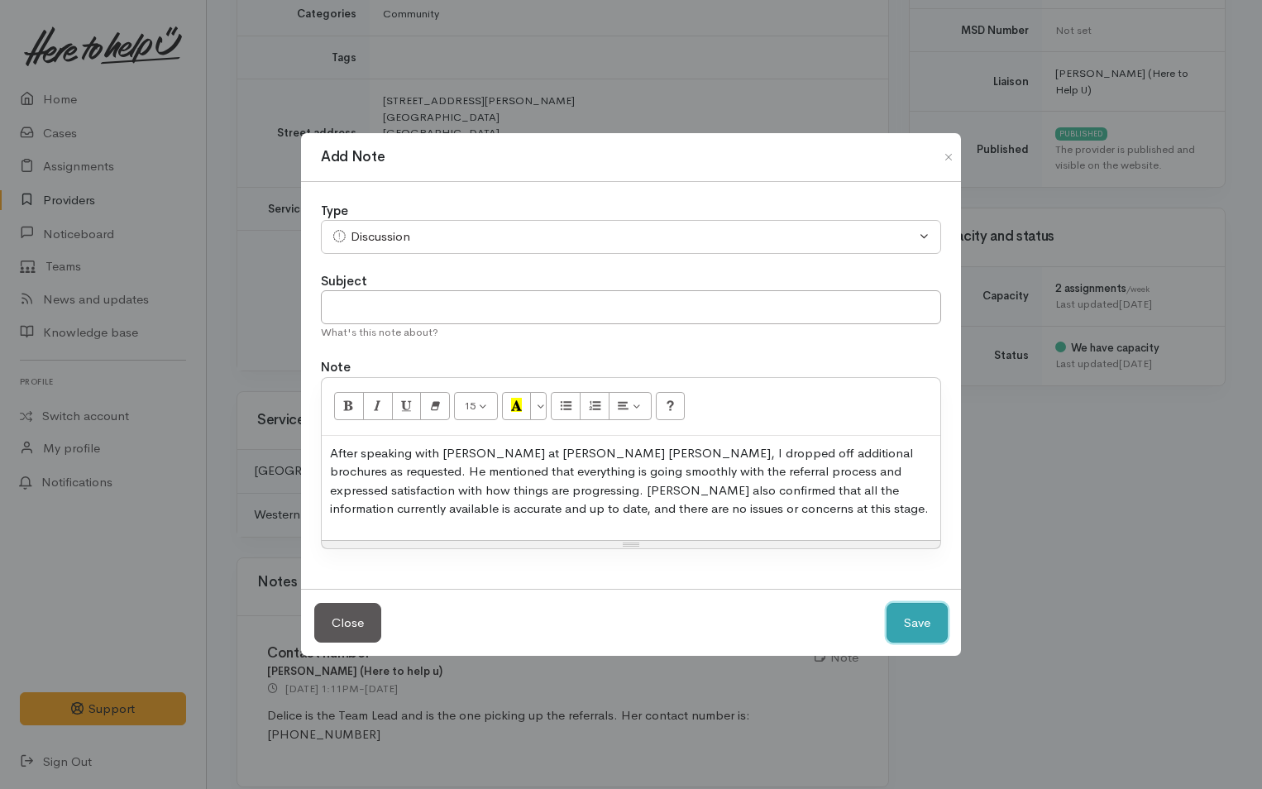
click at [920, 630] on button "Save" at bounding box center [916, 623] width 61 height 41
select select "1"
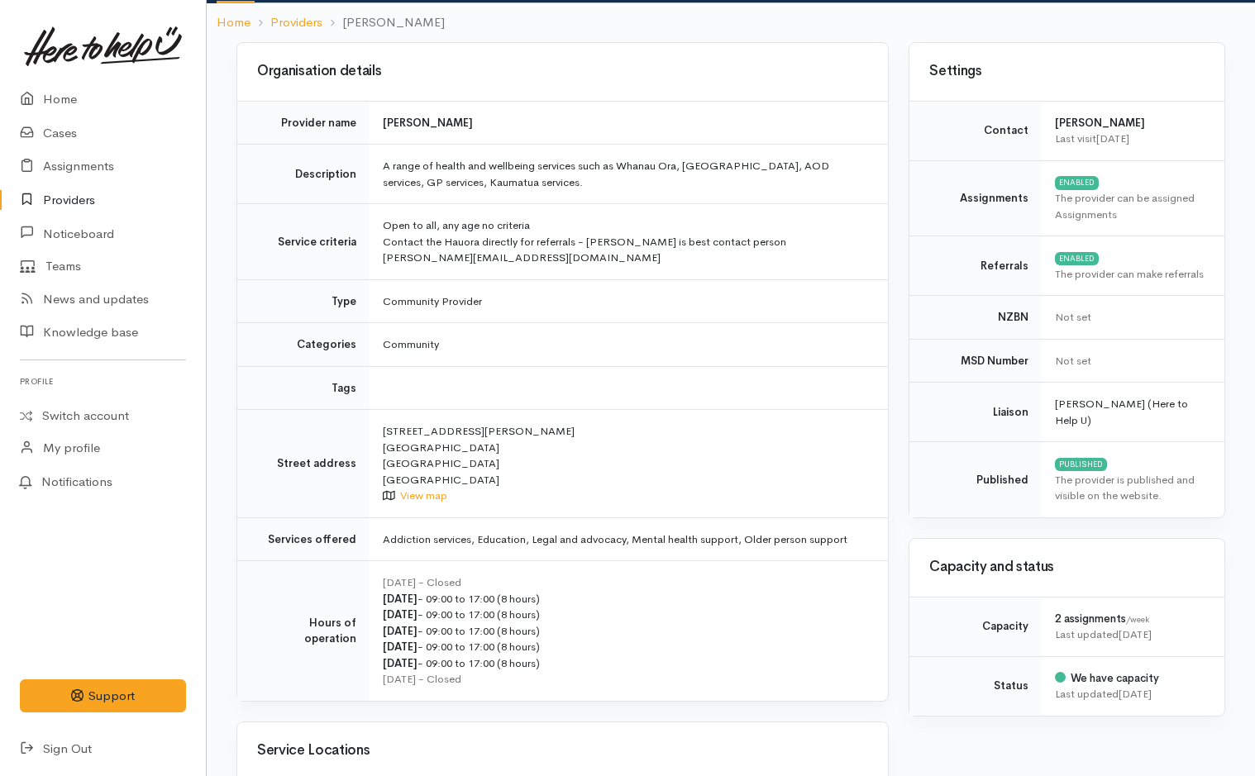
scroll to position [0, 0]
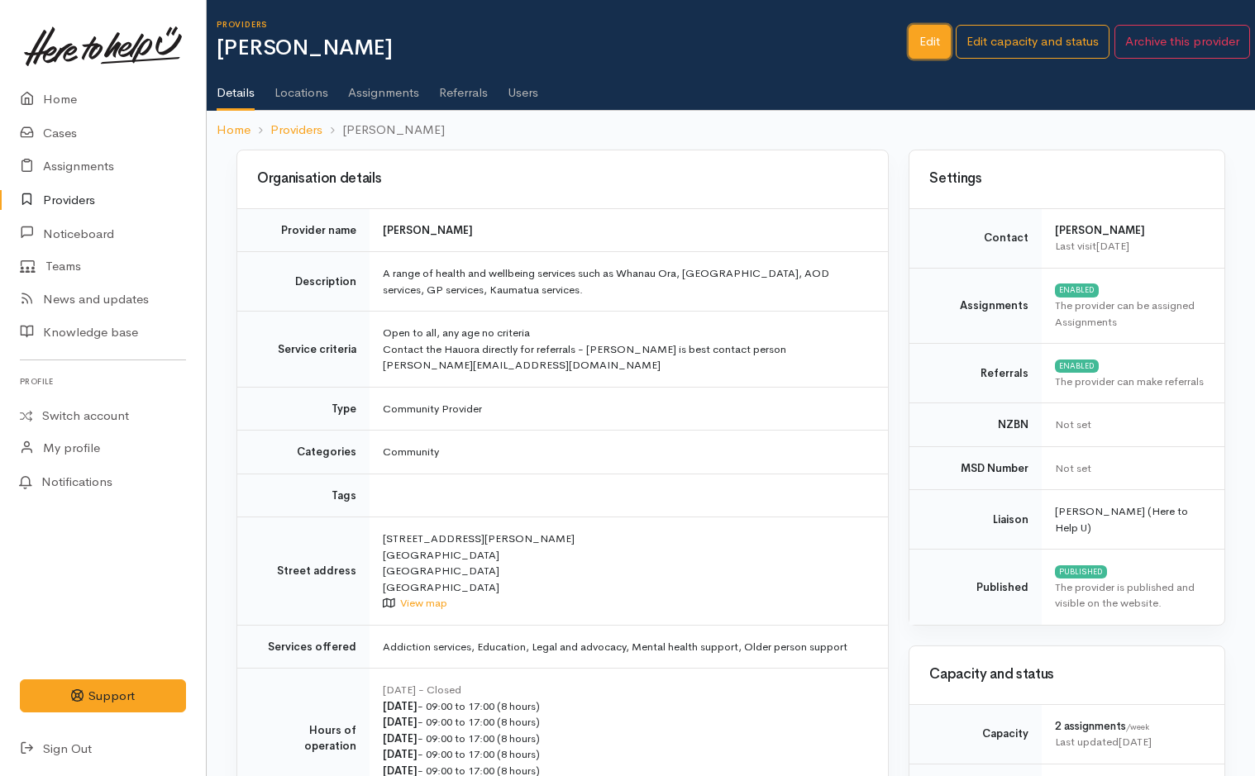
click at [920, 39] on link "Edit" at bounding box center [930, 42] width 42 height 34
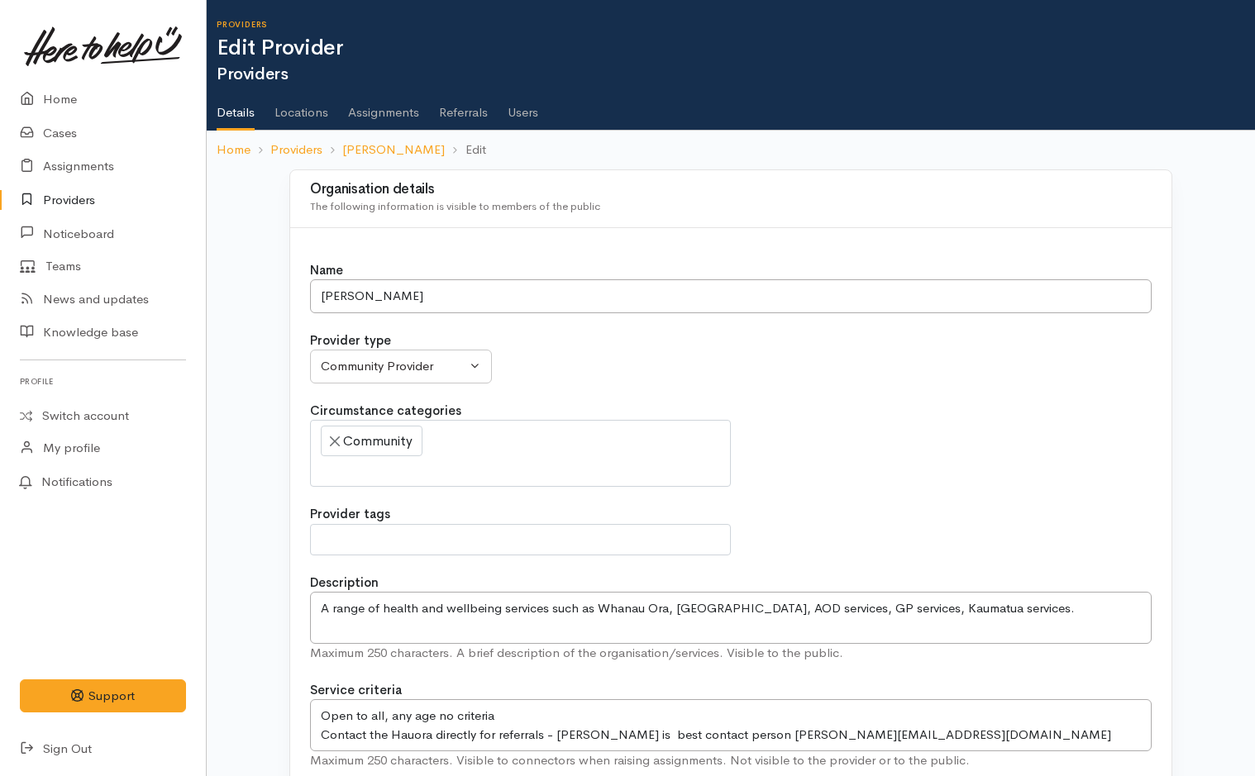
select select
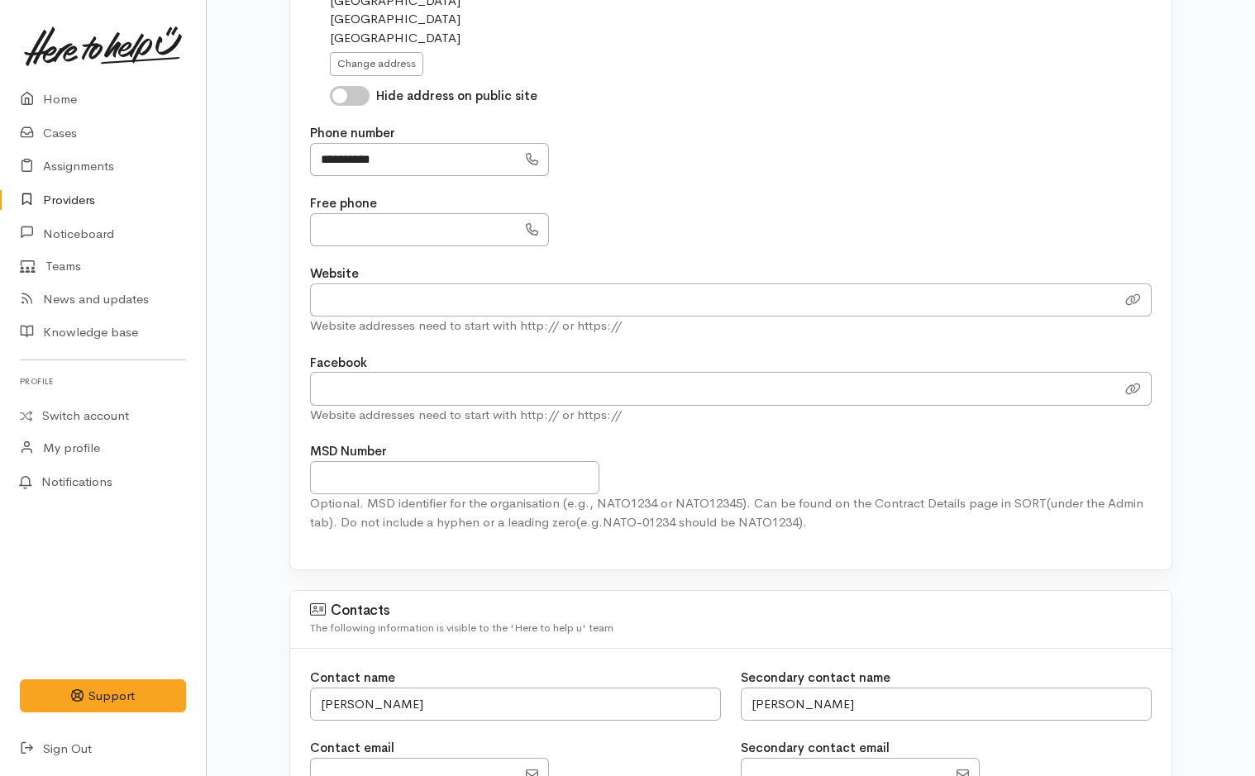
scroll to position [1157, 0]
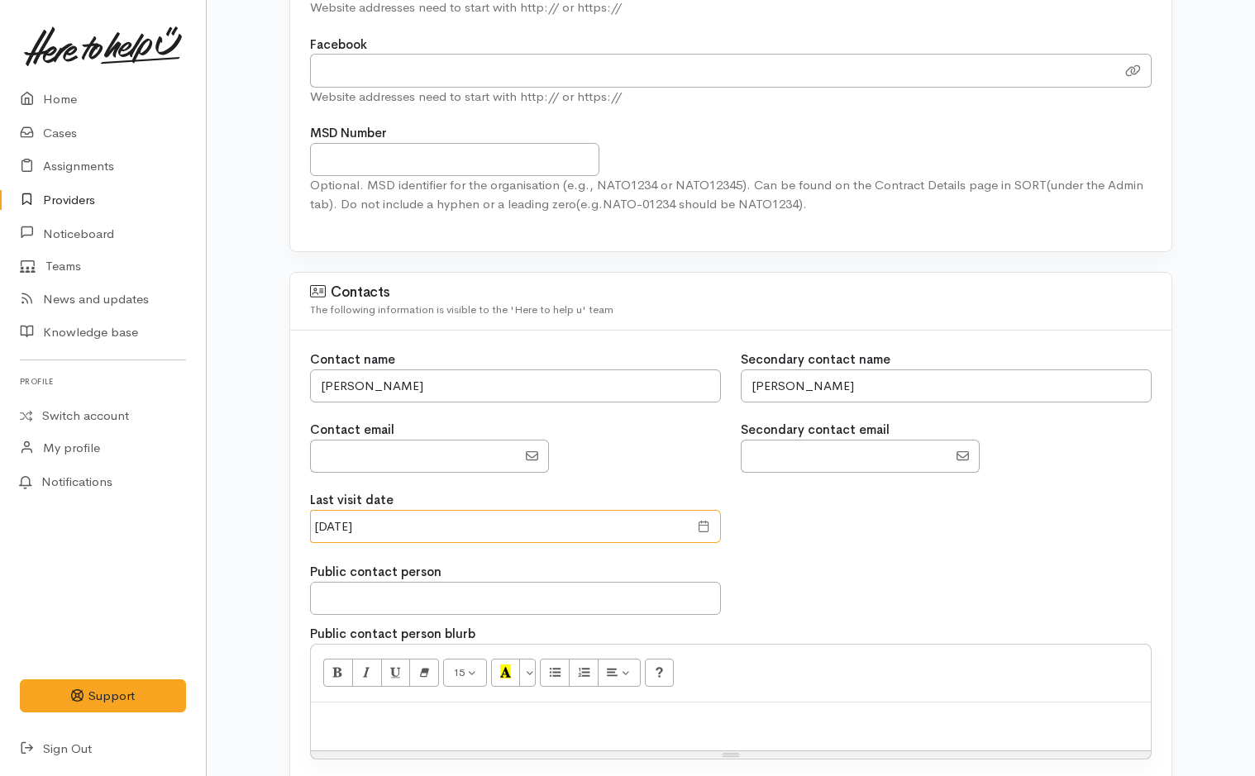
click at [437, 529] on input "20 Nov 2024" at bounding box center [499, 527] width 379 height 34
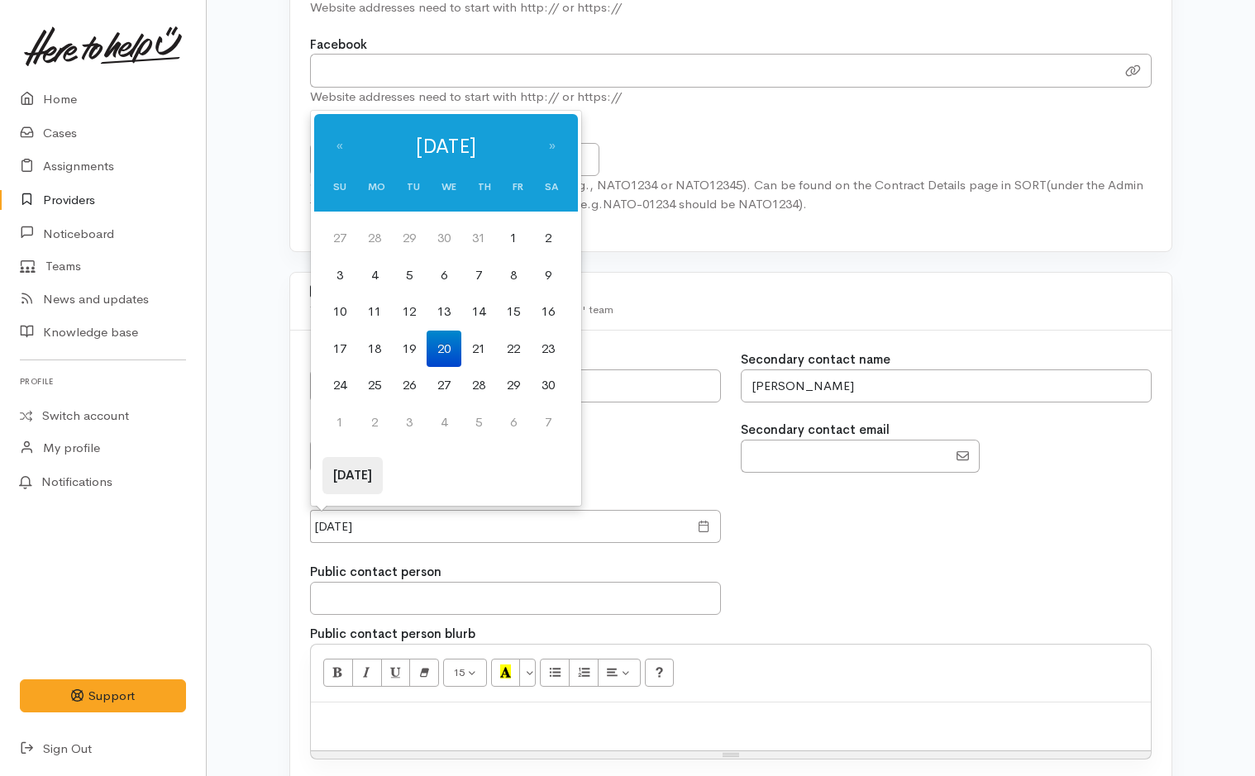
click at [357, 474] on th "Today" at bounding box center [352, 475] width 60 height 37
click at [489, 313] on td "14" at bounding box center [478, 311] width 35 height 37
type input "14 Aug 2025"
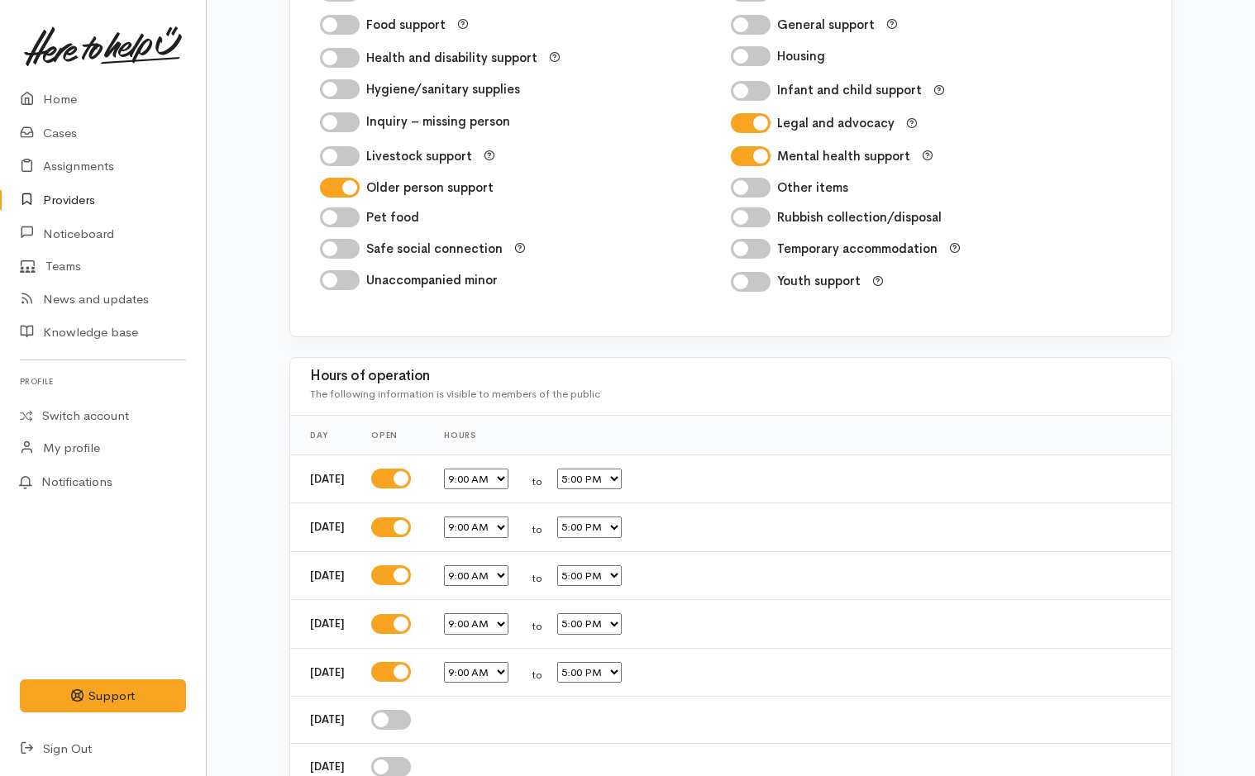
scroll to position [2763, 0]
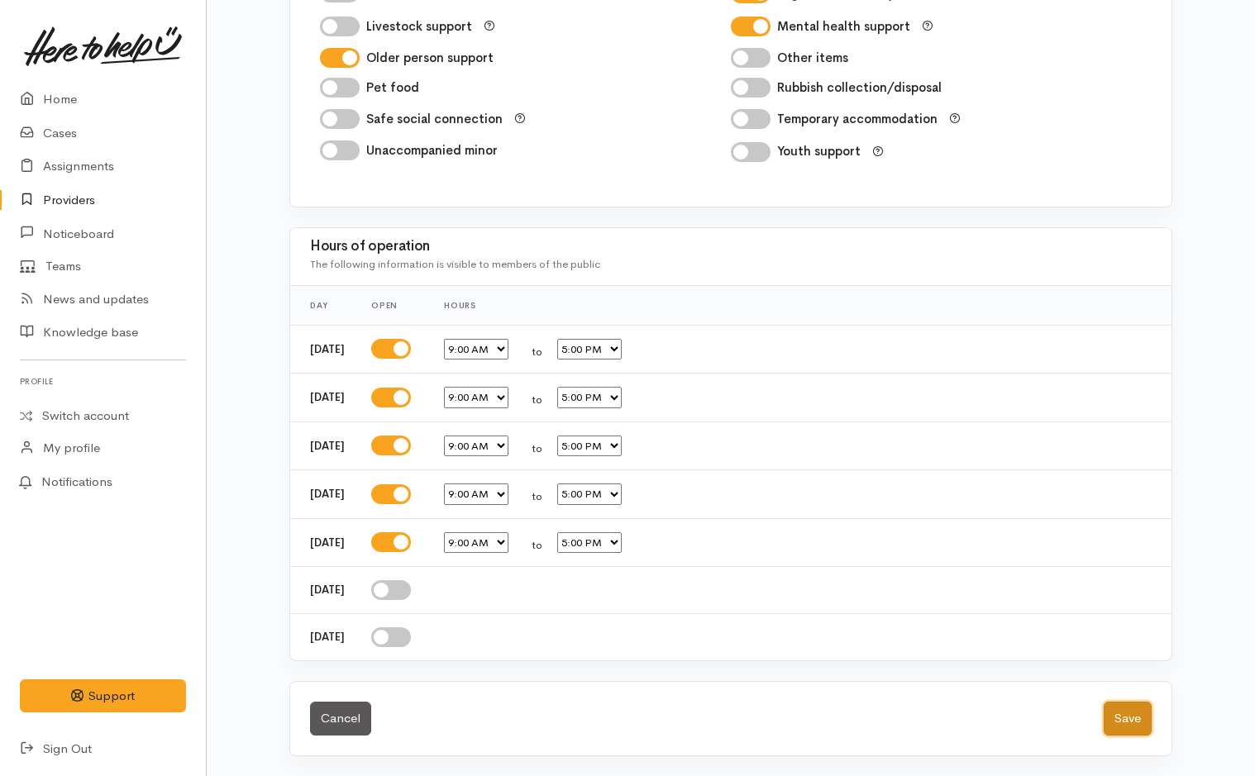
click at [1129, 720] on button "Save" at bounding box center [1128, 719] width 48 height 34
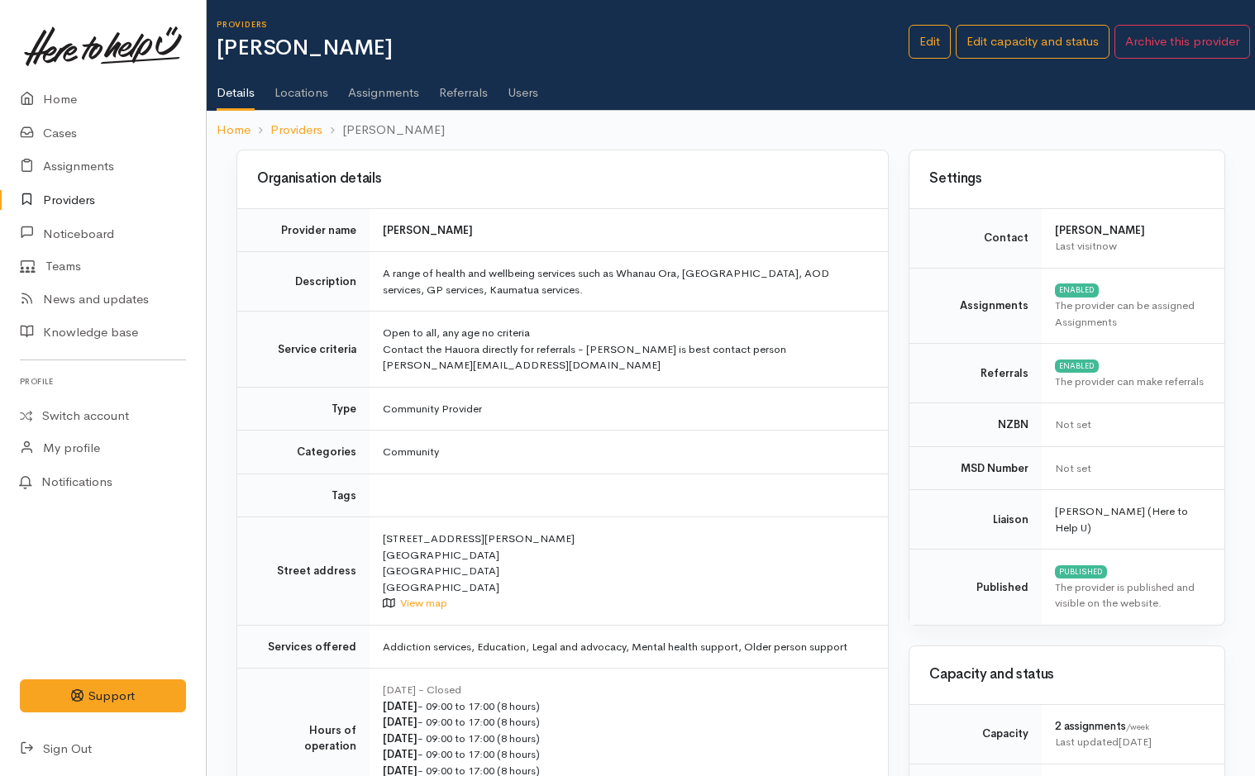
click at [75, 198] on link "Providers" at bounding box center [103, 201] width 206 height 34
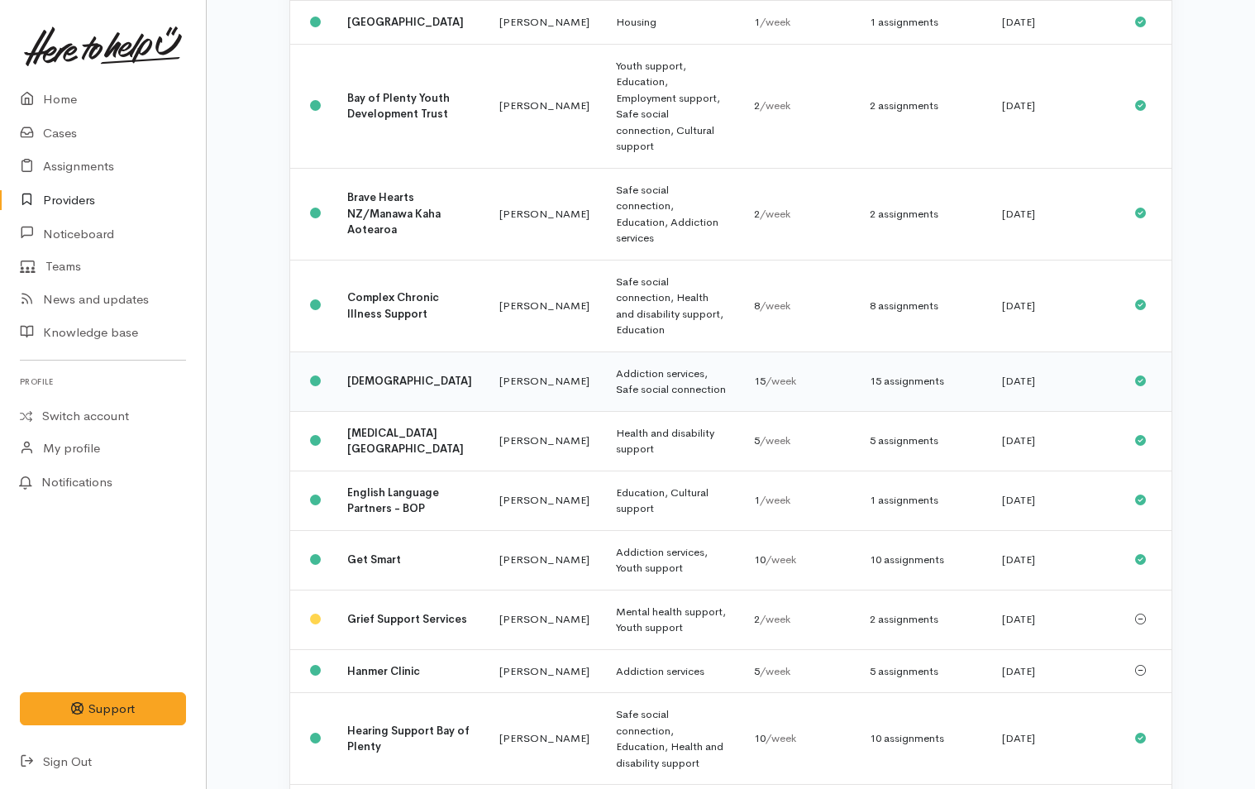
scroll to position [579, 0]
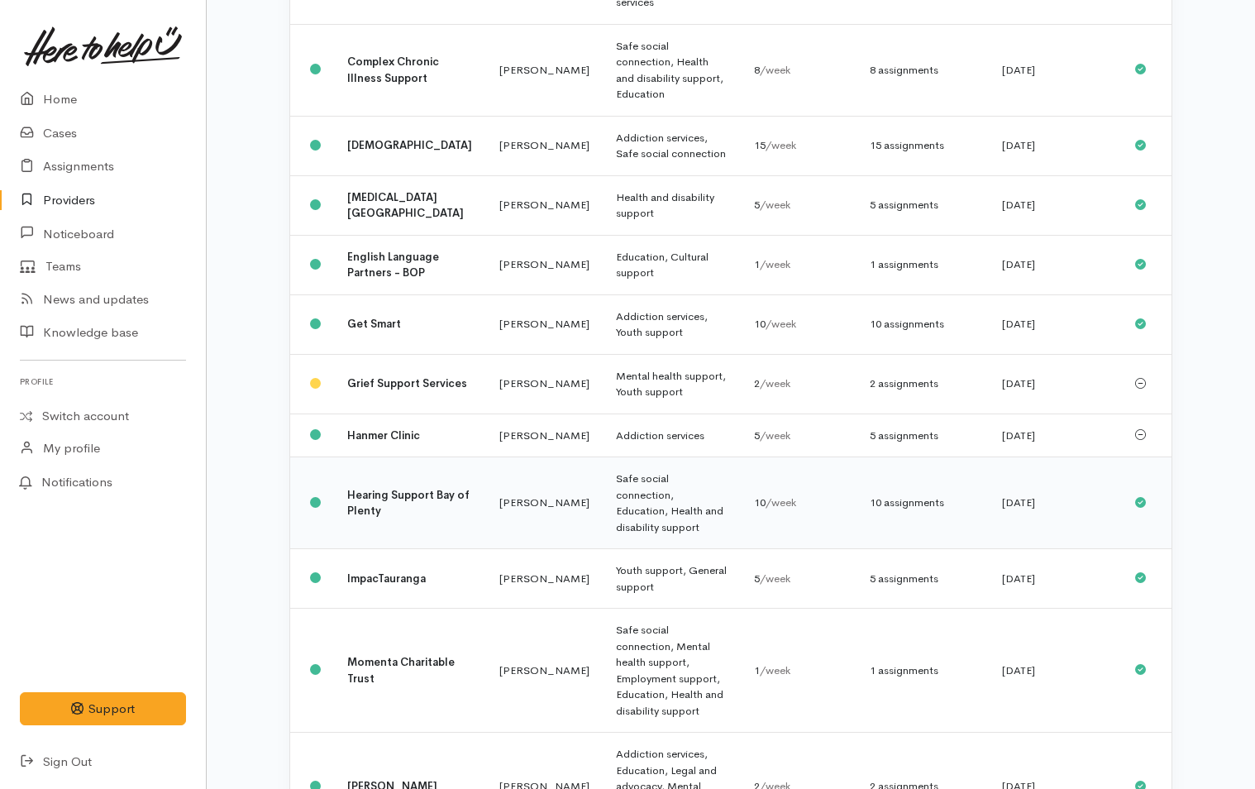
click at [404, 488] on b "Hearing Support Bay of Plenty" at bounding box center [408, 503] width 122 height 31
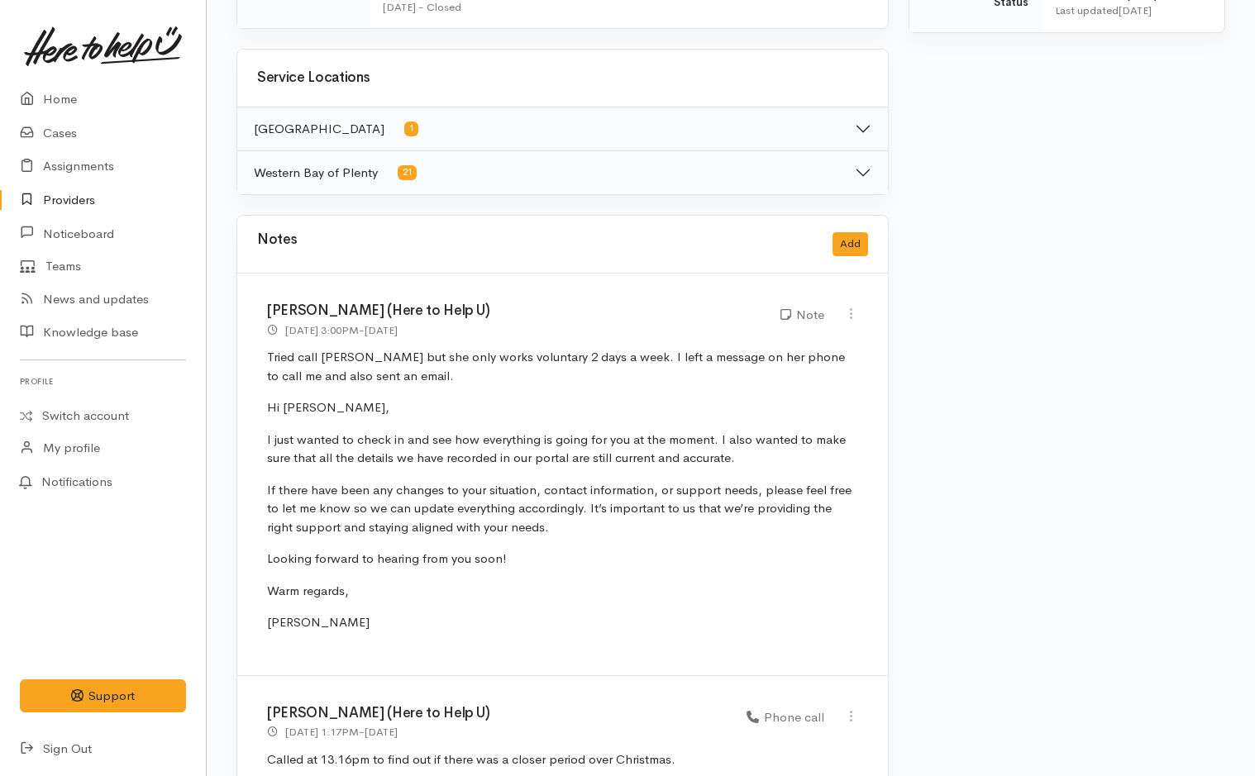
scroll to position [909, 0]
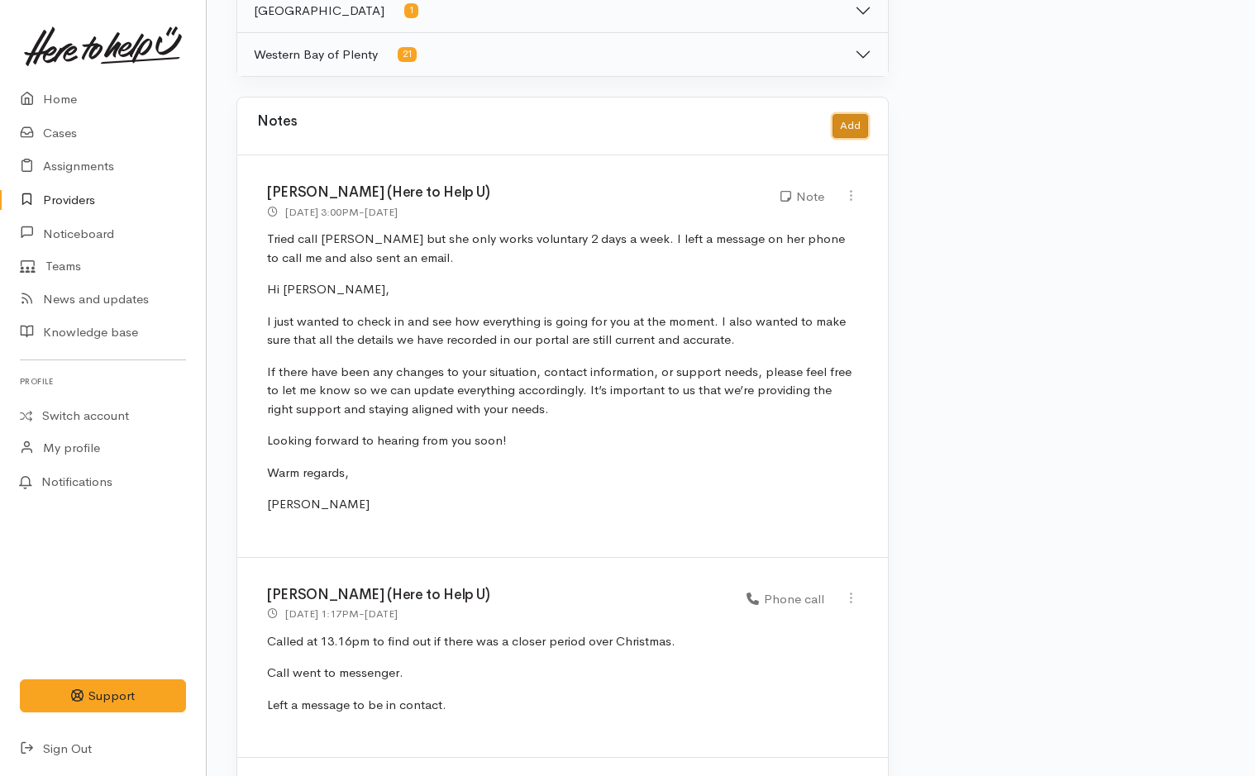
click at [855, 126] on button "Add" at bounding box center [851, 126] width 36 height 24
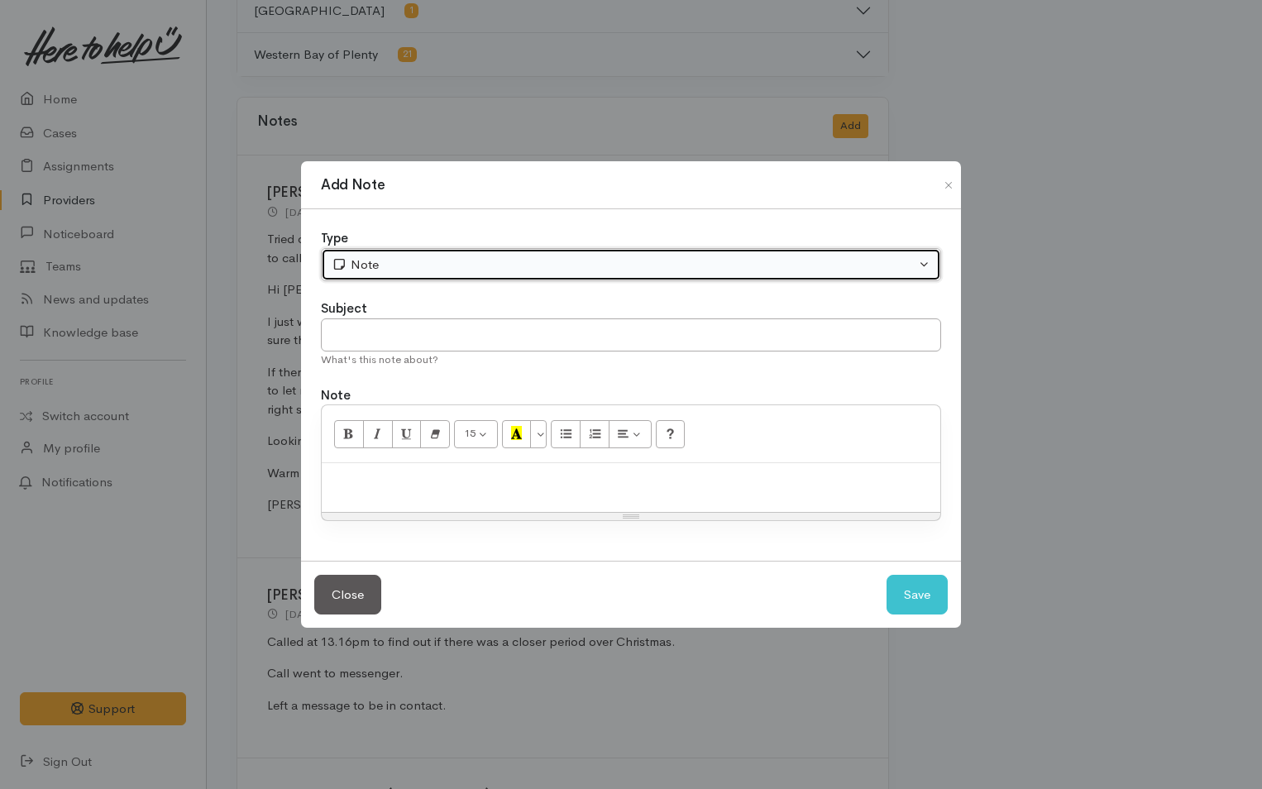
click at [430, 270] on div "Note" at bounding box center [624, 264] width 584 height 19
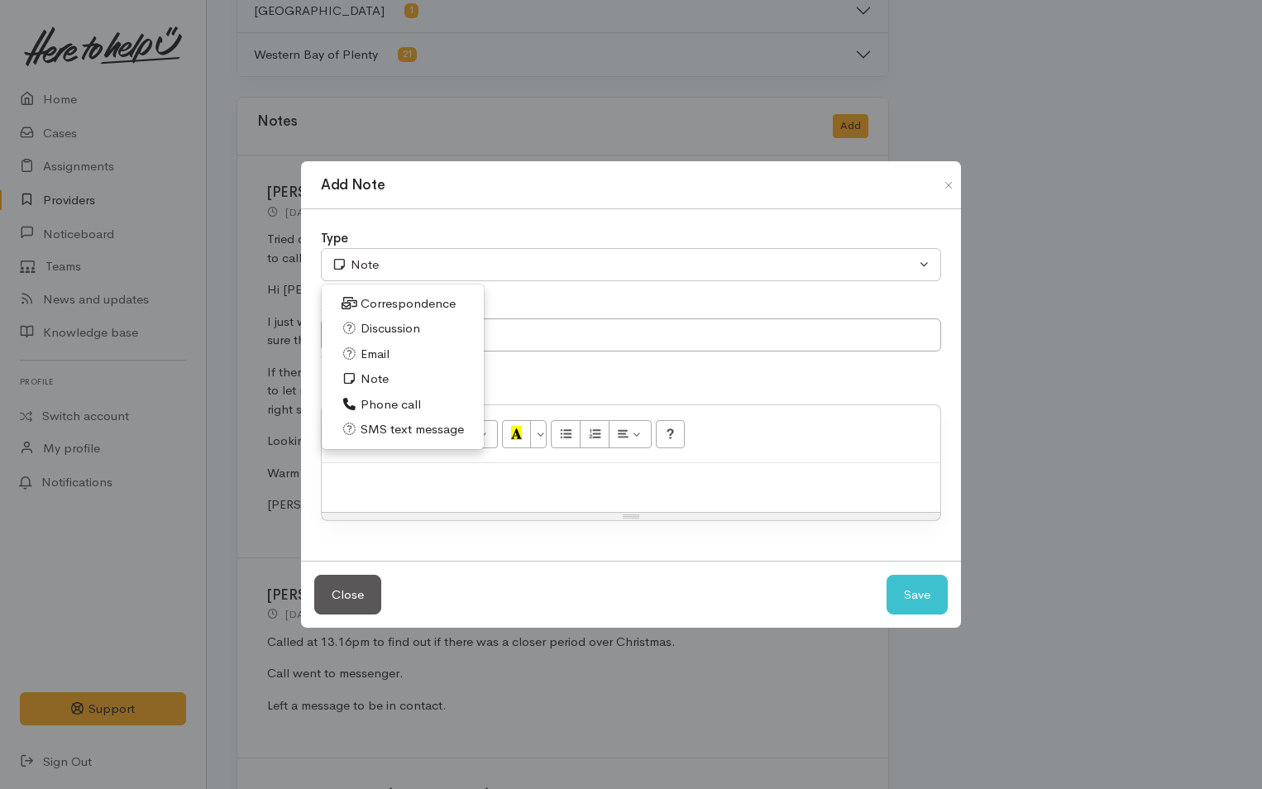
click at [394, 328] on span "Discussion" at bounding box center [390, 328] width 60 height 19
select select "4"
click at [470, 479] on p at bounding box center [631, 480] width 602 height 19
click at [426, 483] on p at bounding box center [631, 480] width 602 height 19
paste div
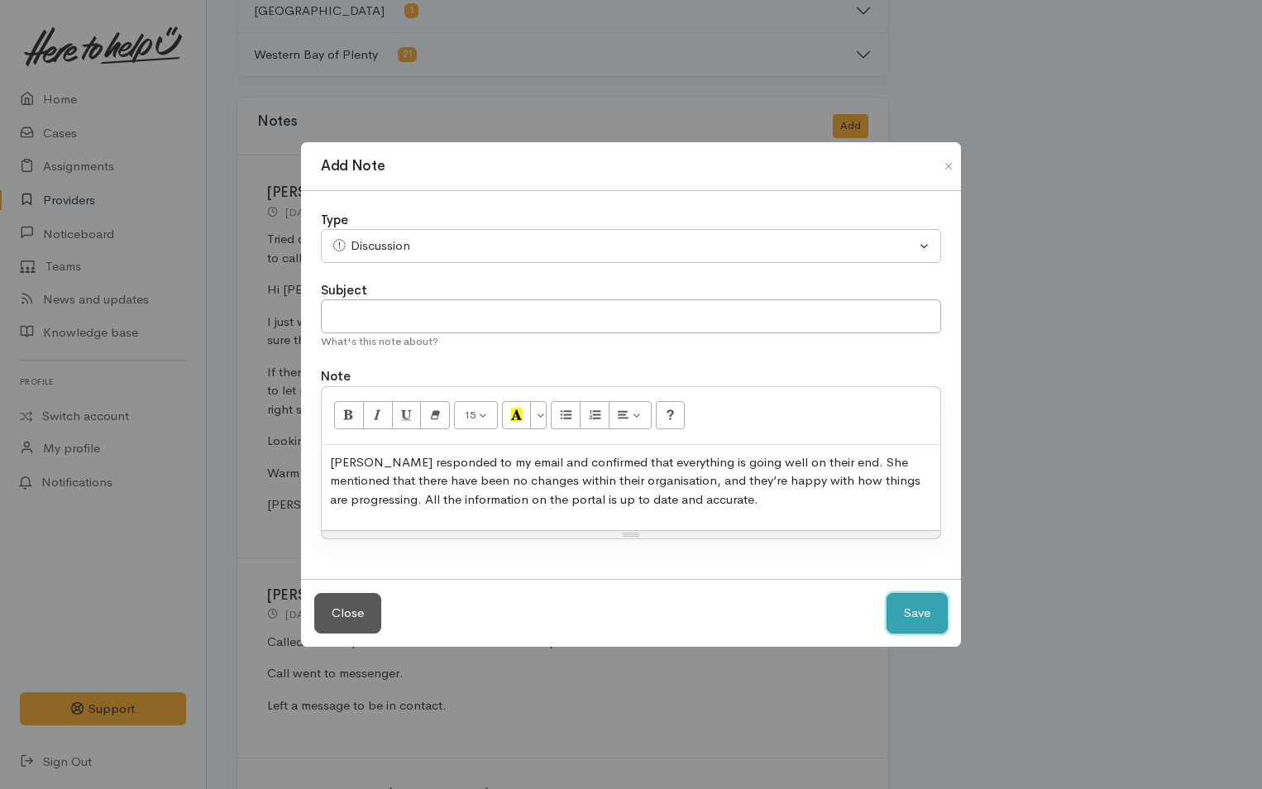
click at [919, 607] on button "Save" at bounding box center [916, 613] width 61 height 41
select select "1"
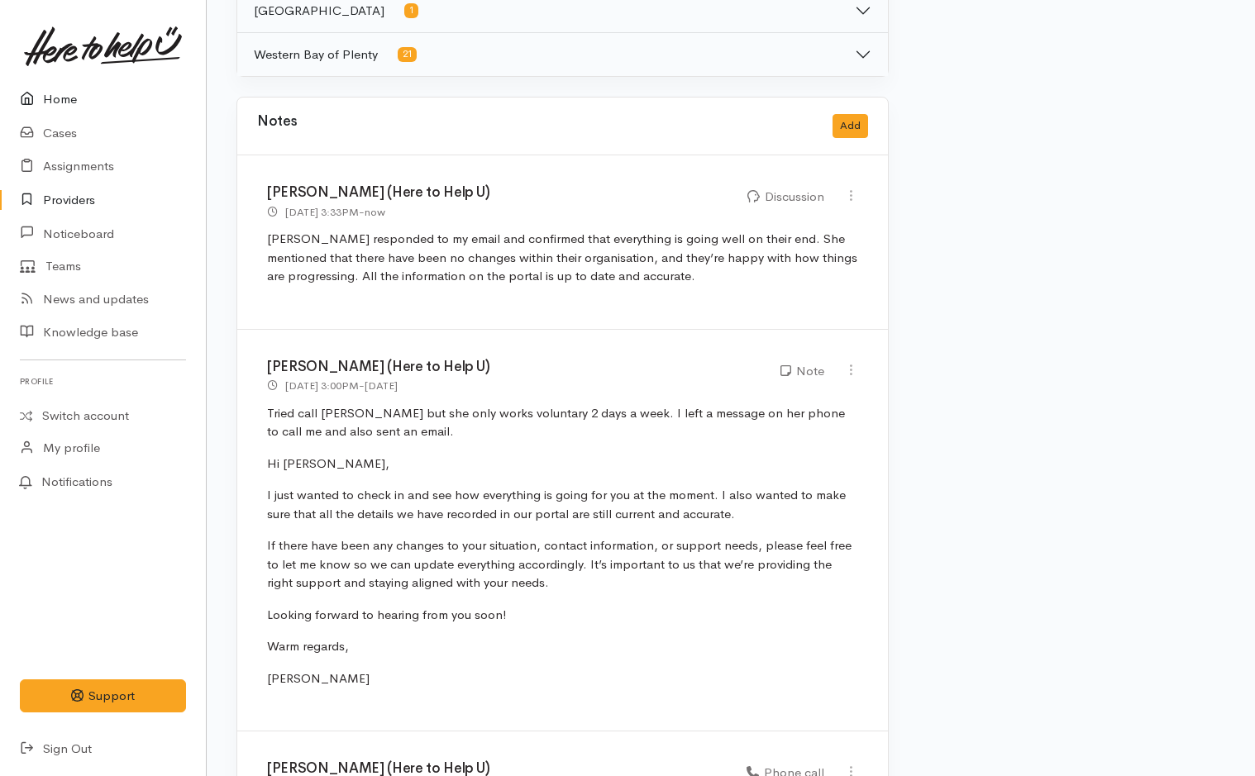
click at [62, 101] on link "Home" at bounding box center [103, 100] width 206 height 34
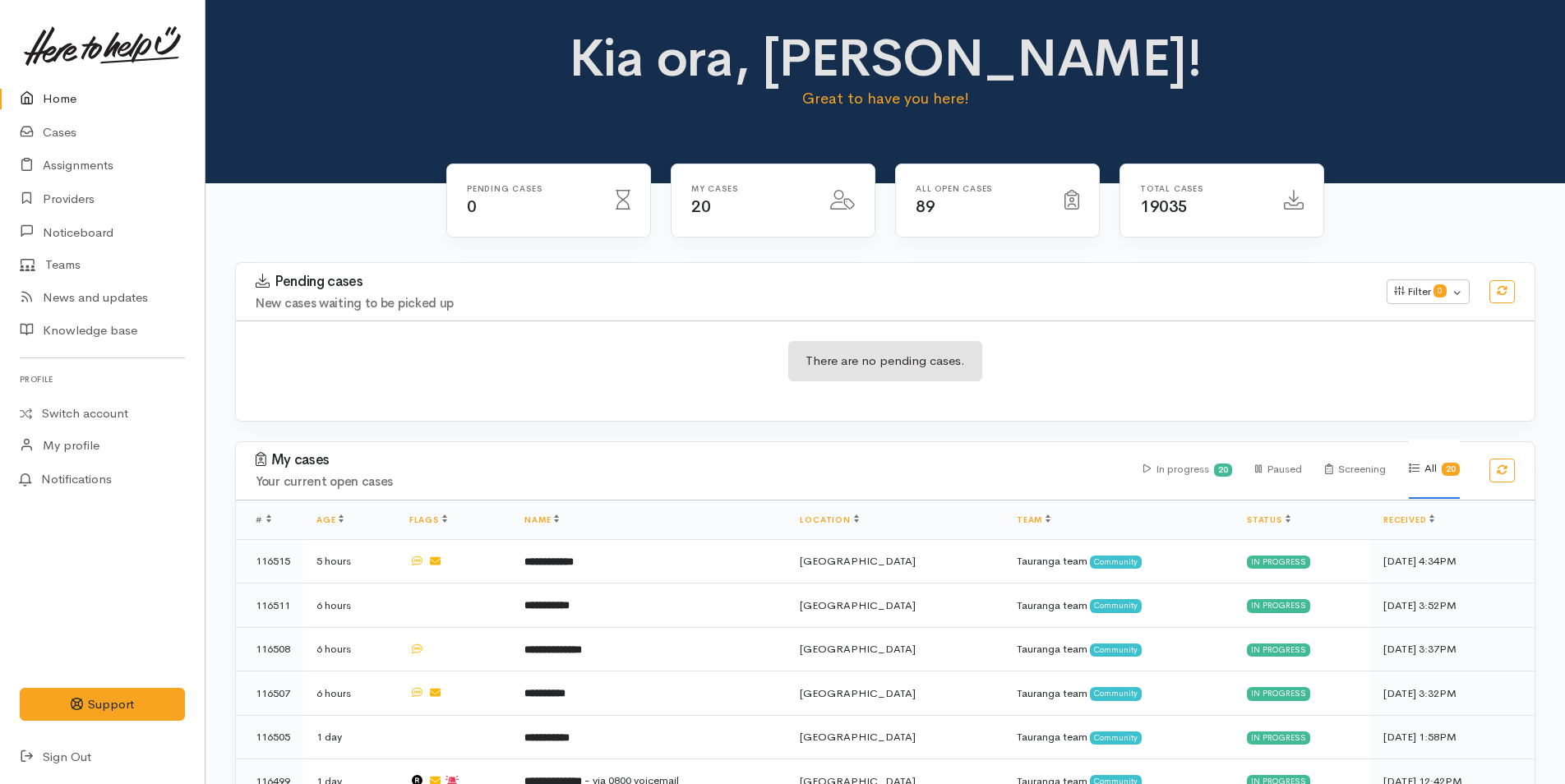
click at [68, 97] on link "Home" at bounding box center [102, 99] width 205 height 34
click at [70, 131] on link "Cases" at bounding box center [102, 133] width 205 height 34
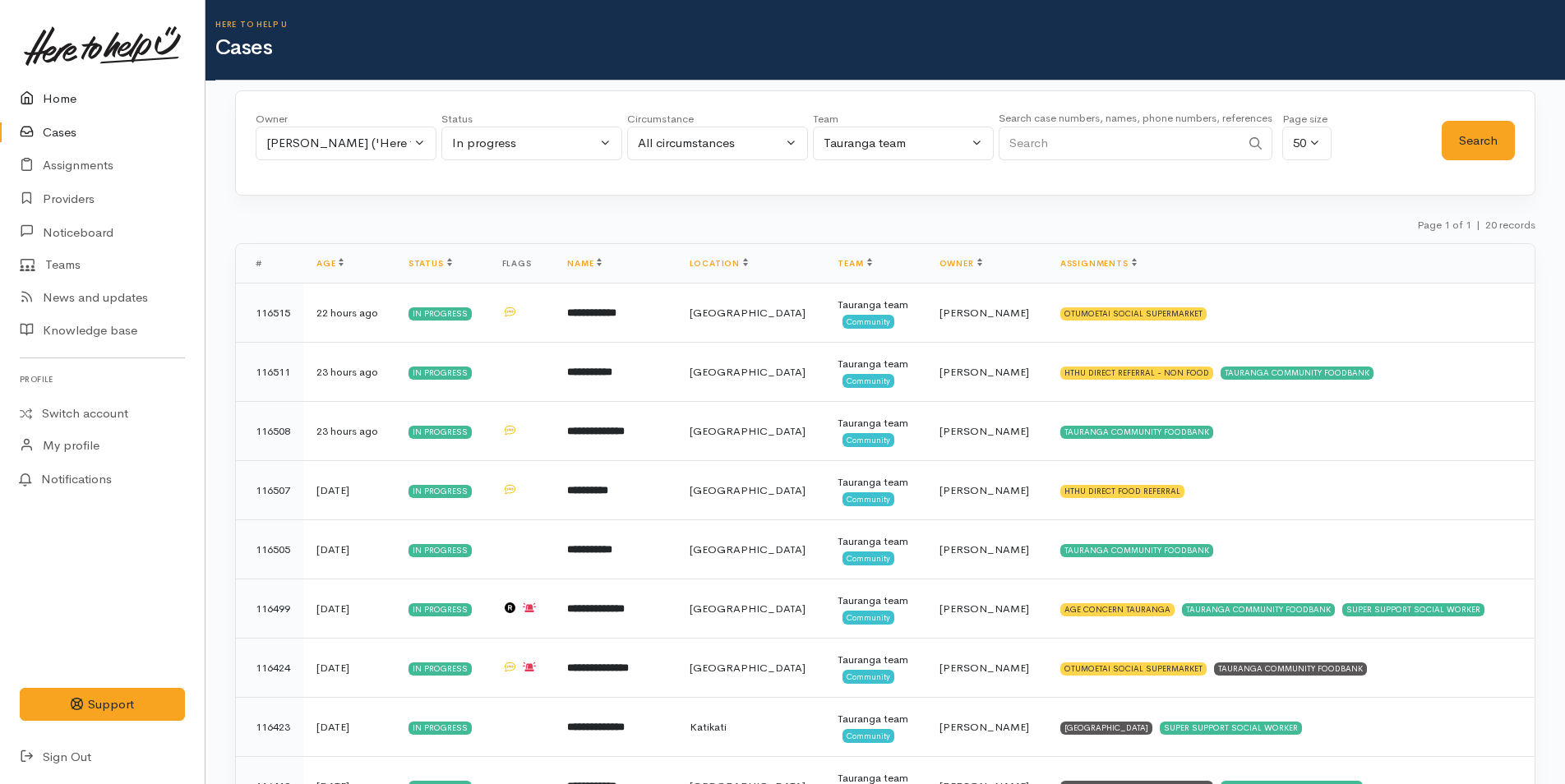
click at [69, 100] on link "Home" at bounding box center [102, 99] width 205 height 34
